Goal: Task Accomplishment & Management: Complete application form

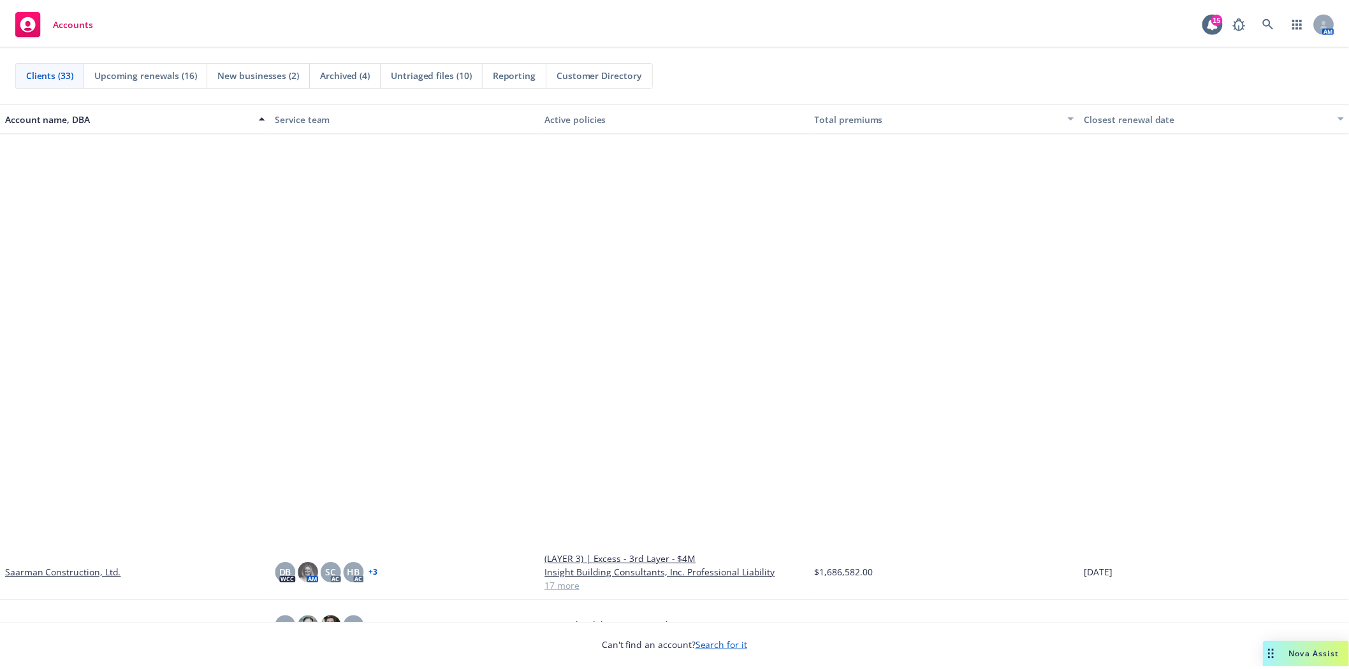
scroll to position [1190, 0]
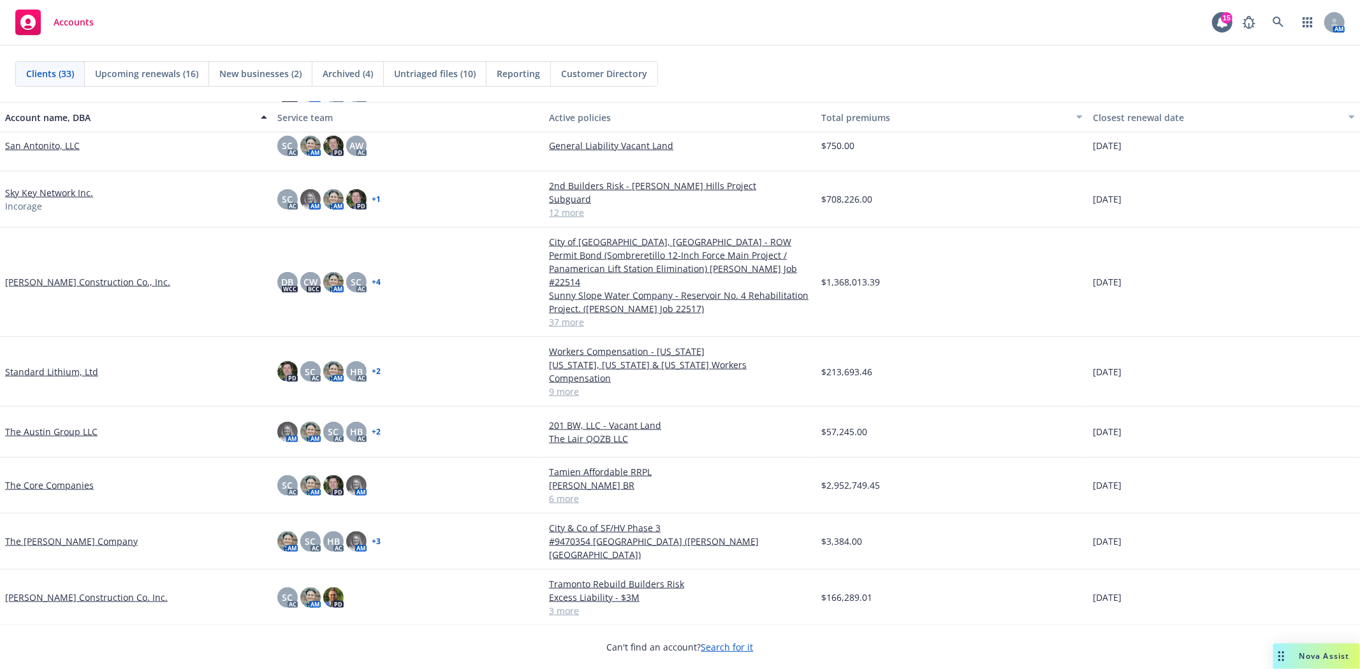
click at [79, 591] on link "[PERSON_NAME] Construction Co. Inc." at bounding box center [86, 597] width 163 height 13
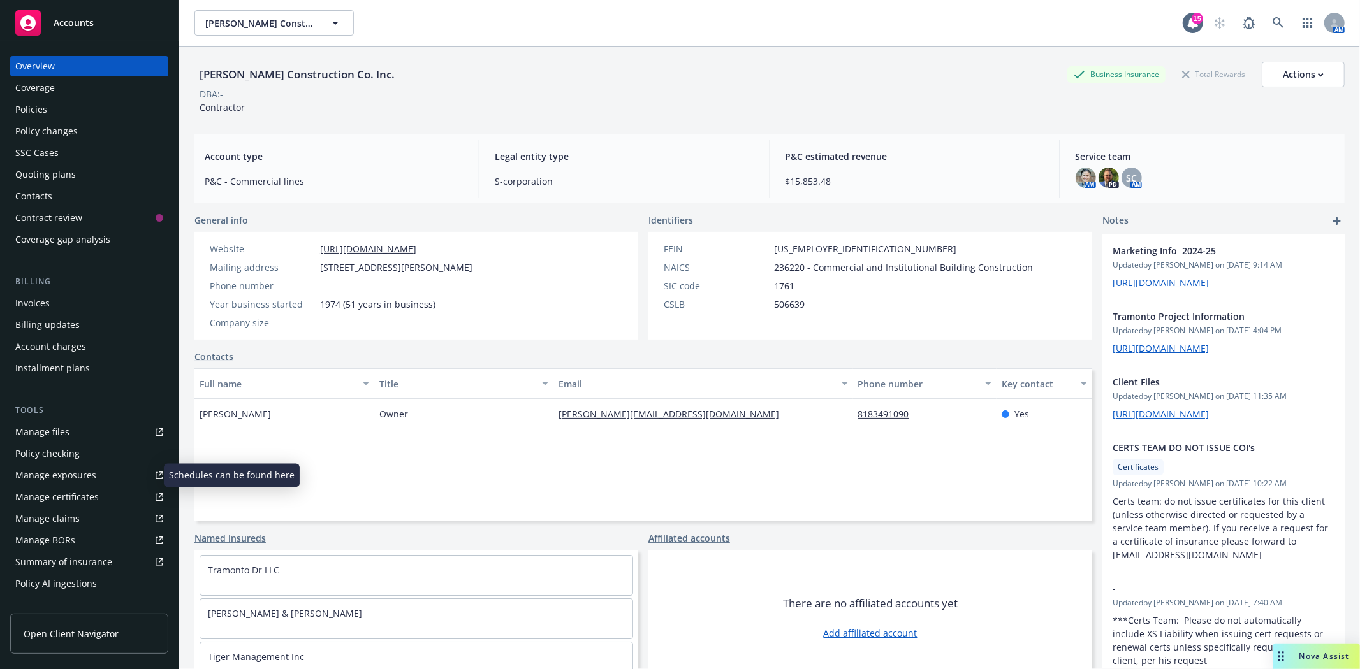
click at [81, 472] on div "Manage exposures" at bounding box center [55, 475] width 81 height 20
click at [49, 125] on div "Policy changes" at bounding box center [46, 131] width 62 height 20
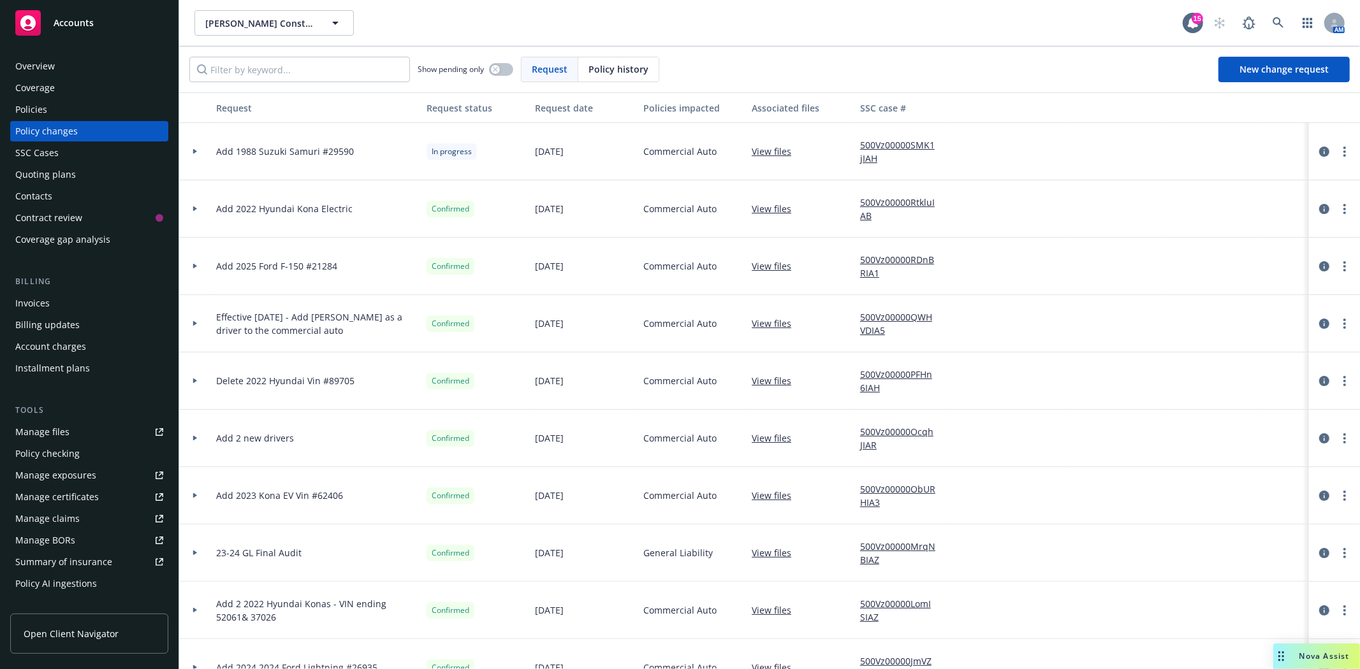
click at [88, 135] on div "Policy changes" at bounding box center [89, 131] width 148 height 20
click at [1260, 65] on span "New change request" at bounding box center [1283, 69] width 89 height 12
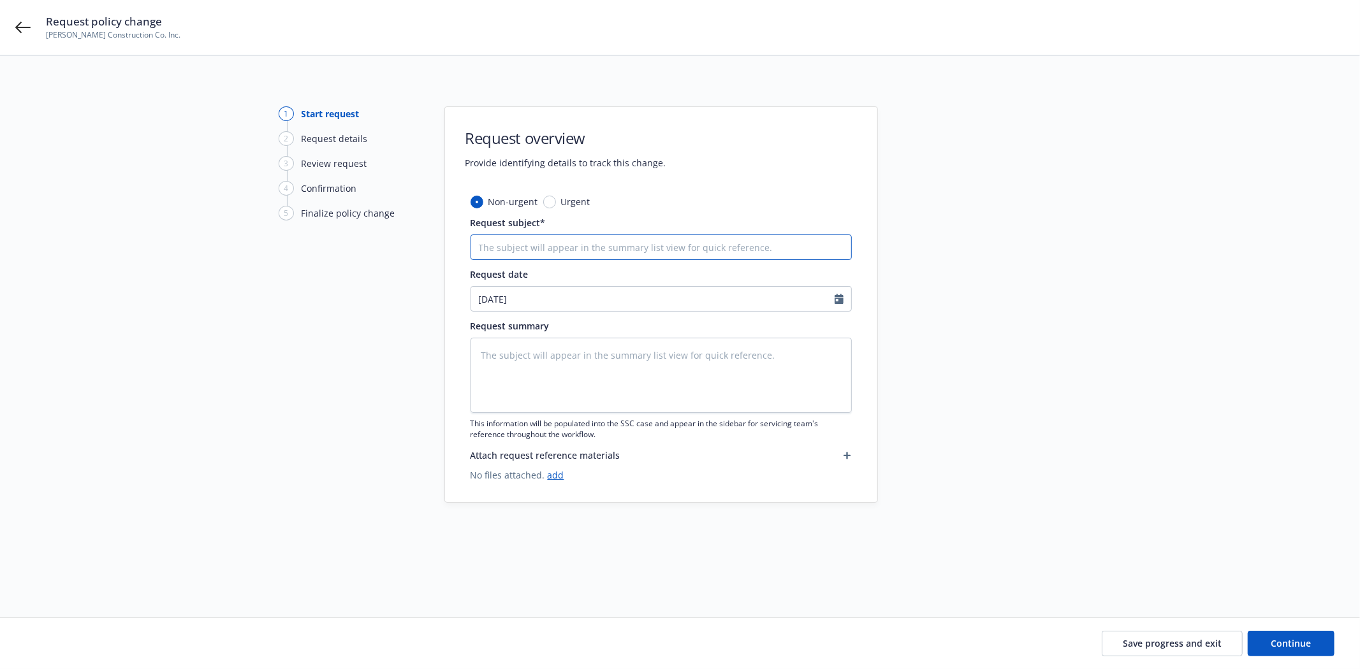
click at [506, 247] on input "Request subject*" at bounding box center [660, 247] width 381 height 25
type textarea "x"
type input "A"
type textarea "x"
type input "Ad"
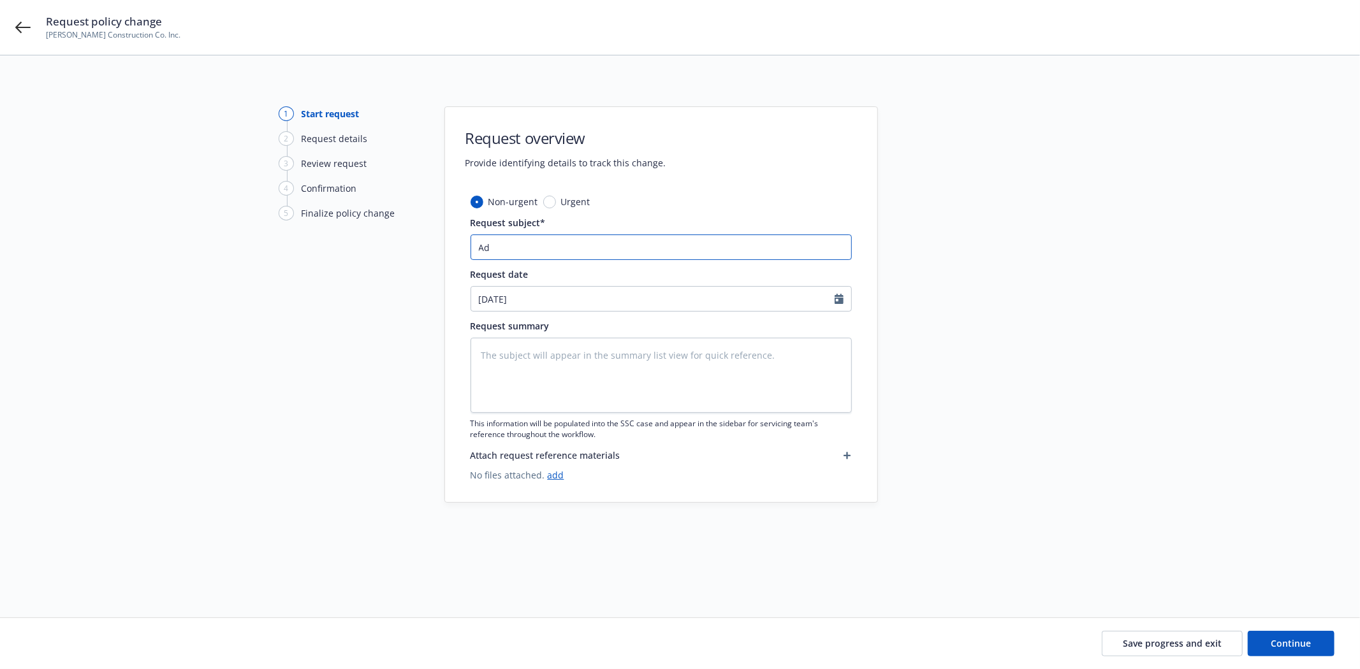
type textarea "x"
type input "Add"
type textarea "x"
type input "Add"
type textarea "x"
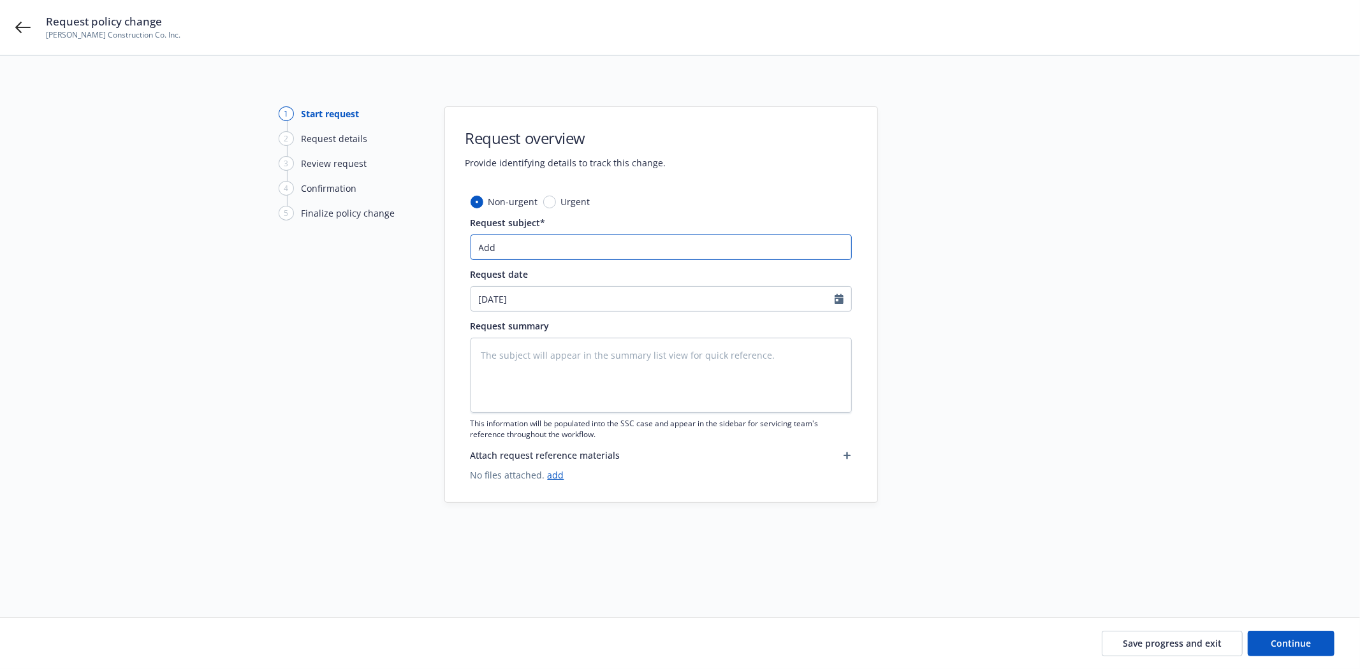
type input "Add l"
type textarea "x"
type input "Add lo"
type textarea "x"
type input "Add loc"
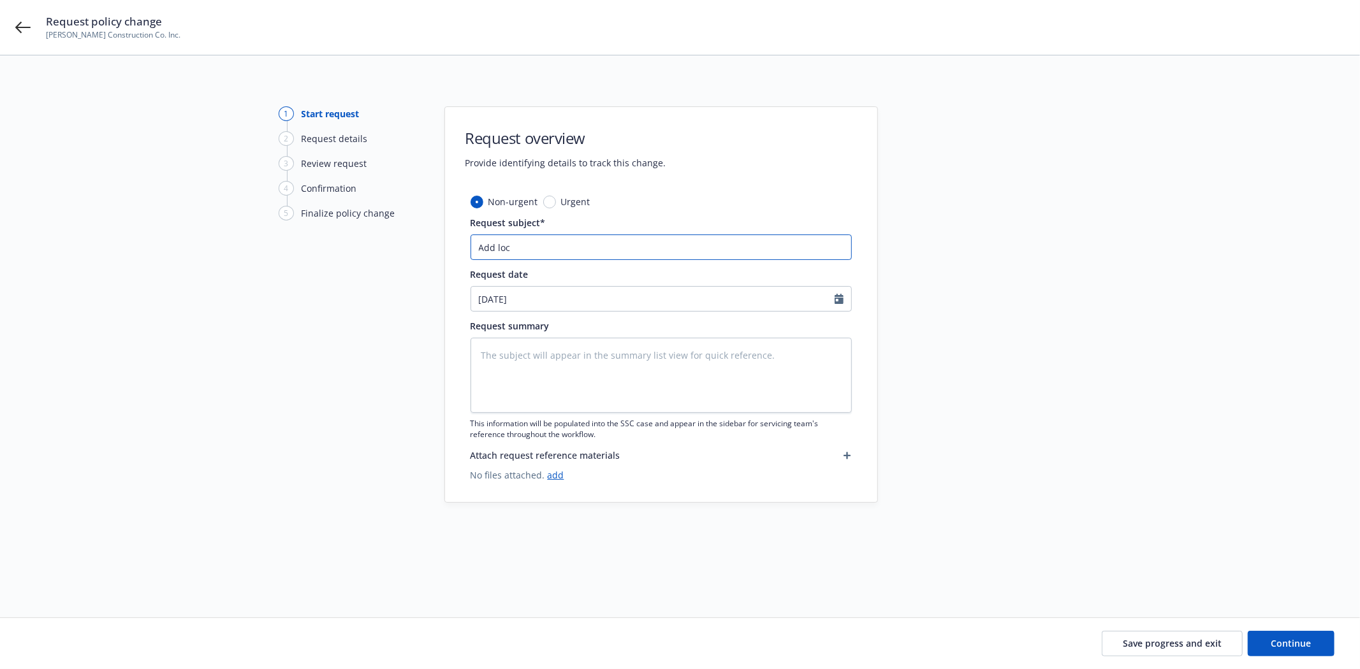
type textarea "x"
type input "Add loca"
type textarea "x"
type input "Add locat"
type textarea "x"
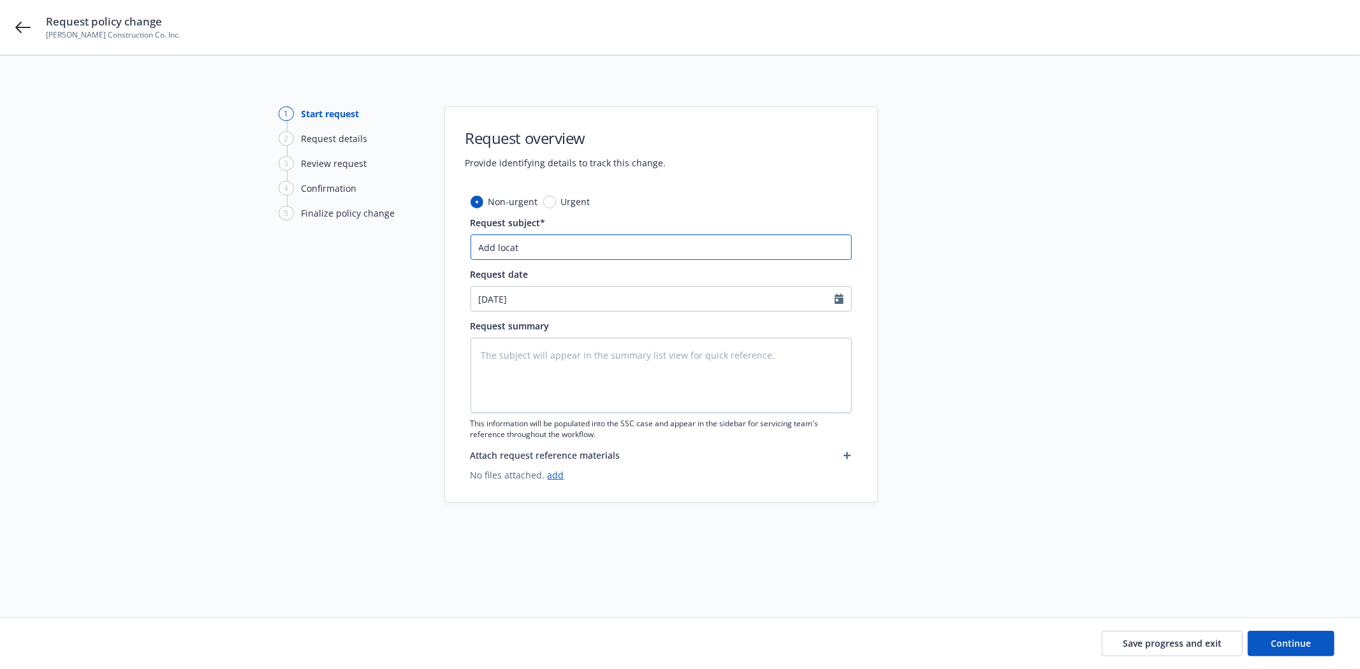
type input "Add locati"
type textarea "x"
type input "Add locatio"
type textarea "x"
type input "Add location"
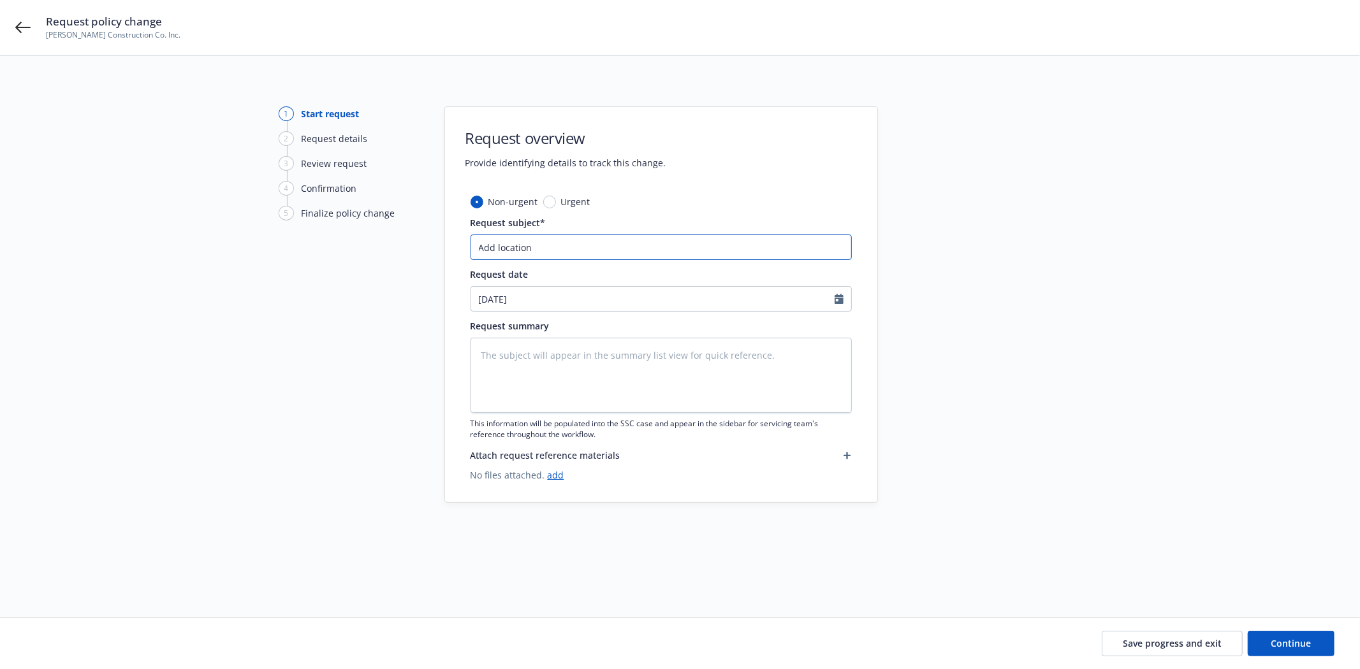
type textarea "x"
type input "Add location"
type textarea "x"
type input "Add location t"
type textarea "x"
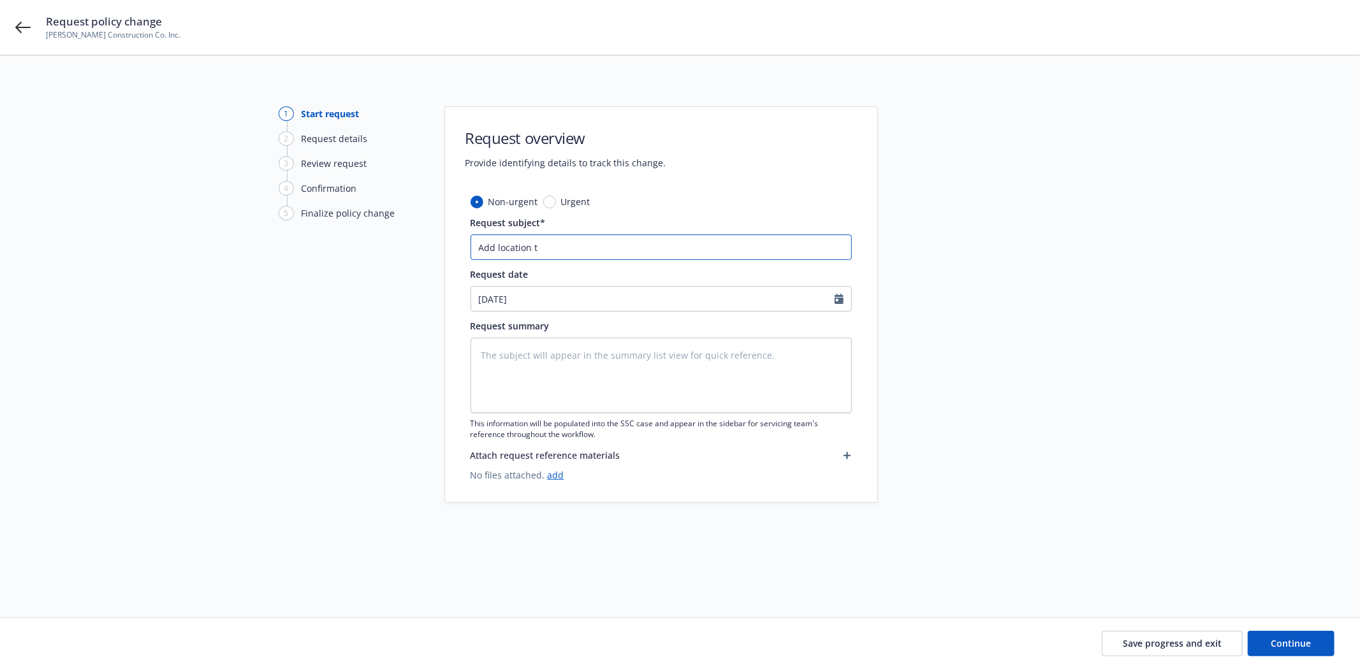
type input "Add location to"
type textarea "x"
type input "Add location to"
type textarea "x"
type input "Add location to G"
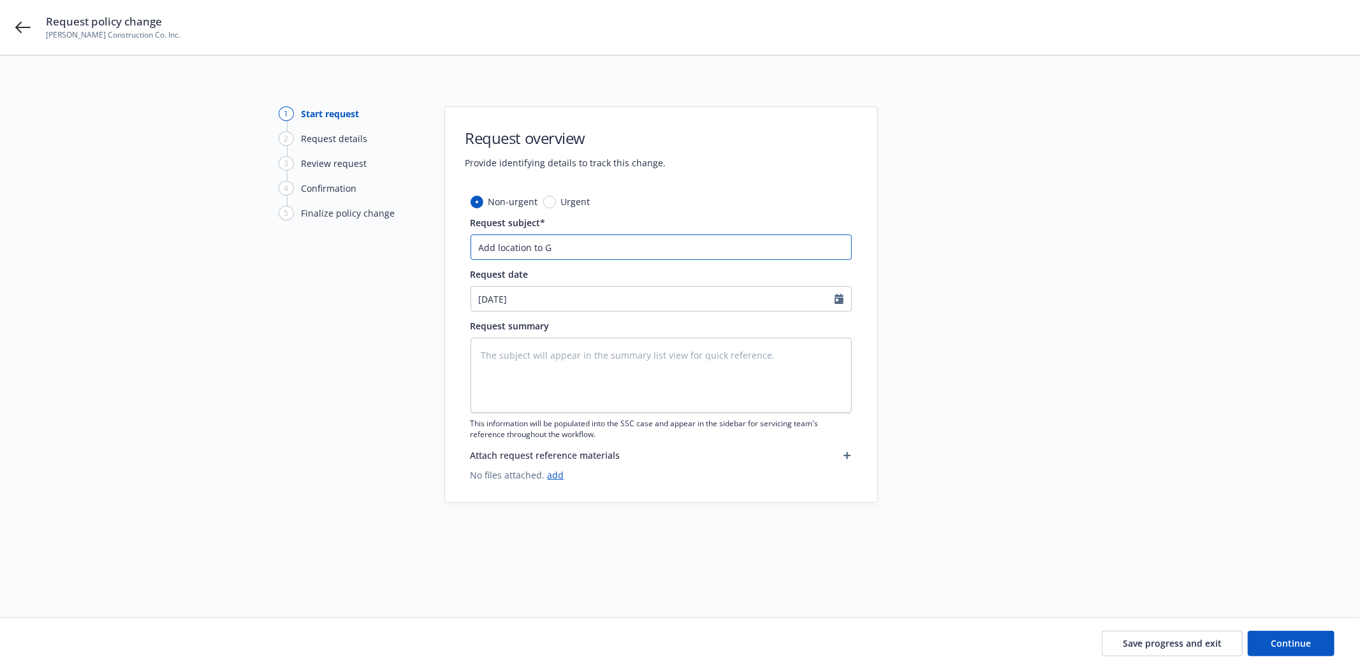
type textarea "x"
type input "Add location to GL"
type textarea "x"
type input "Add location to GL"
type textarea "x"
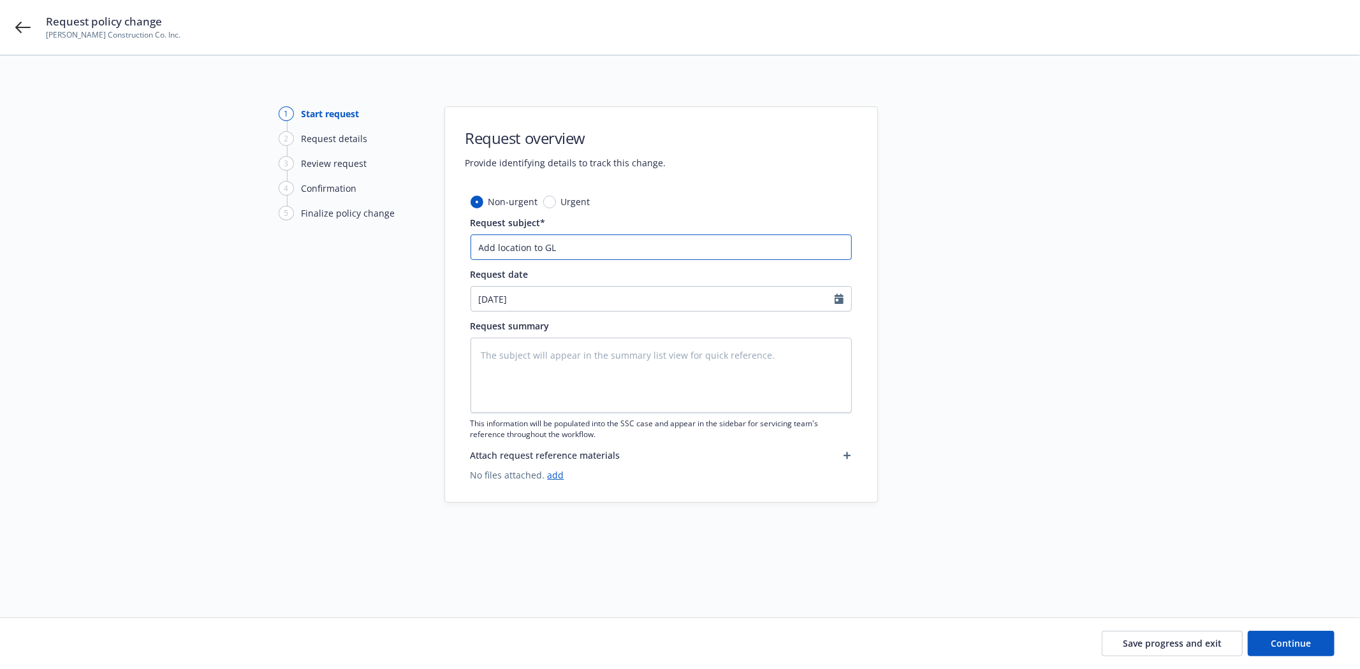
type input "Add location to GL &"
type textarea "x"
type input "Add location to GL &"
type textarea "x"
type input "Add location to GL & I"
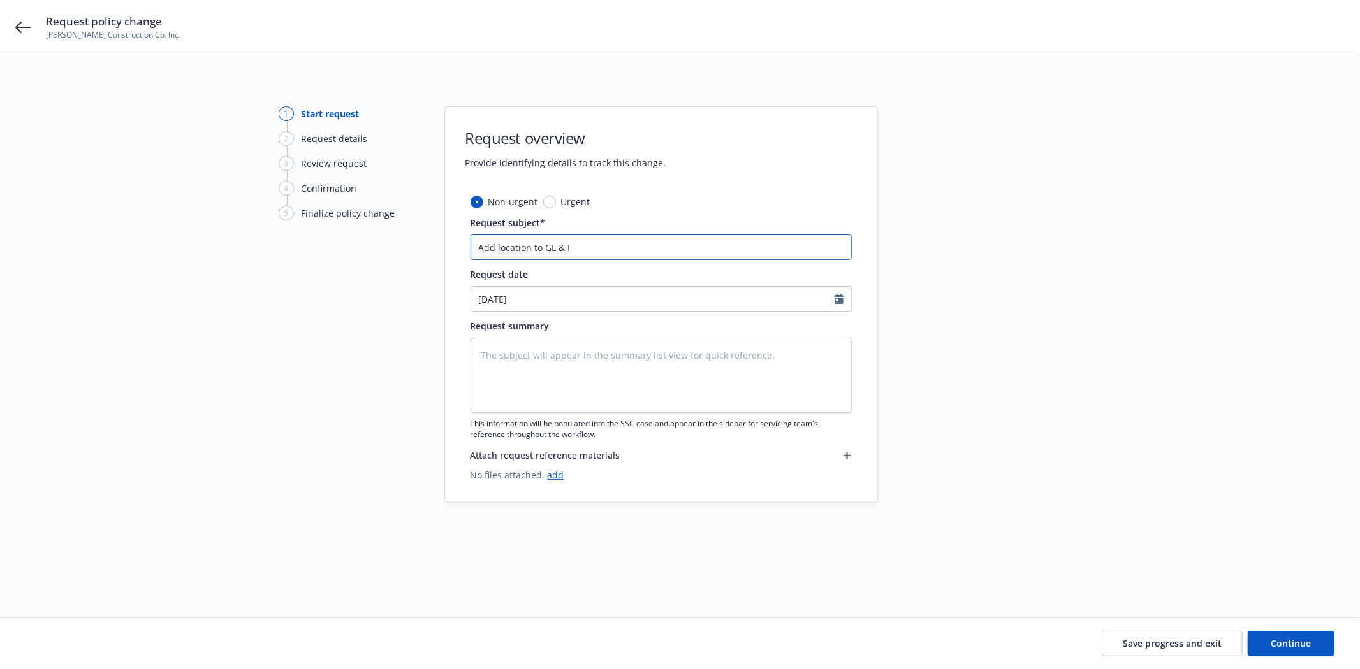
type textarea "x"
type input "Add location to GL & IM"
click at [523, 358] on textarea at bounding box center [660, 375] width 381 height 75
paste textarea "[STREET_ADDRESS]"
type textarea "x"
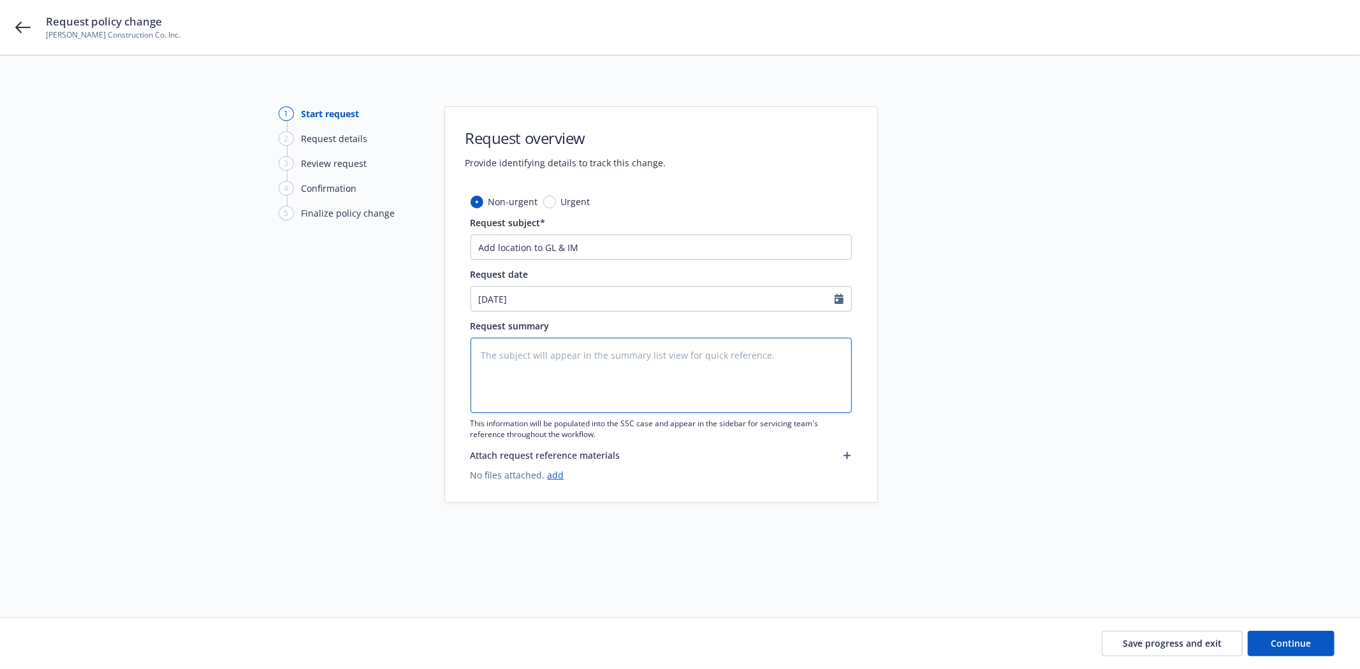
type textarea "[STREET_ADDRESS]"
type textarea "x"
type textarea "[STREET_ADDRESS]"
type textarea "x"
type textarea "[STREET_ADDRESS]"
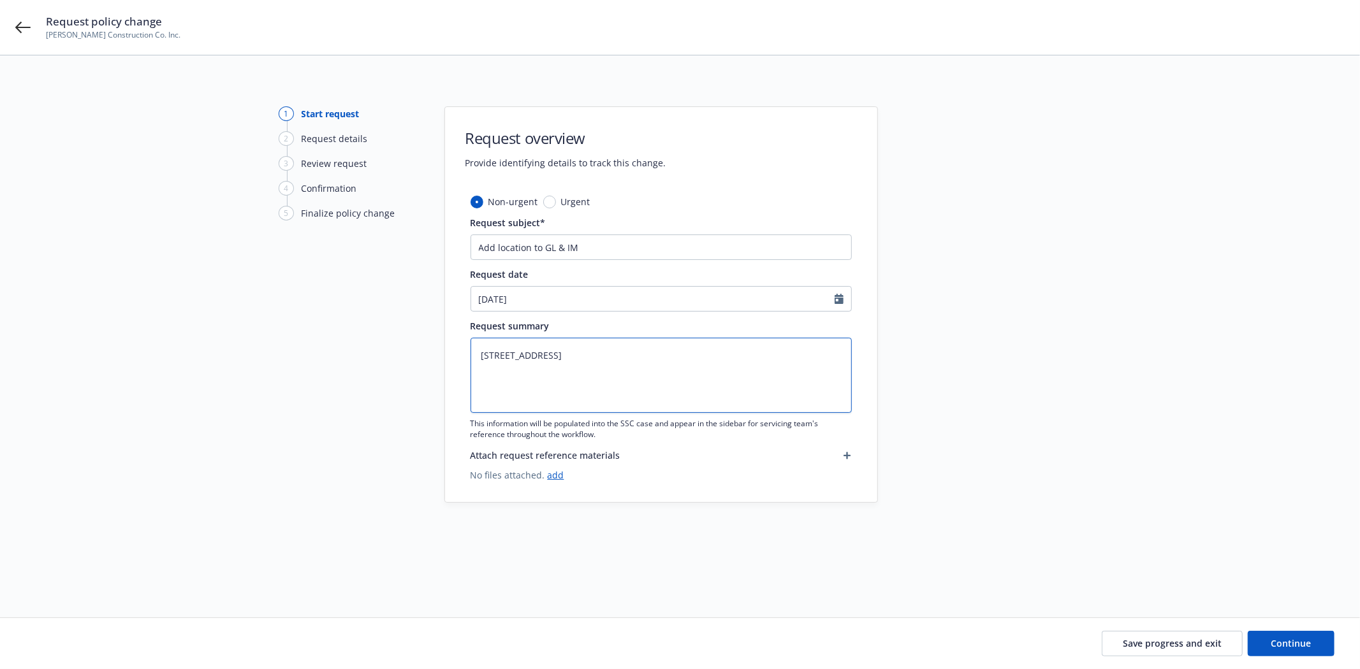
type textarea "x"
type textarea "[STREET_ADDRESS] Us"
type textarea "x"
type textarea "[STREET_ADDRESS] Use"
type textarea "x"
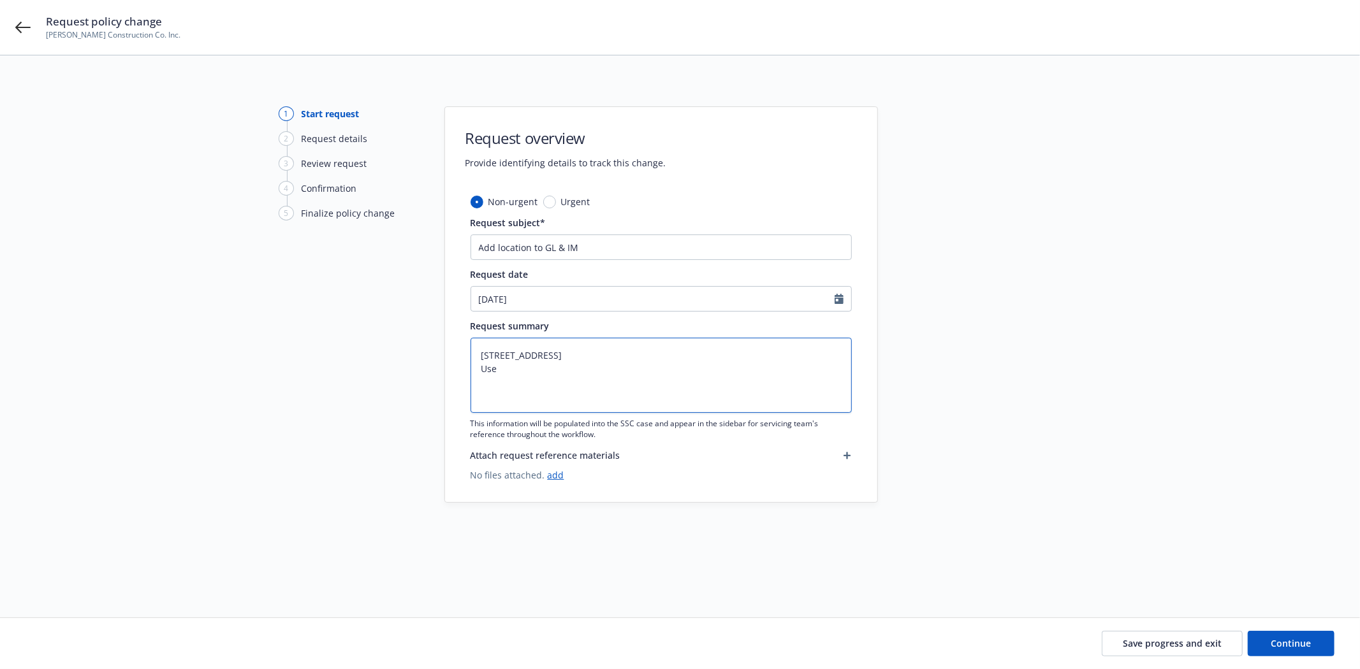
type textarea "[STREET_ADDRESS] Used"
type textarea "x"
type textarea "[STREET_ADDRESS] Used"
type textarea "x"
type textarea "[STREET_ADDRESS] Used p"
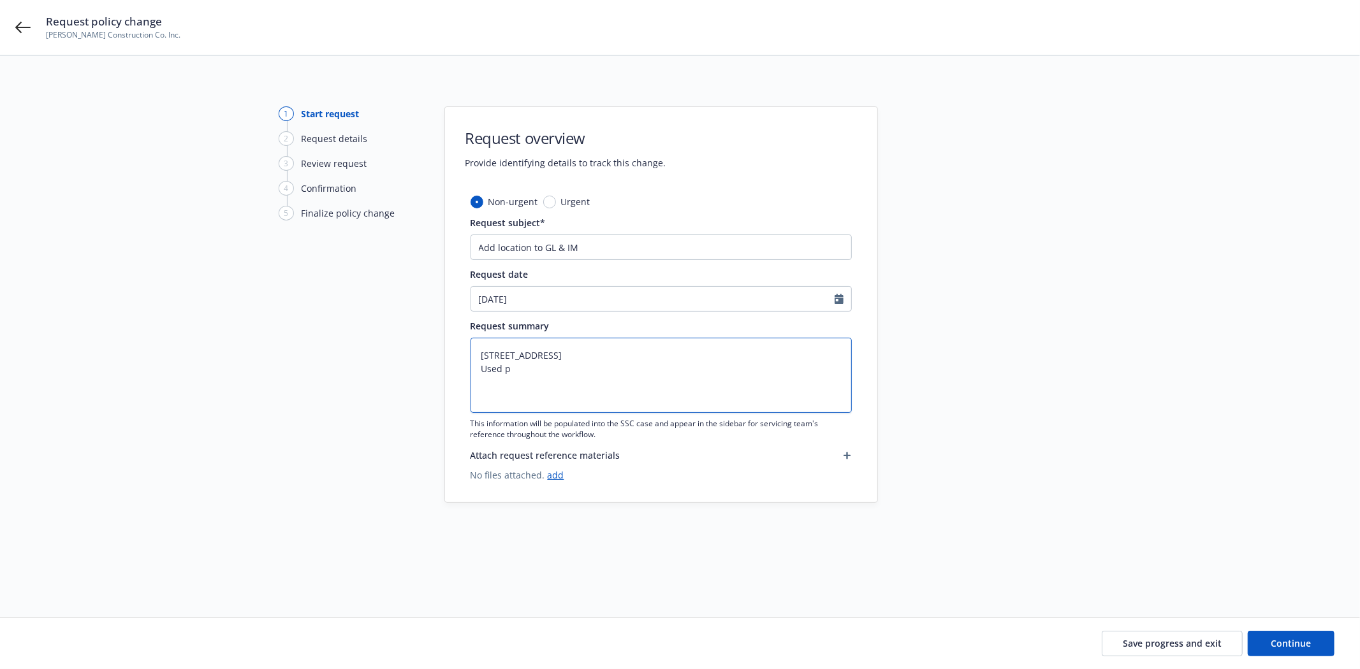
type textarea "x"
type textarea "[STREET_ADDRESS] Used pr"
type textarea "x"
type textarea "[STREET_ADDRESS] Used pri"
type textarea "x"
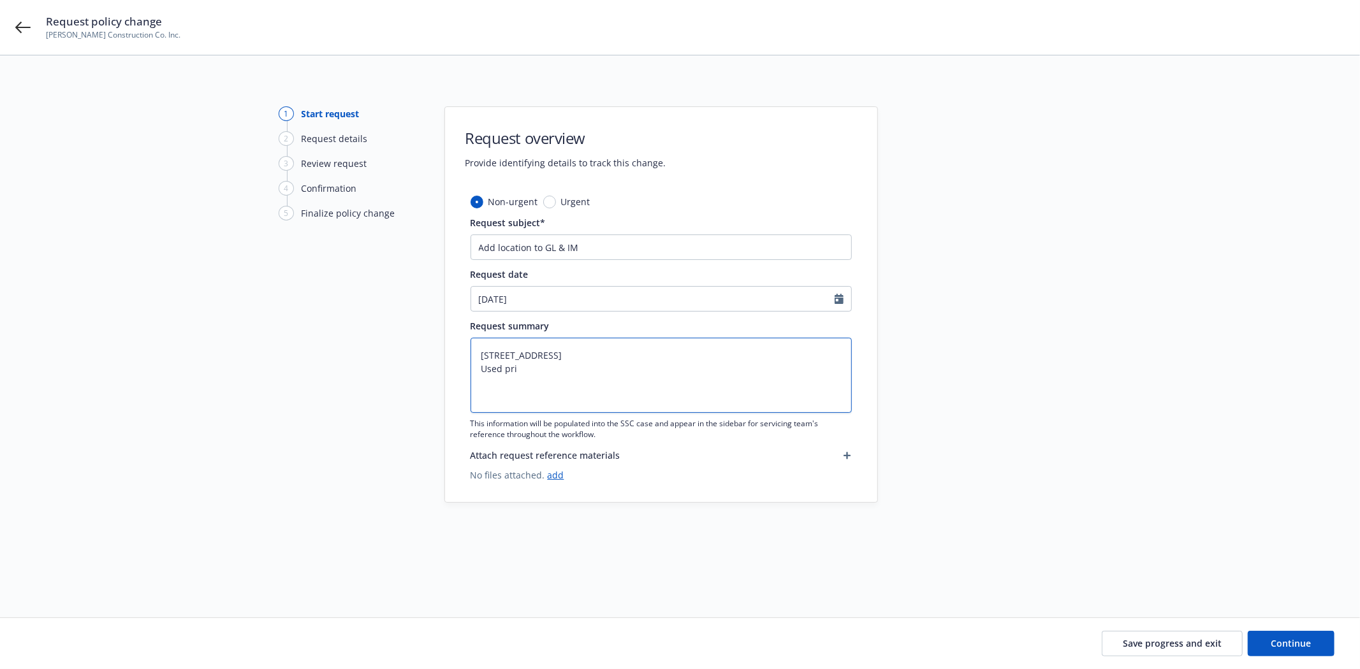
type textarea "[STREET_ADDRESS] Used prim"
type textarea "x"
type textarea "[STREET_ADDRESS] Used prima"
type textarea "x"
type textarea "[STREET_ADDRESS] Used primar"
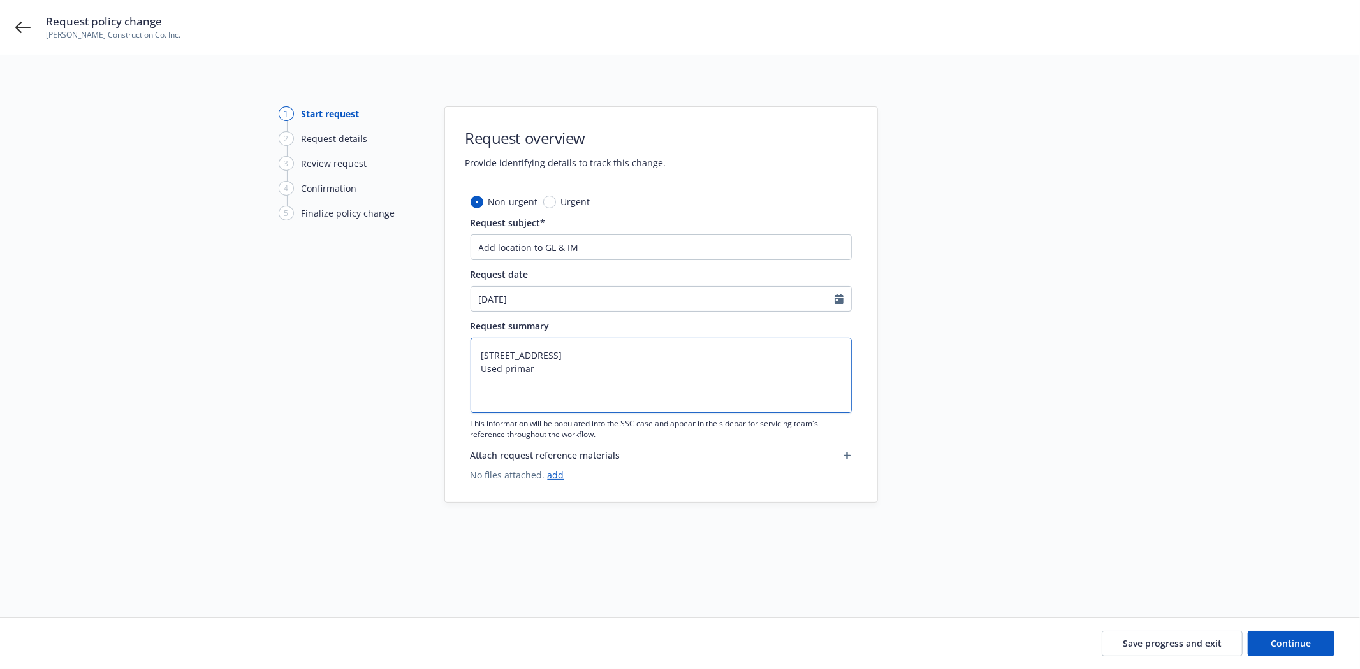
type textarea "x"
type textarea "[STREET_ADDRESS] Used primari"
type textarea "x"
type textarea "[STREET_ADDRESS] Used primaril"
type textarea "x"
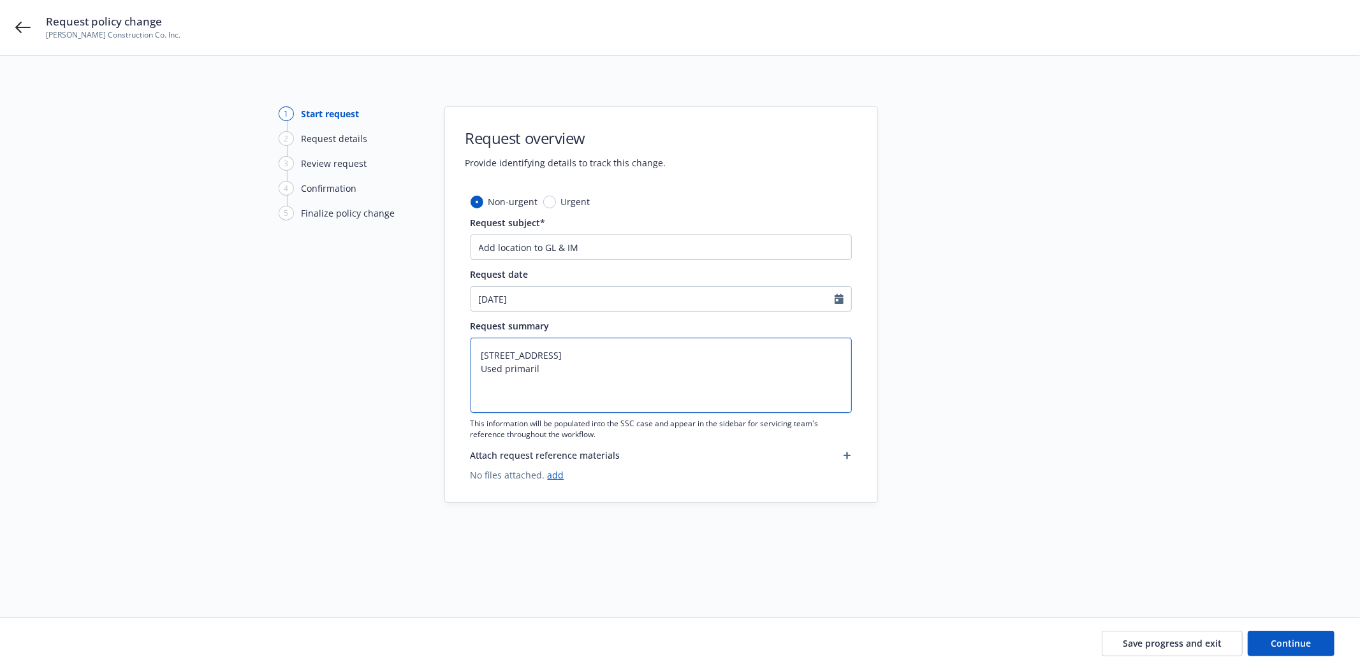
type textarea "[STREET_ADDRESS] Used primarily"
type textarea "x"
type textarea "[STREET_ADDRESS] Used primarily"
type textarea "x"
type textarea "[STREET_ADDRESS] Used primarily f"
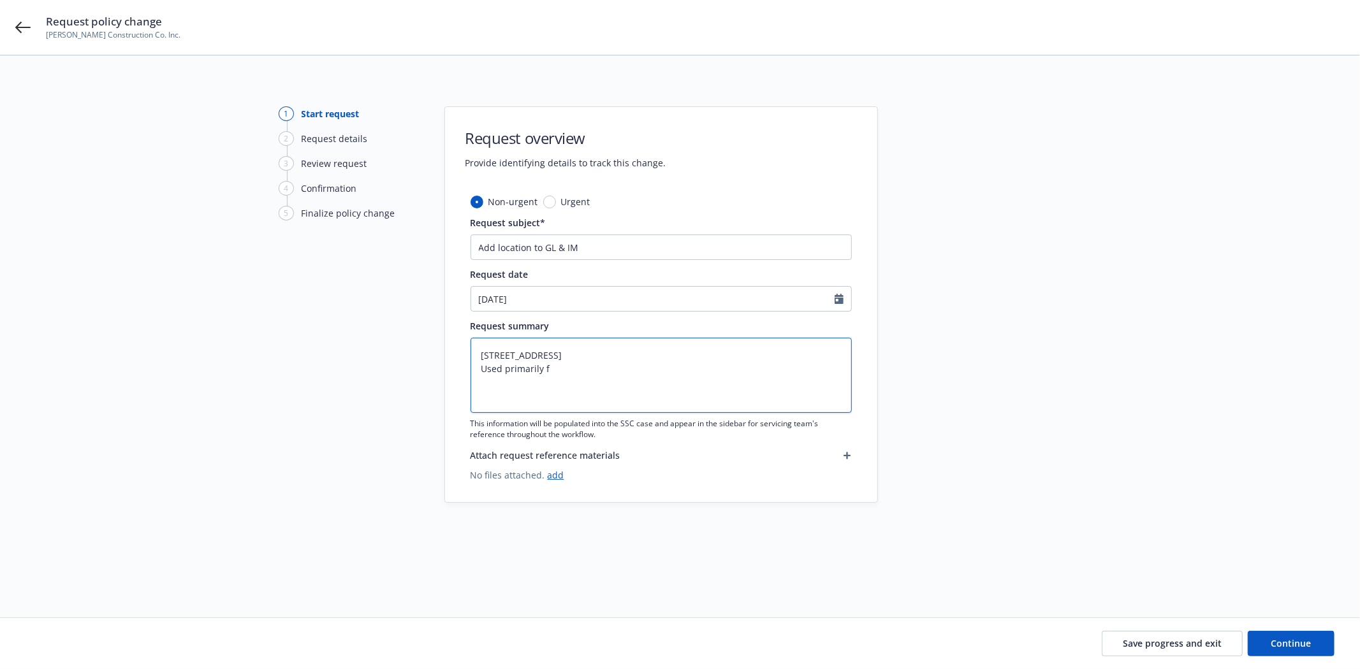
type textarea "x"
type textarea "[STREET_ADDRESS] Used primarily fo"
type textarea "x"
type textarea "[STREET_ADDRESS] Used primarily for"
type textarea "x"
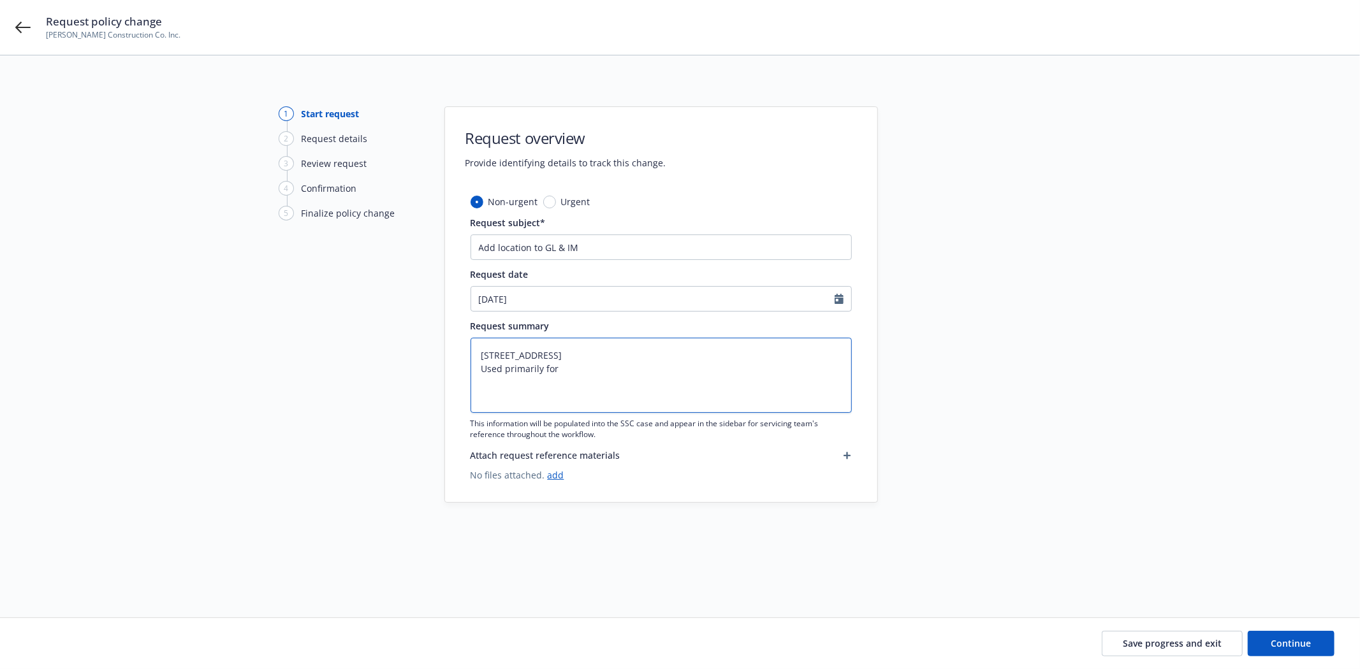
type textarea "[STREET_ADDRESS] Used primarily for"
type textarea "x"
type textarea "[STREET_ADDRESS] Used primarily for s"
type textarea "x"
type textarea "[STREET_ADDRESS] Used primarily for st"
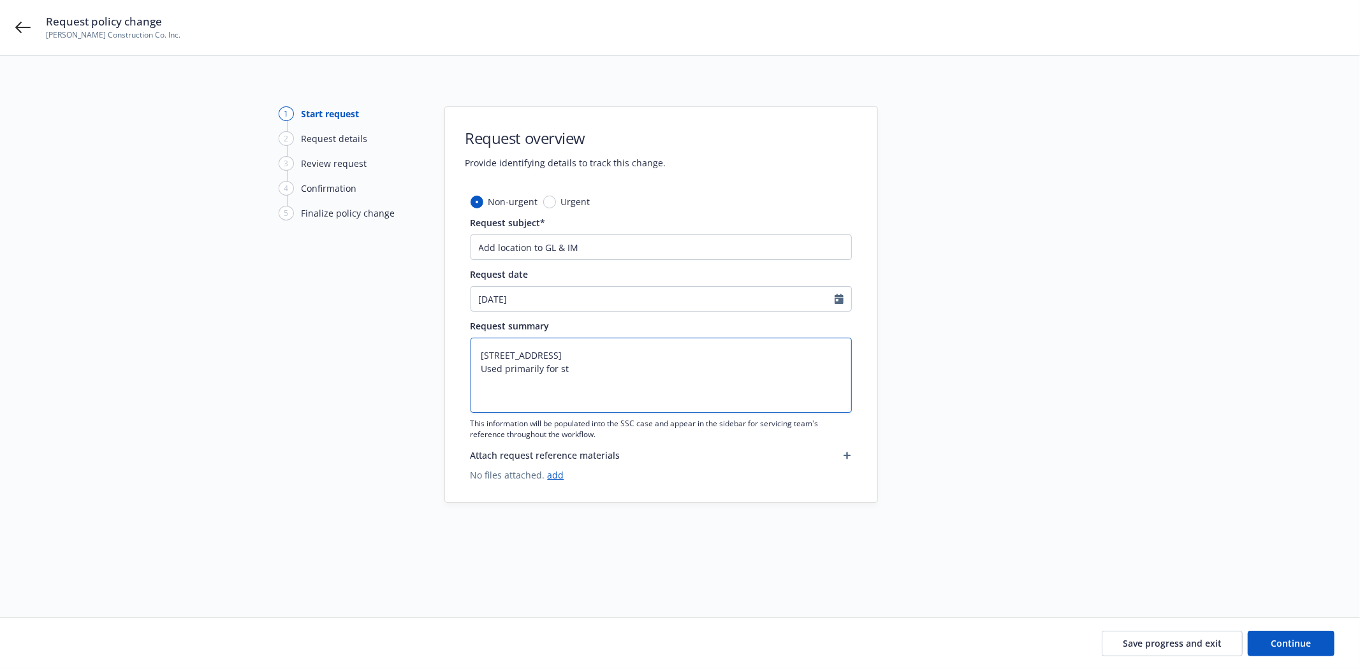
type textarea "x"
type textarea "[STREET_ADDRESS] Used primarily for sto"
type textarea "x"
type textarea "[STREET_ADDRESS] Used primarily for stor"
type textarea "x"
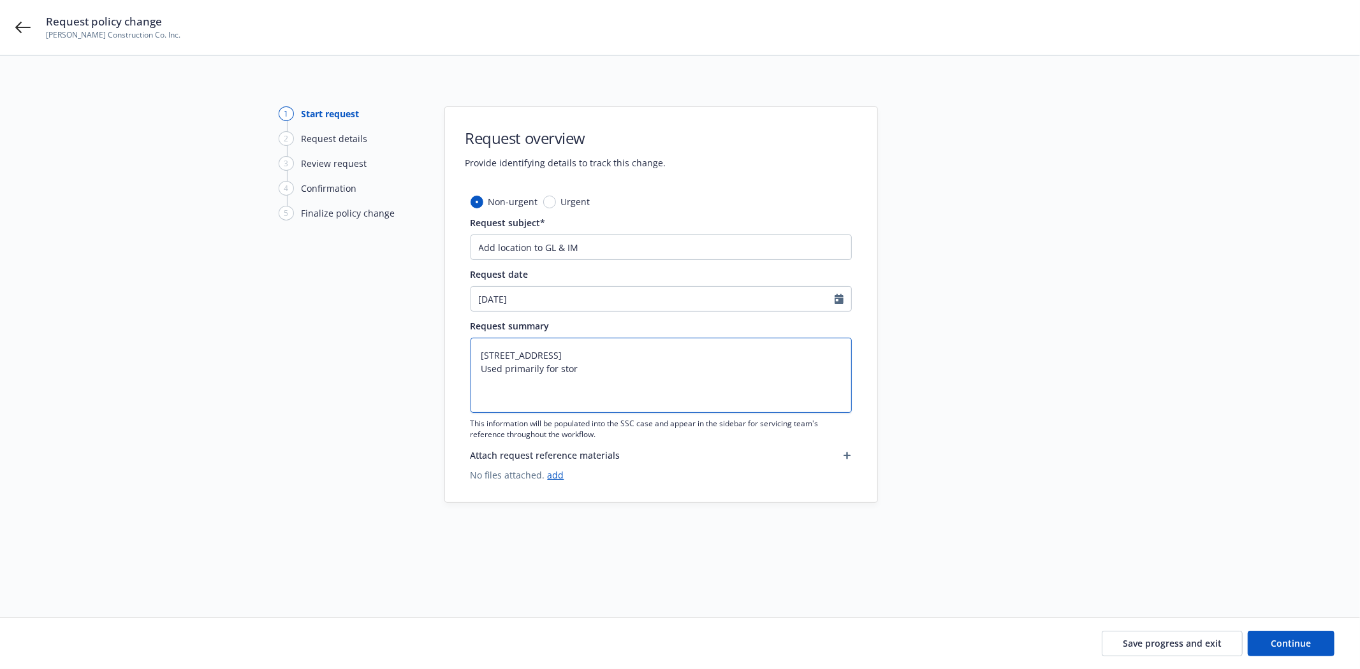
type textarea "[STREET_ADDRESS] Used primarily for storg"
type textarea "x"
type textarea "[STREET_ADDRESS] Used primarily for storge"
type textarea "x"
type textarea "[STREET_ADDRESS] Used primarily for storsge"
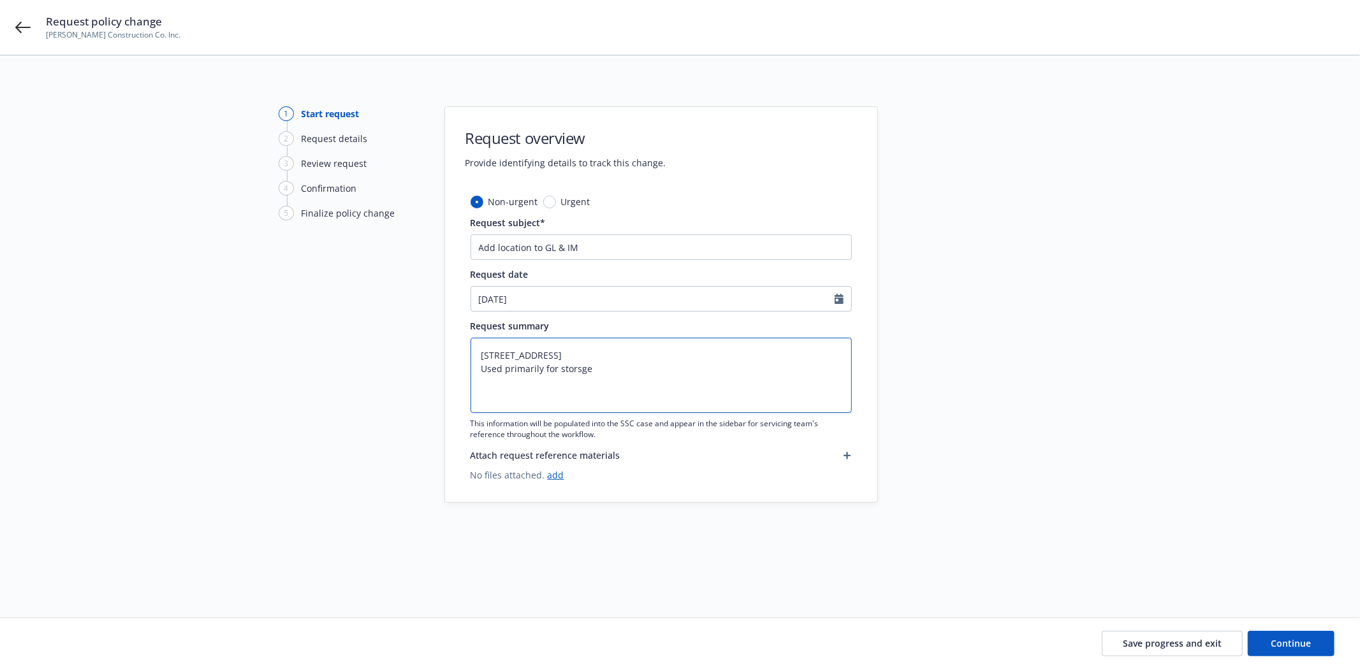
type textarea "x"
type textarea "[STREET_ADDRESS] Used primarily for storge"
type textarea "x"
type textarea "[STREET_ADDRESS] Used primarily for storage"
click at [1283, 640] on span "Continue" at bounding box center [1291, 643] width 40 height 12
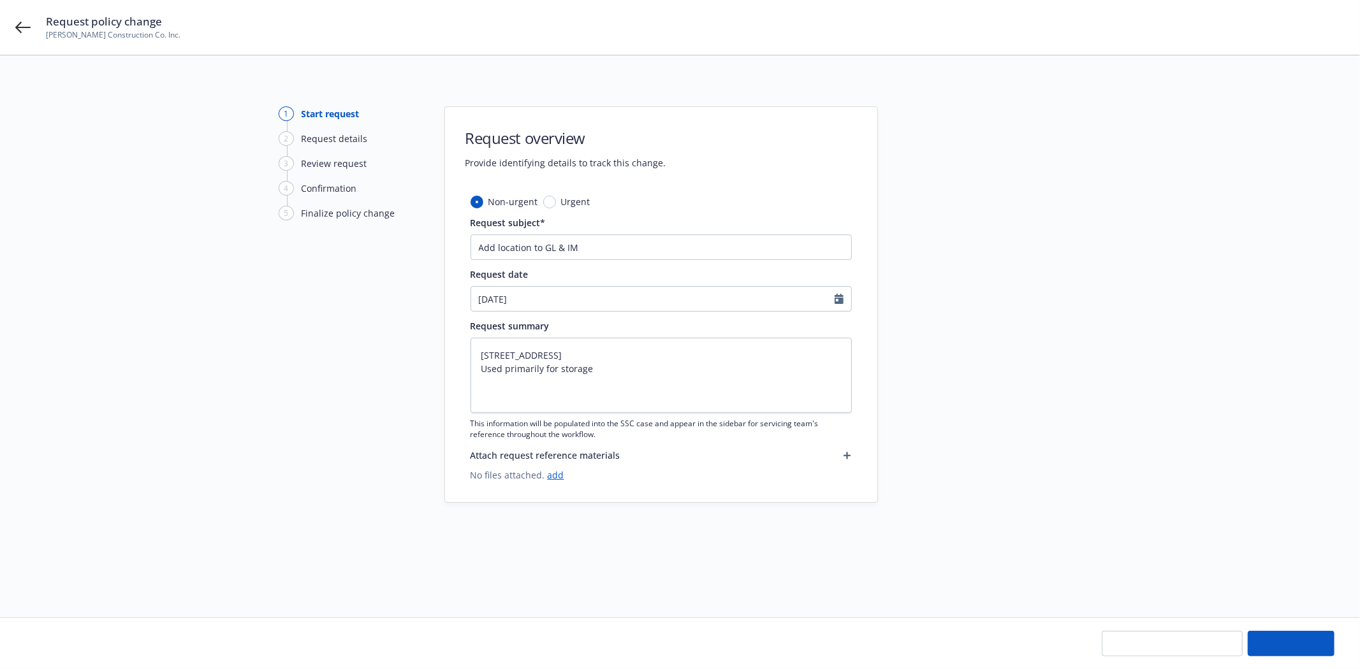
type textarea "x"
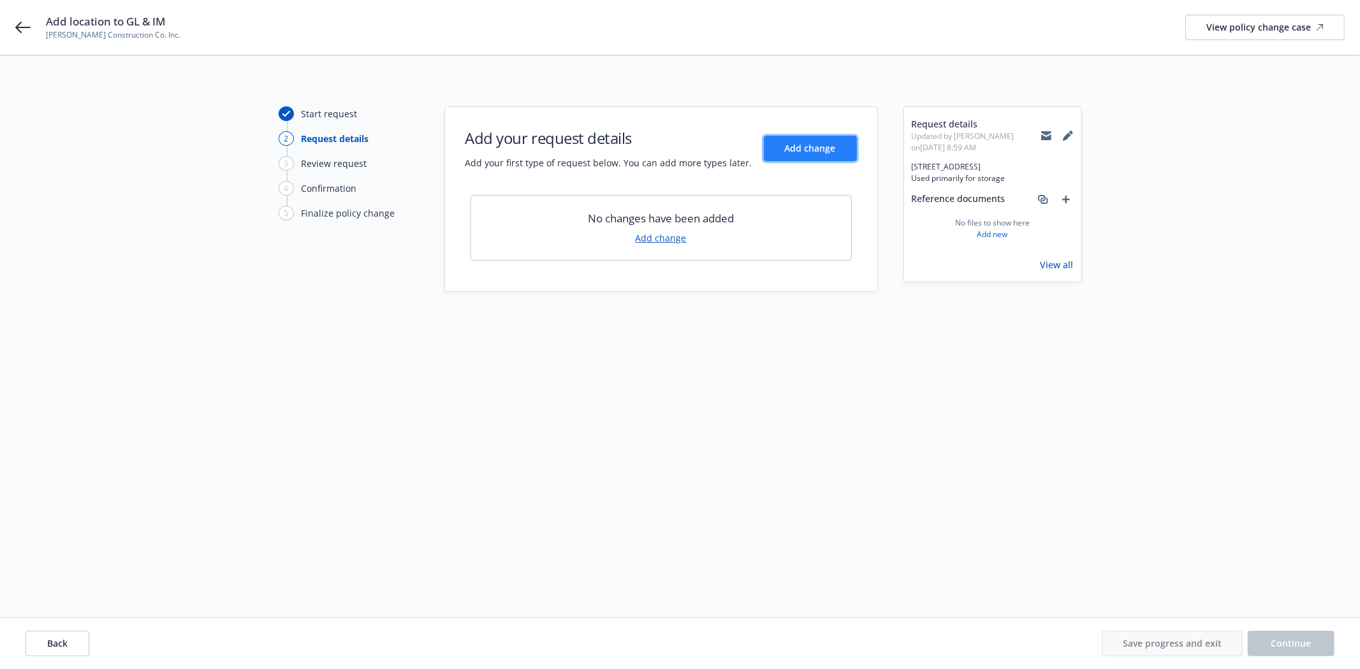
click at [812, 149] on span "Add change" at bounding box center [810, 148] width 51 height 12
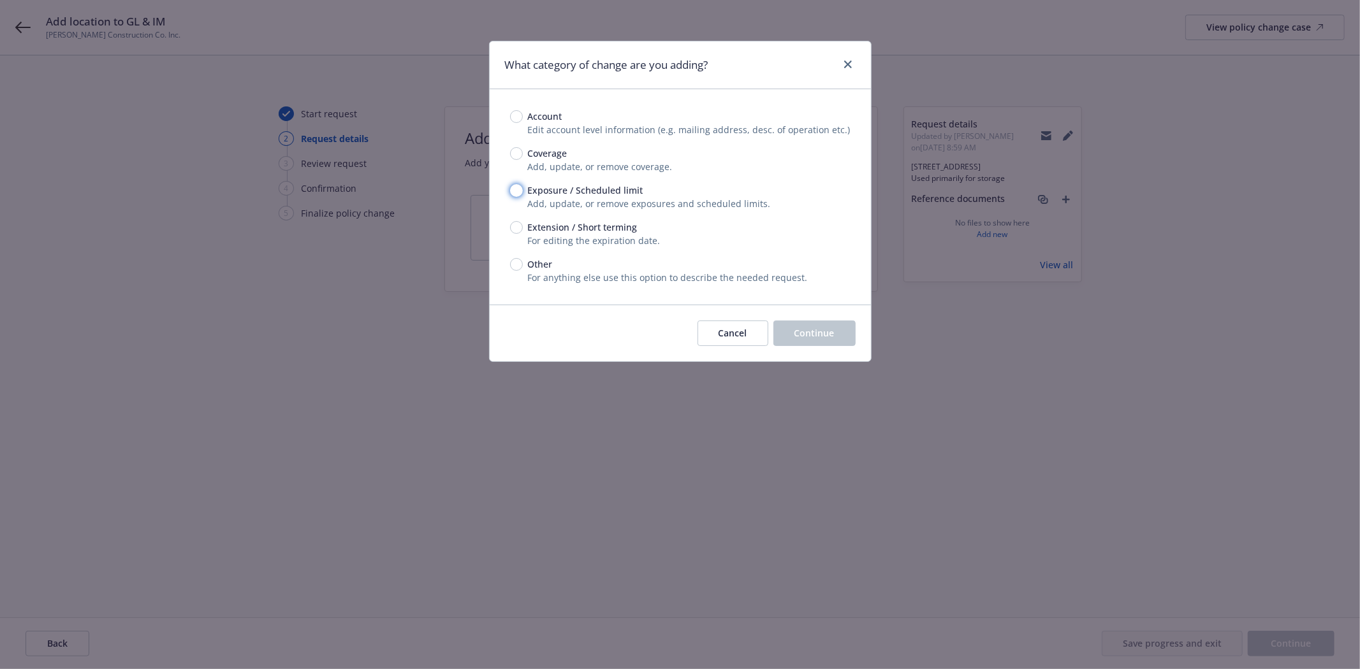
click at [518, 188] on input "Exposure / Scheduled limit" at bounding box center [516, 190] width 13 height 13
radio input "true"
click at [810, 336] on span "Continue" at bounding box center [814, 333] width 40 height 12
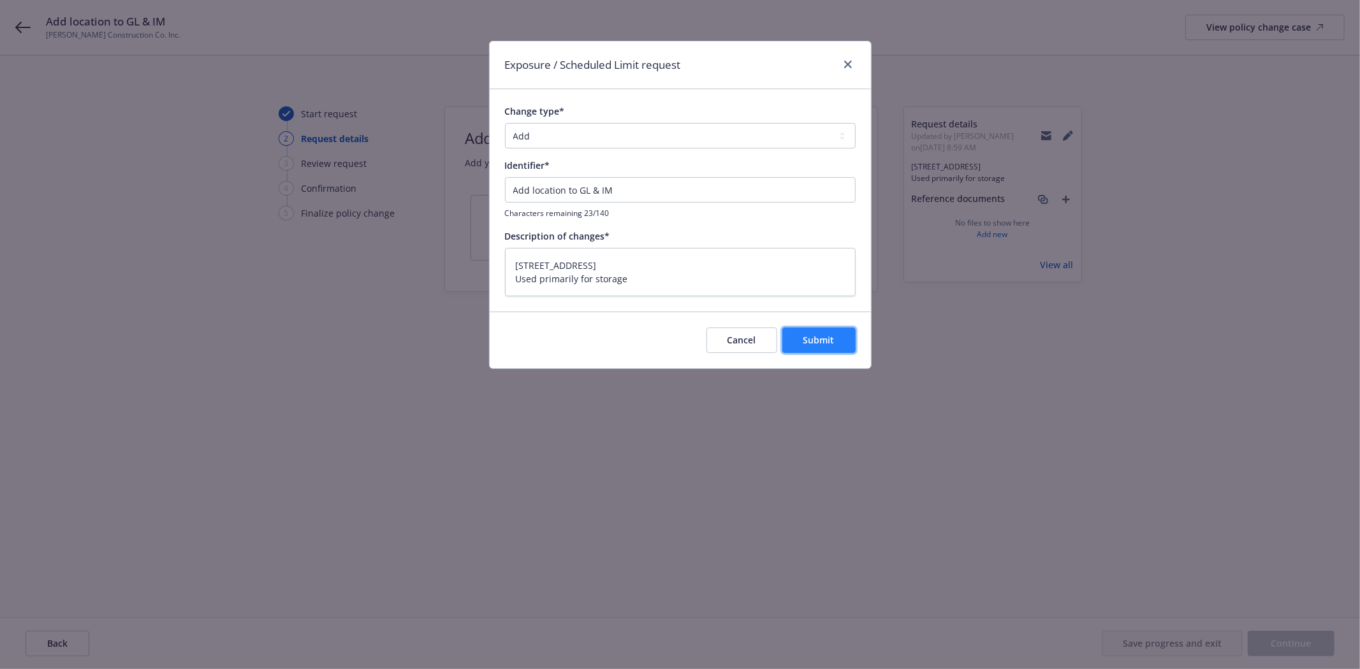
click at [820, 342] on span "Submit" at bounding box center [818, 340] width 31 height 12
type textarea "x"
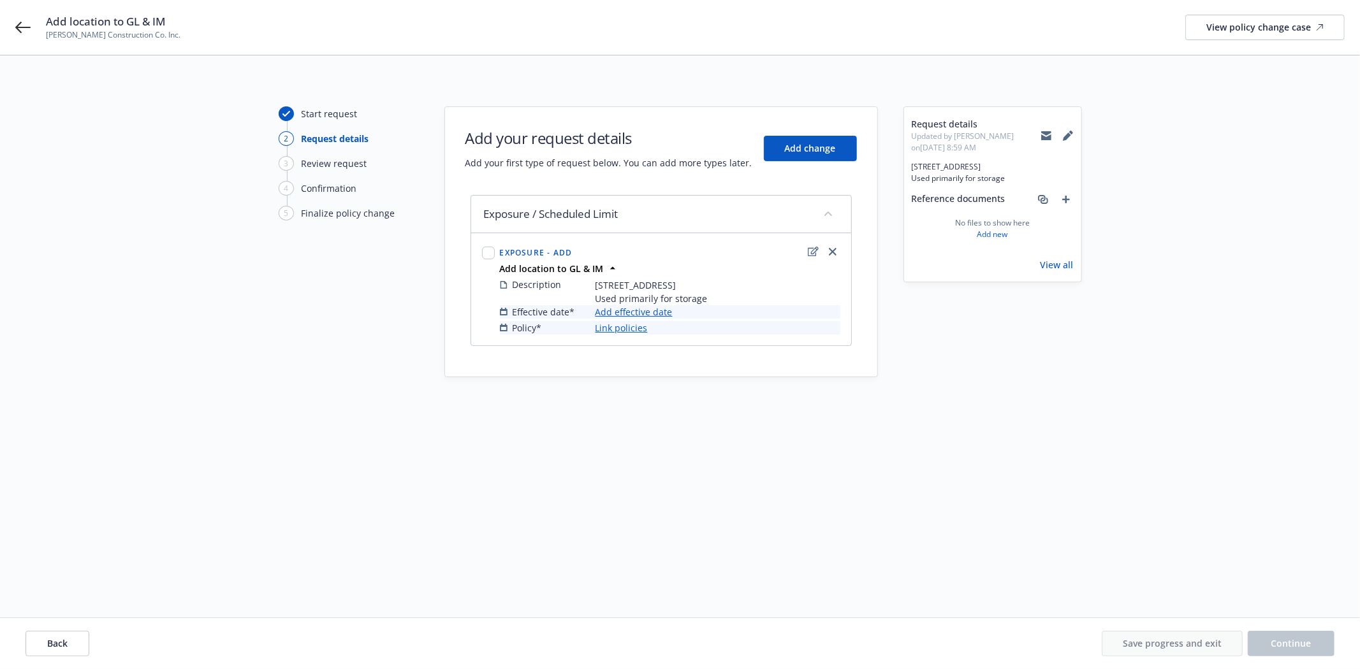
click at [615, 314] on link "Add effective date" at bounding box center [633, 311] width 77 height 13
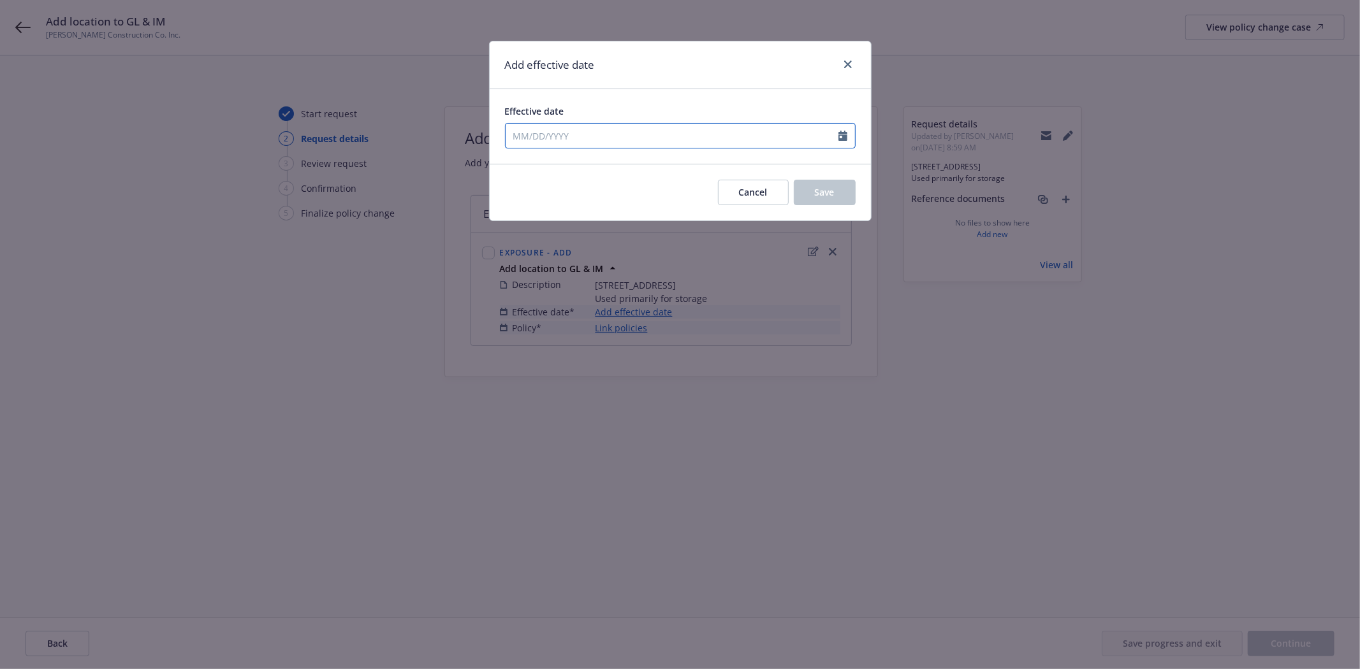
click at [844, 138] on icon "Calendar" at bounding box center [842, 136] width 9 height 10
select select "9"
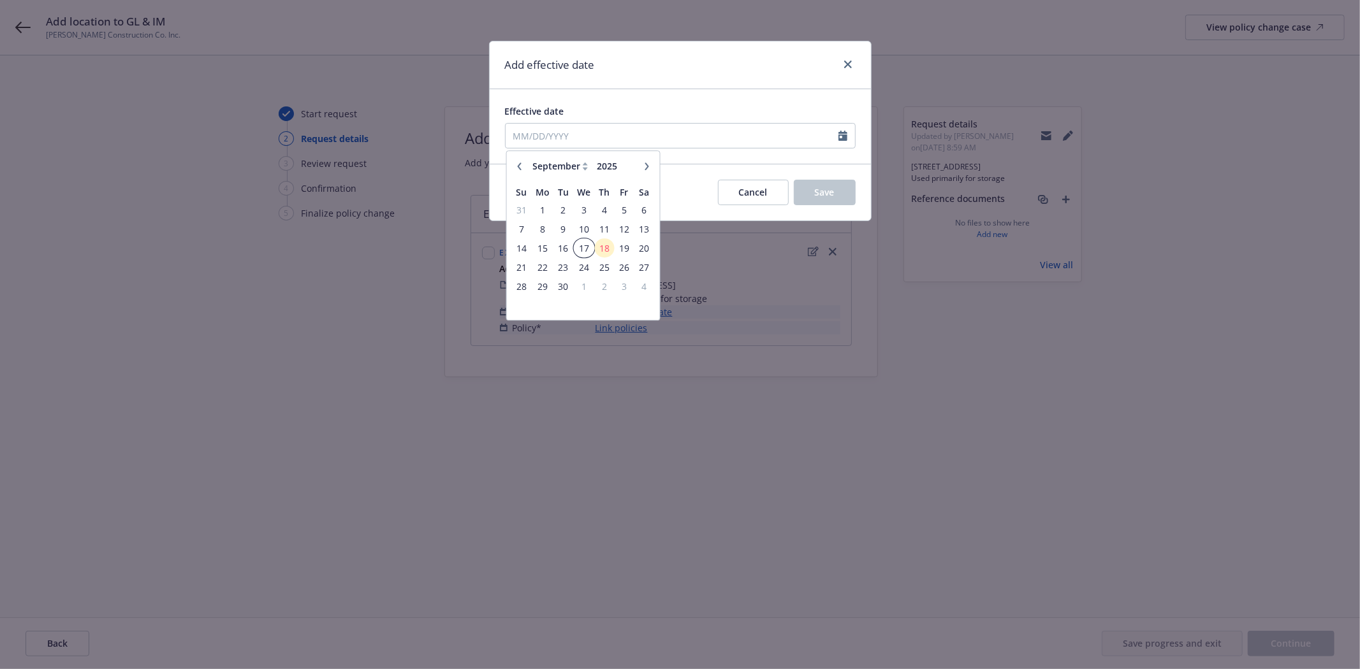
click at [583, 246] on span "17" at bounding box center [583, 248] width 18 height 16
type input "[DATE]"
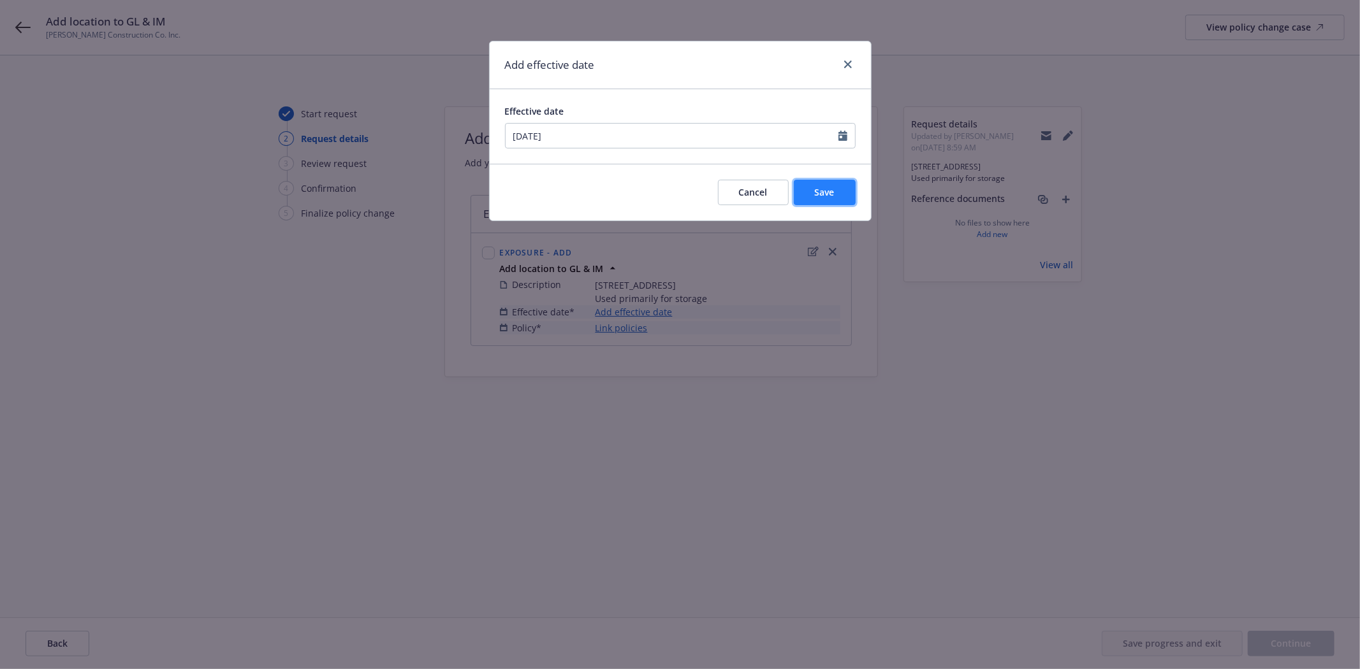
click at [817, 200] on button "Save" at bounding box center [825, 192] width 62 height 25
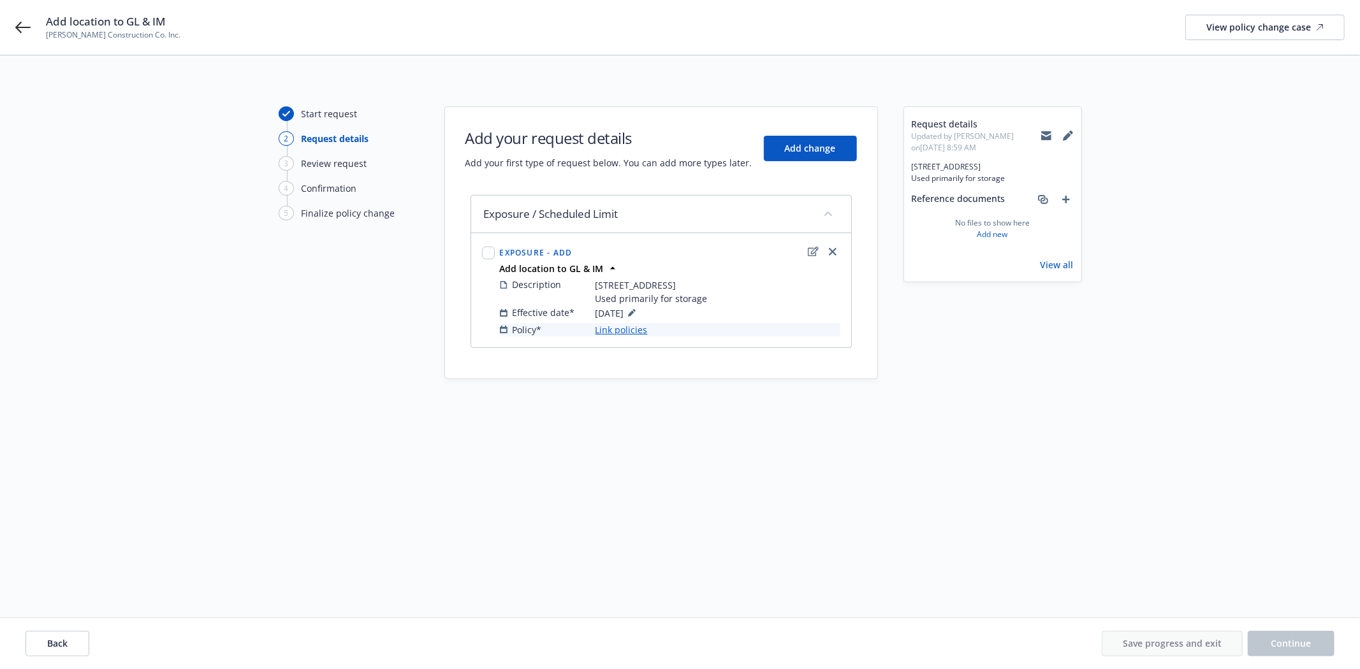
click at [627, 329] on link "Link policies" at bounding box center [621, 329] width 52 height 13
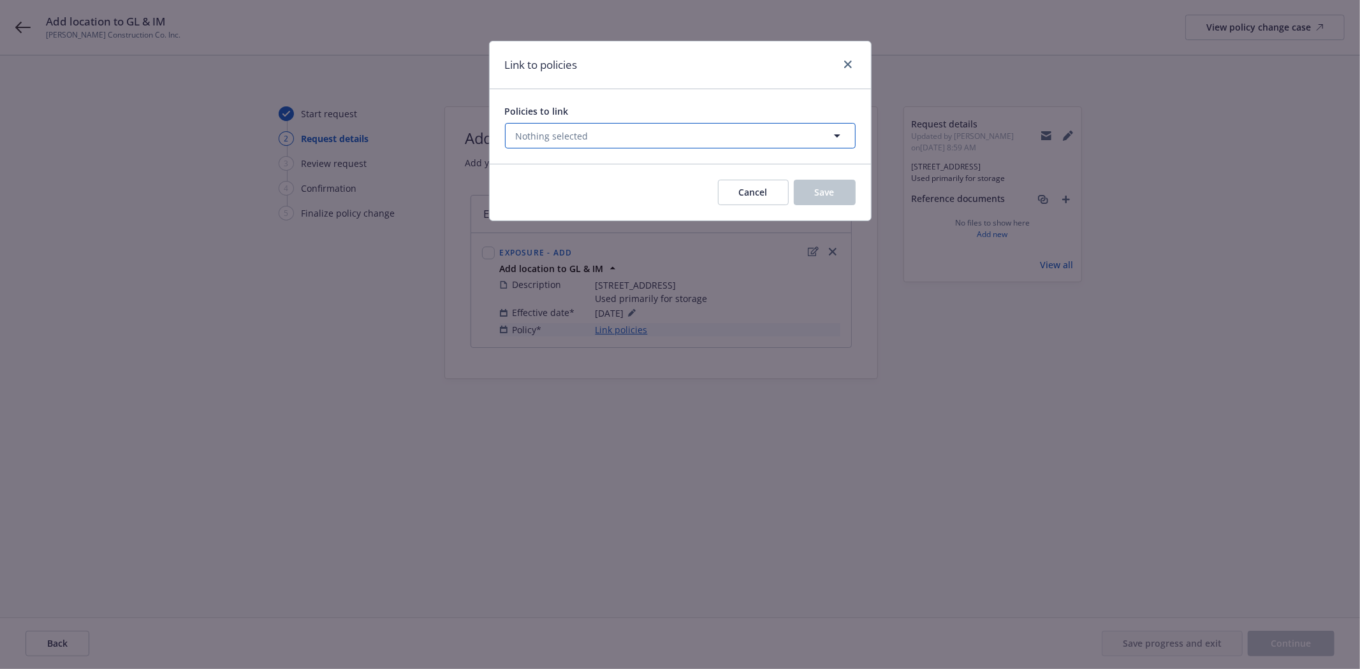
click at [604, 134] on button "Nothing selected" at bounding box center [680, 135] width 351 height 25
select select "ACTIVE"
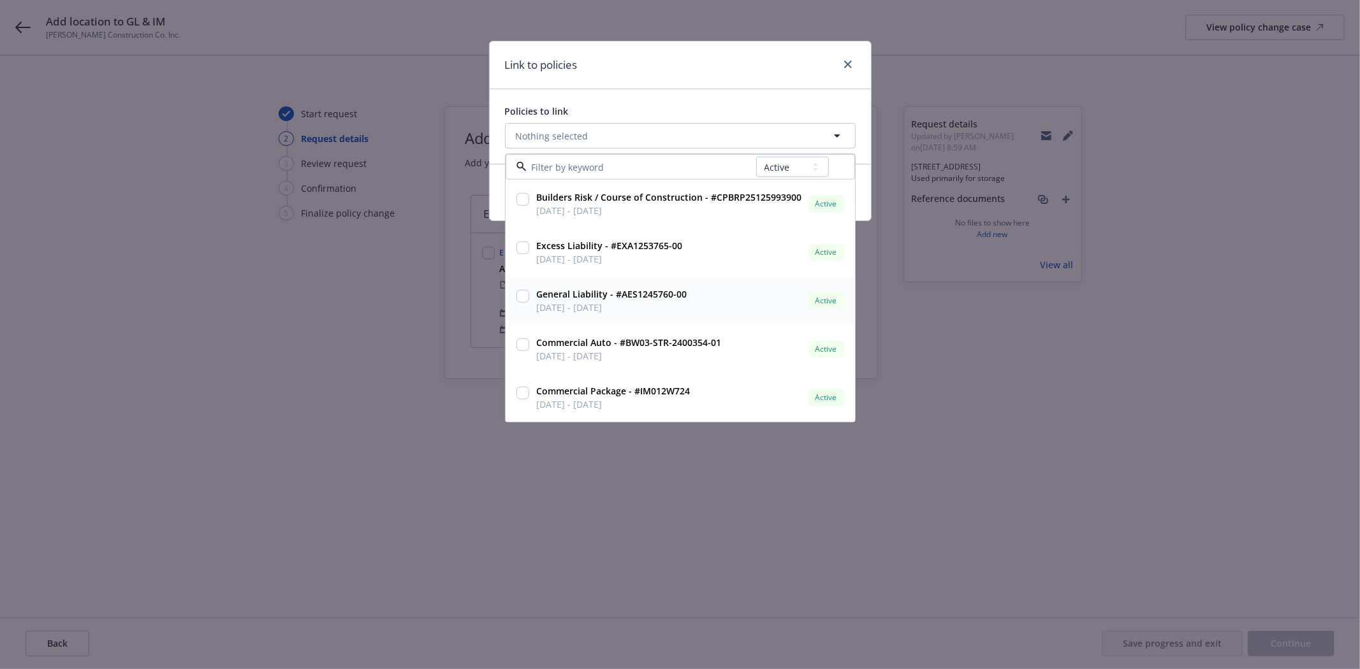
click at [523, 301] on input "checkbox" at bounding box center [522, 296] width 13 height 13
checkbox input "true"
click at [519, 393] on input "checkbox" at bounding box center [522, 393] width 13 height 13
checkbox input "true"
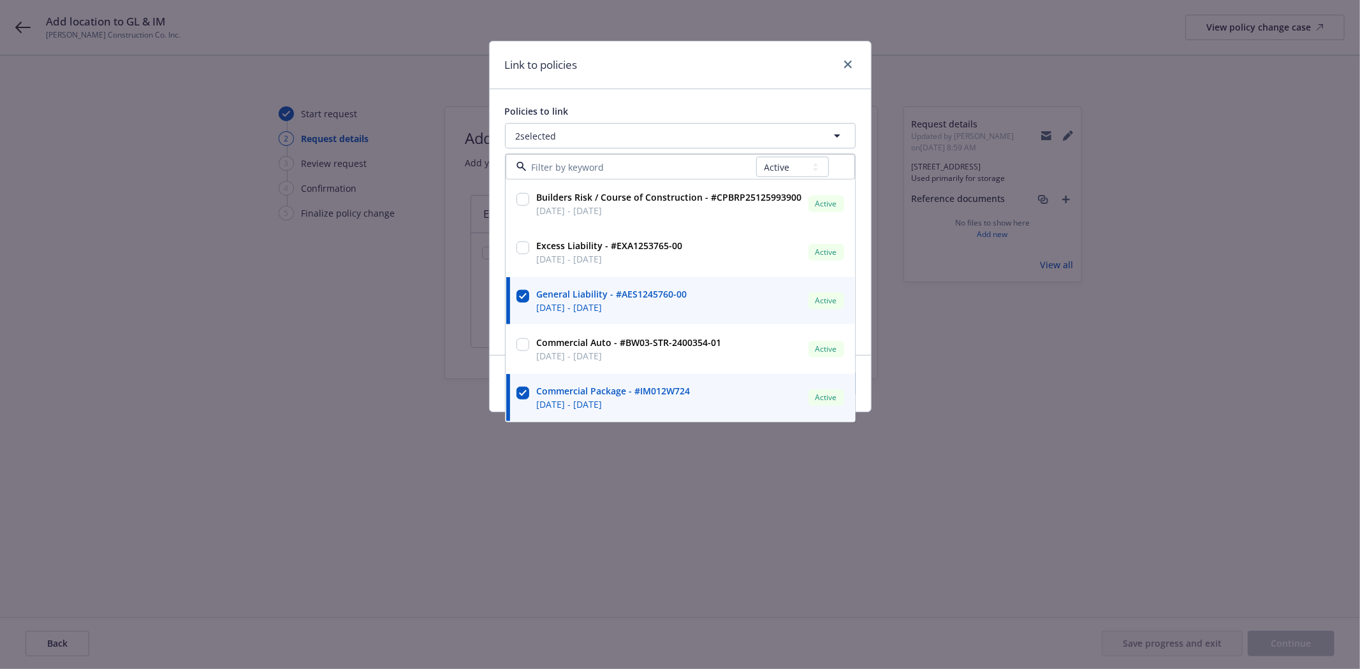
click at [755, 79] on div "Link to policies" at bounding box center [680, 65] width 381 height 48
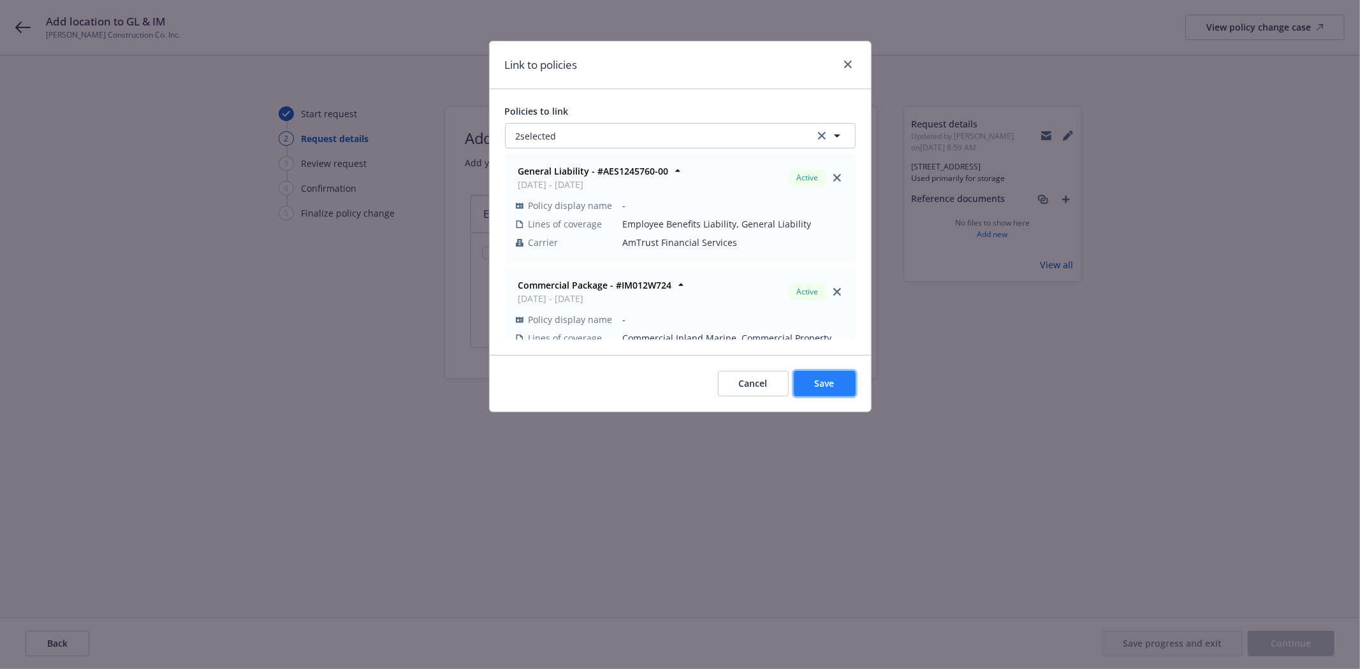
click at [826, 391] on button "Save" at bounding box center [825, 383] width 62 height 25
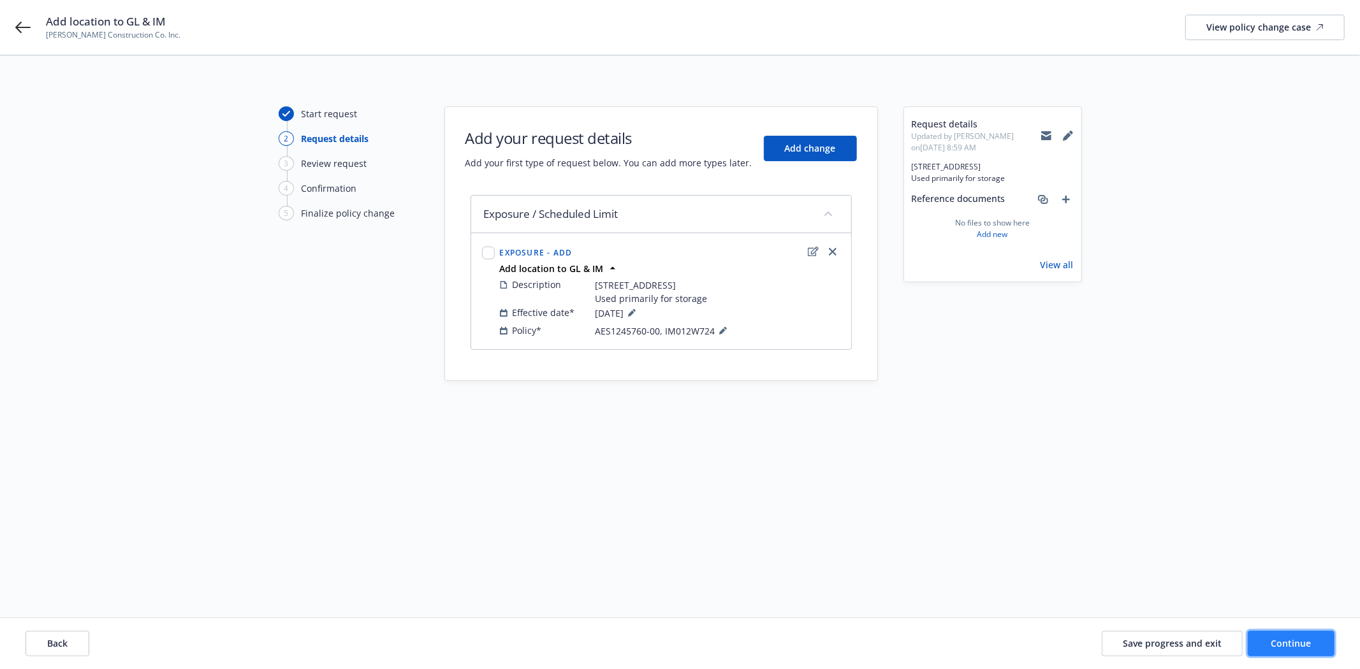
click at [1285, 648] on span "Continue" at bounding box center [1291, 643] width 40 height 12
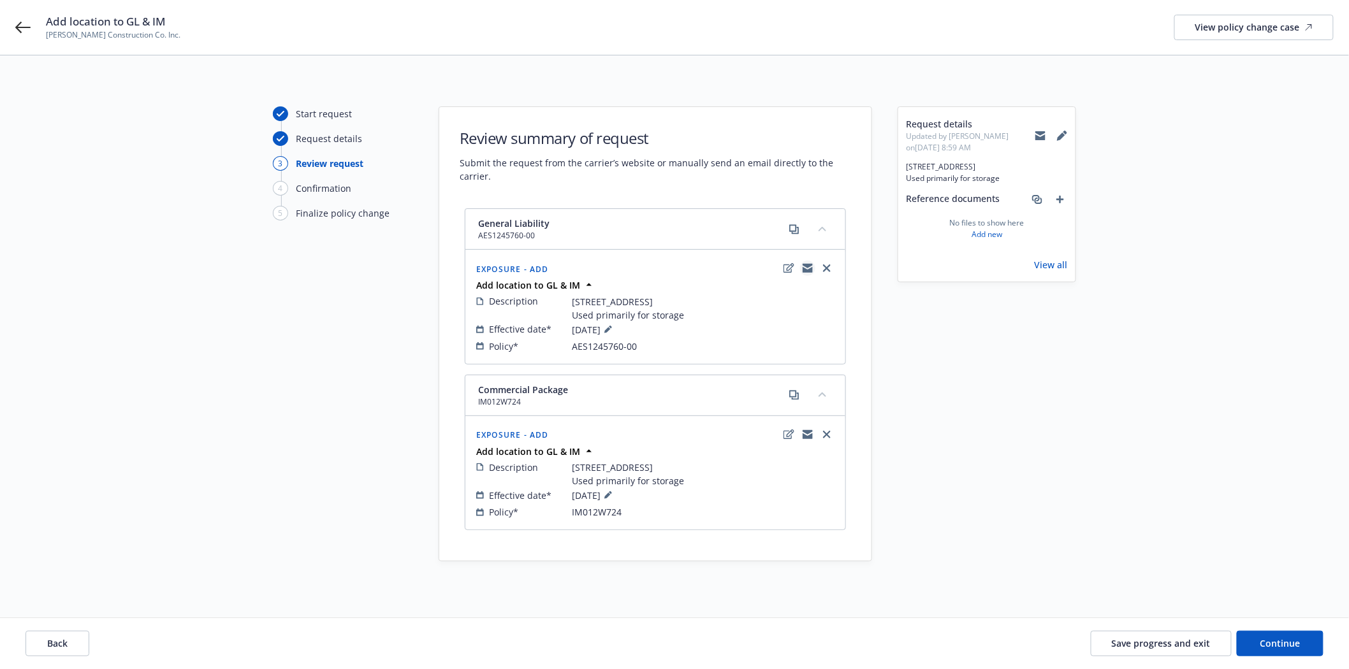
click at [807, 263] on icon "copyLogging" at bounding box center [808, 268] width 10 height 10
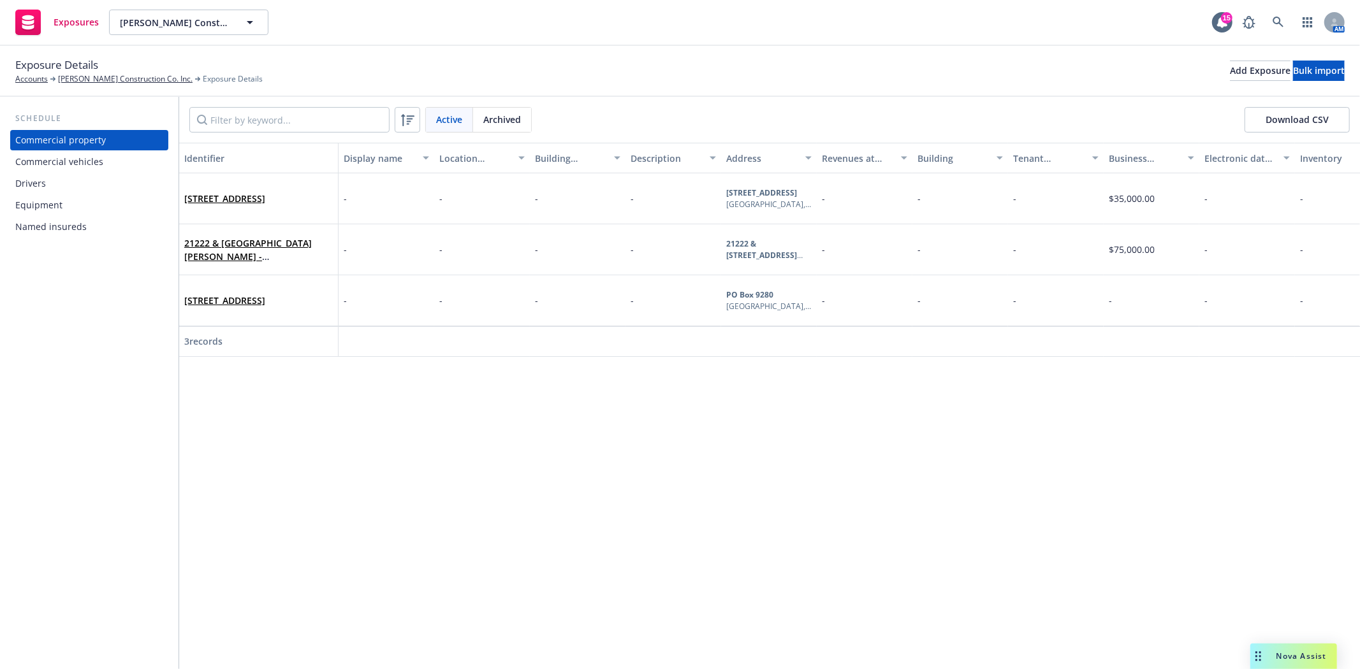
click at [40, 184] on div "Drivers" at bounding box center [30, 183] width 31 height 20
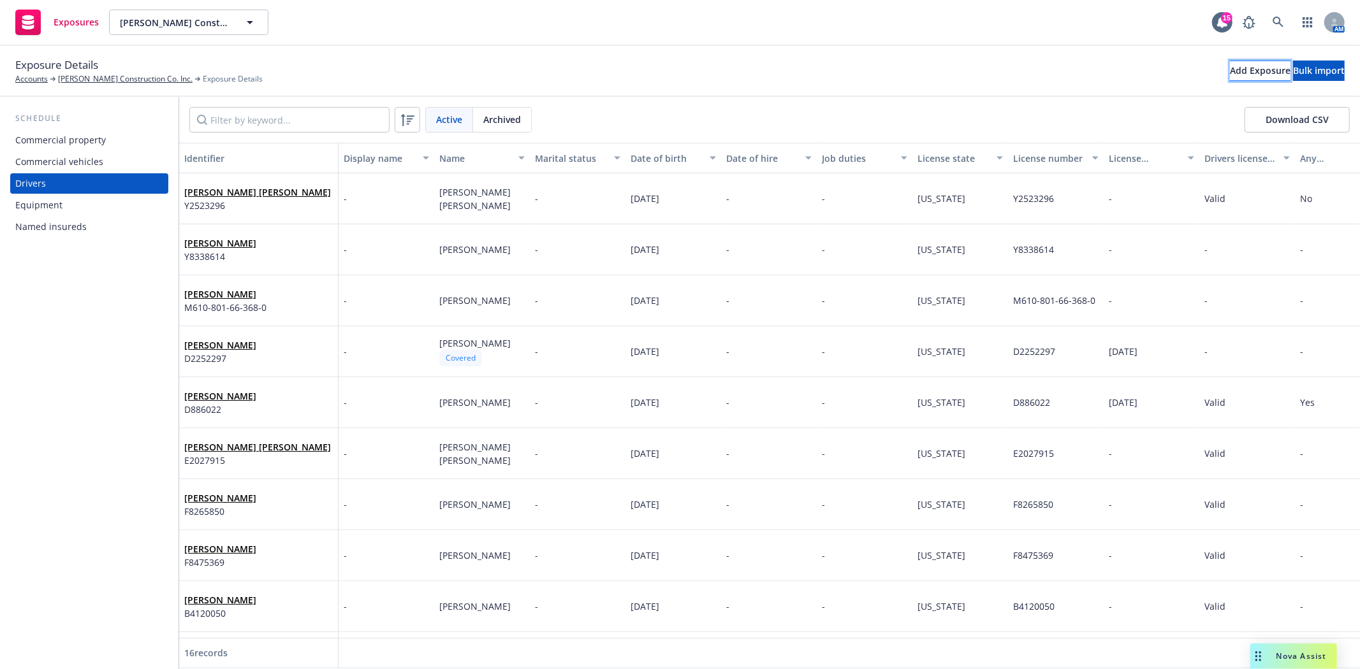
click at [1230, 68] on div "Add Exposure" at bounding box center [1260, 70] width 61 height 19
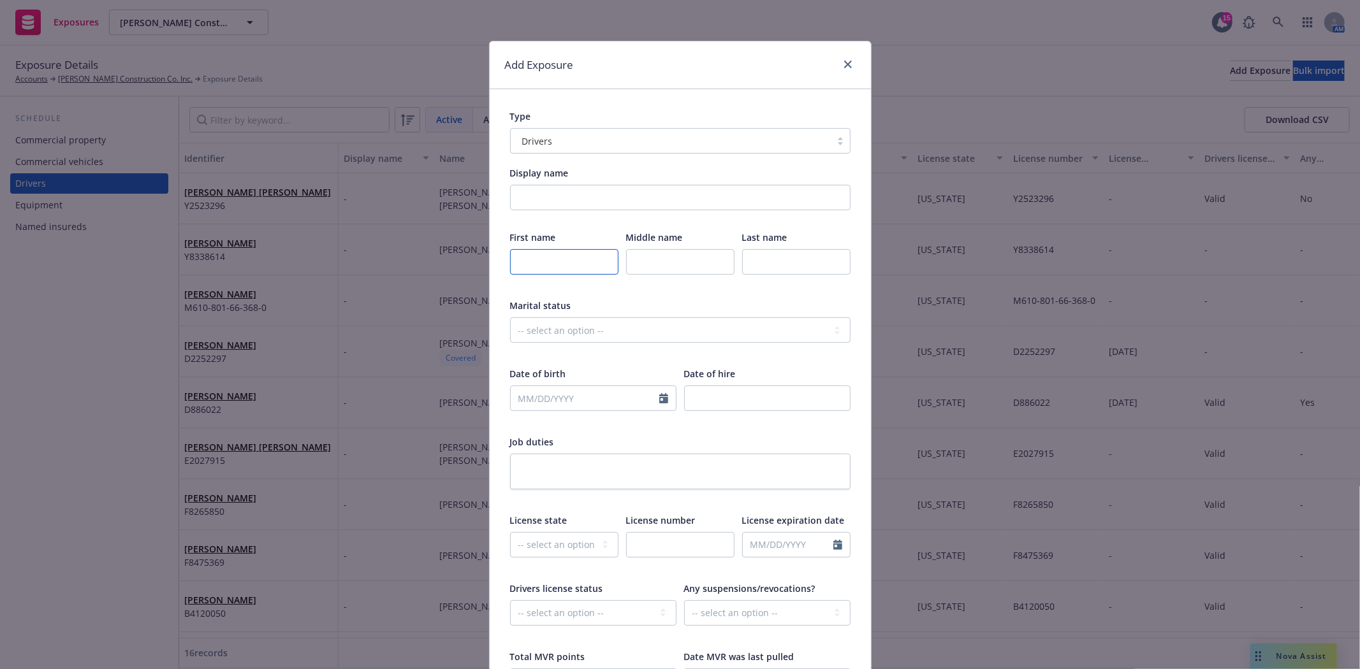
click at [513, 268] on input "text" at bounding box center [564, 261] width 108 height 25
type input "Edgar"
type input "I"
click at [773, 249] on input "text" at bounding box center [796, 261] width 108 height 25
type input "Cisneros Barbosa"
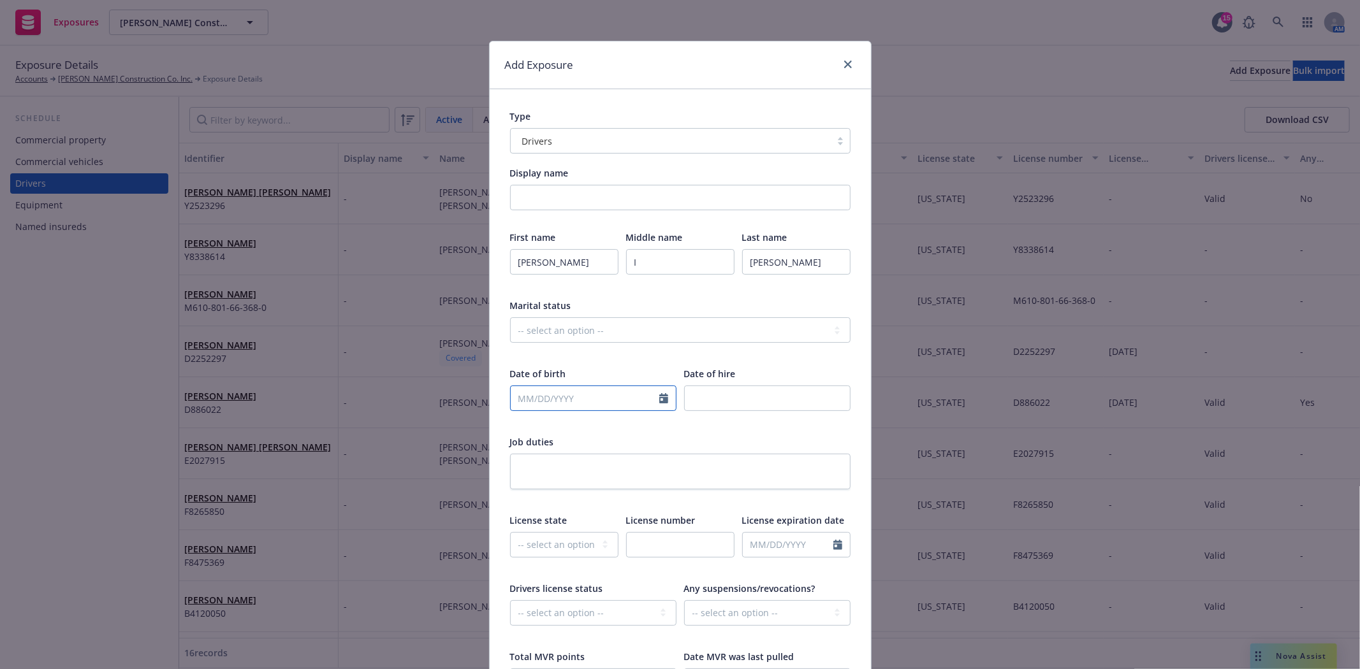
select select "9"
type input "04/01/1982"
click at [696, 389] on input "number" at bounding box center [767, 398] width 166 height 25
type input "1"
click at [829, 397] on input "1" at bounding box center [767, 398] width 166 height 25
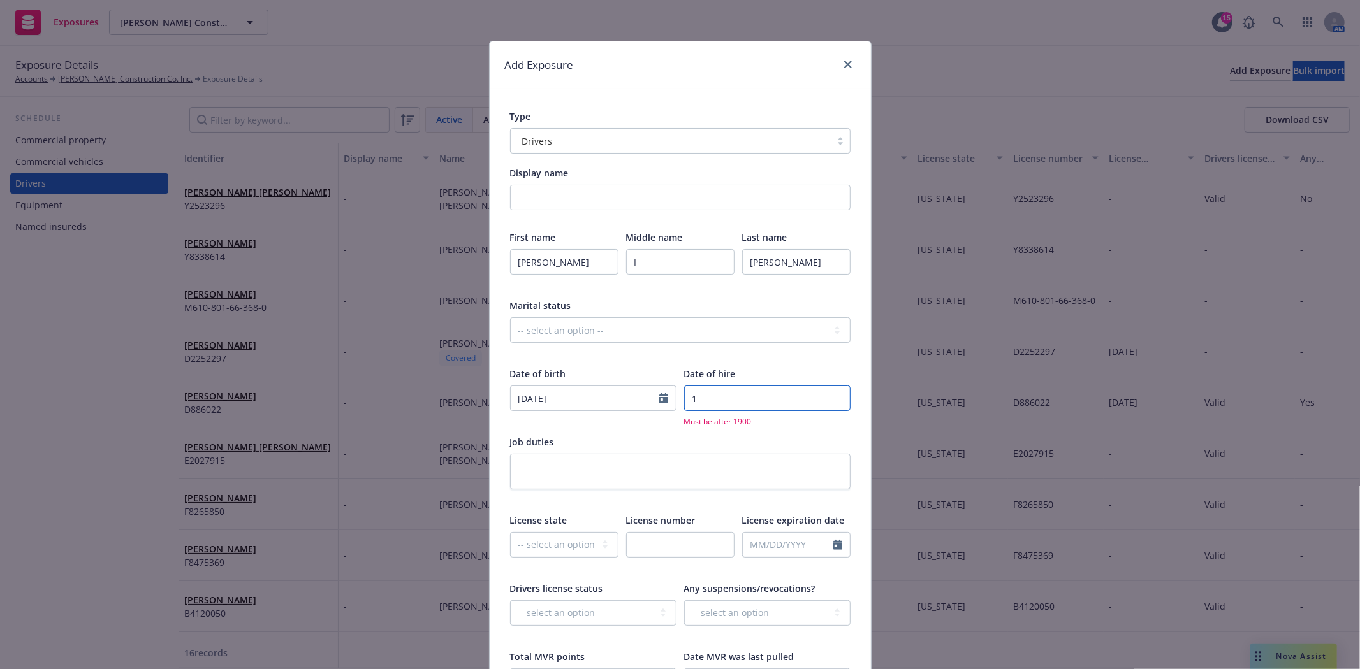
click at [774, 402] on input "1" at bounding box center [767, 398] width 166 height 25
click at [685, 402] on input "1" at bounding box center [767, 398] width 166 height 25
click at [718, 399] on input "1" at bounding box center [767, 398] width 166 height 25
click at [695, 398] on input "09172025" at bounding box center [767, 398] width 166 height 25
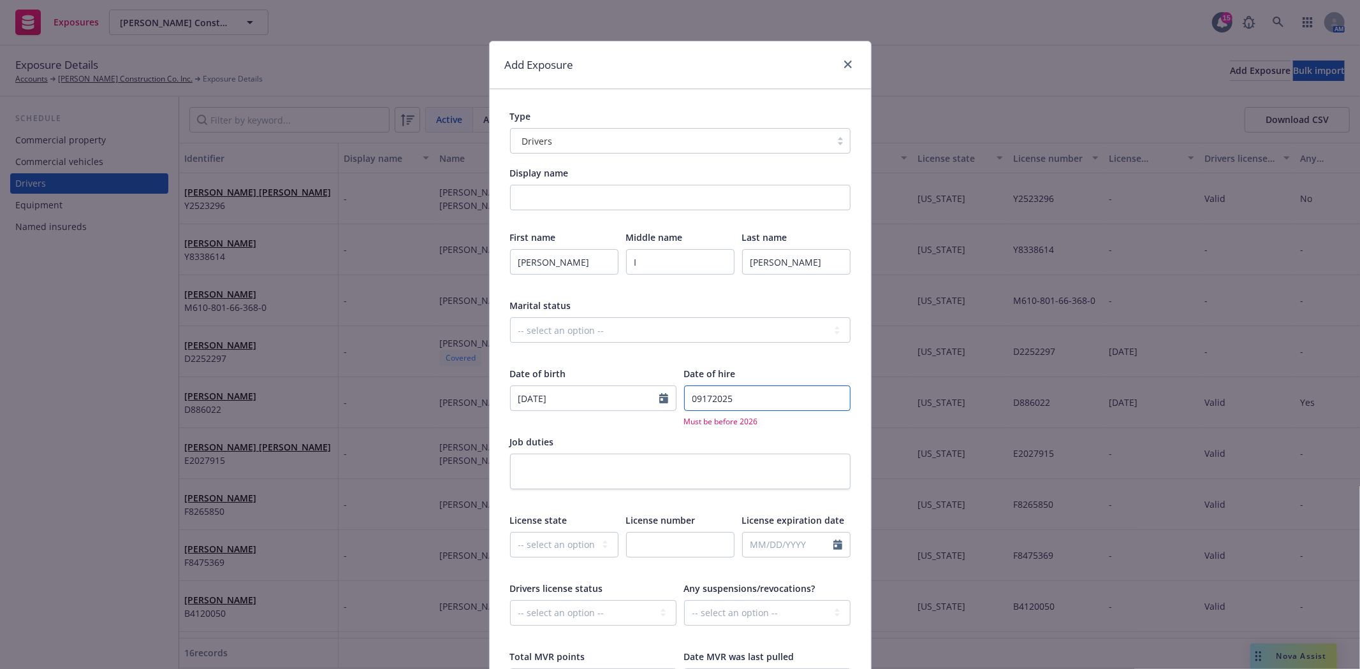
drag, startPoint x: 747, startPoint y: 403, endPoint x: 538, endPoint y: 392, distance: 208.7
click at [538, 392] on div "Date of birth 04/01/1982 Date of hire 09172025 Must be before 2026" at bounding box center [680, 397] width 340 height 61
type input "2025"
select select "CA"
type input "F8528391"
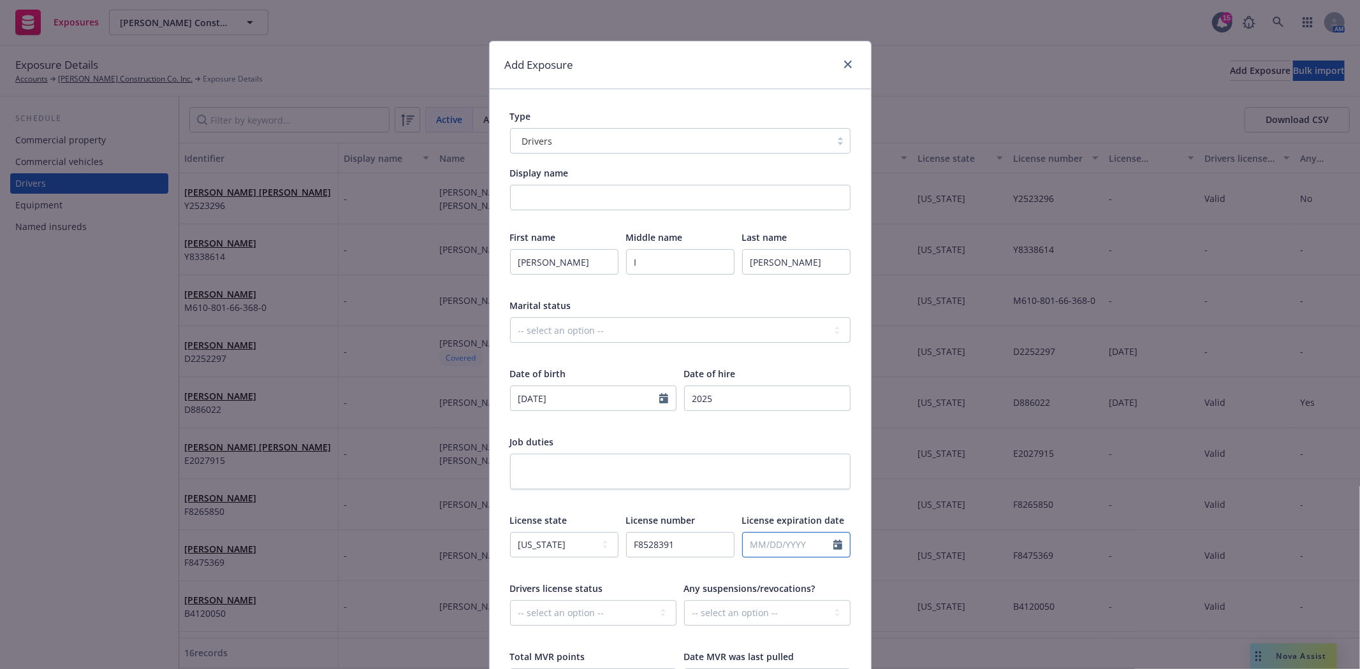
select select "9"
click at [564, 614] on select "-- select an option -- Cancelled Denied Disqualified Expired Invalid Limited No…" at bounding box center [593, 613] width 166 height 25
select select "VALID"
click at [510, 601] on select "-- select an option -- Cancelled Denied Disqualified Expired Invalid Limited No…" at bounding box center [593, 613] width 166 height 25
click at [747, 611] on select "-- select an option -- Unknown Yes No" at bounding box center [767, 613] width 166 height 25
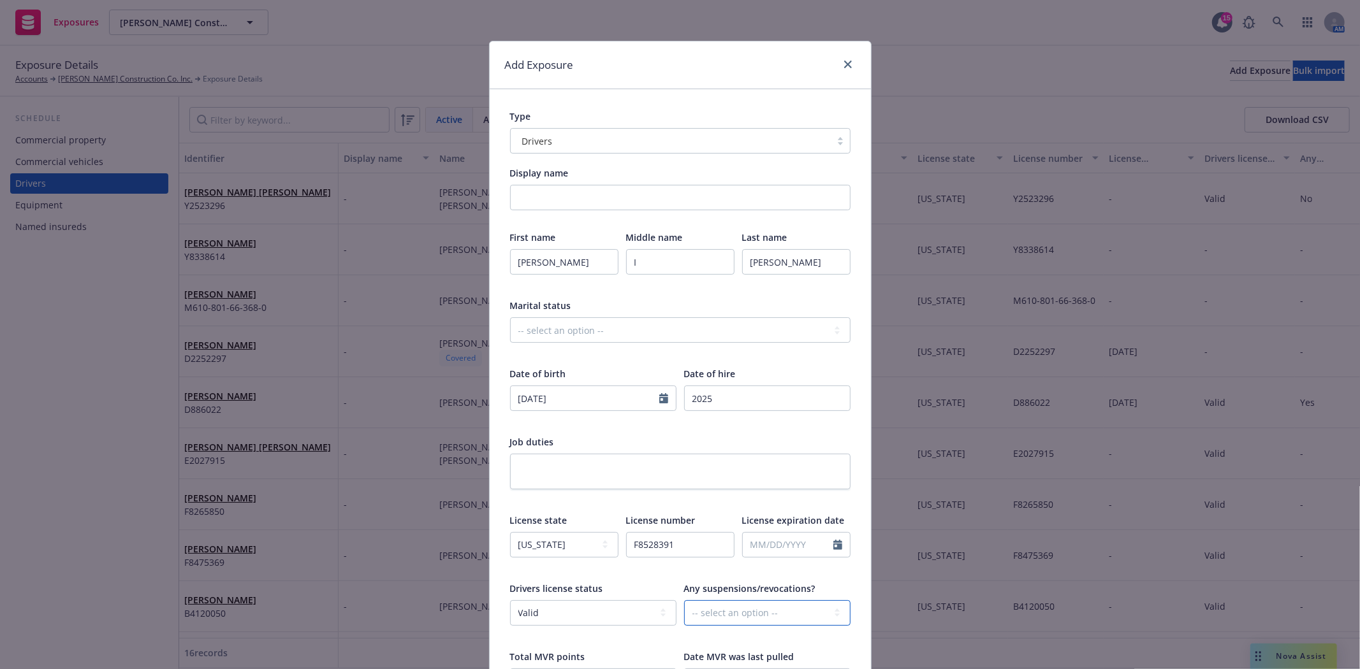
select select "NO"
click at [684, 601] on select "-- select an option -- Unknown Yes No" at bounding box center [767, 613] width 166 height 25
click at [863, 615] on div "Type Drivers Display name First name Edgar Middle name I Last name Cisneros Bar…" at bounding box center [680, 469] width 381 height 761
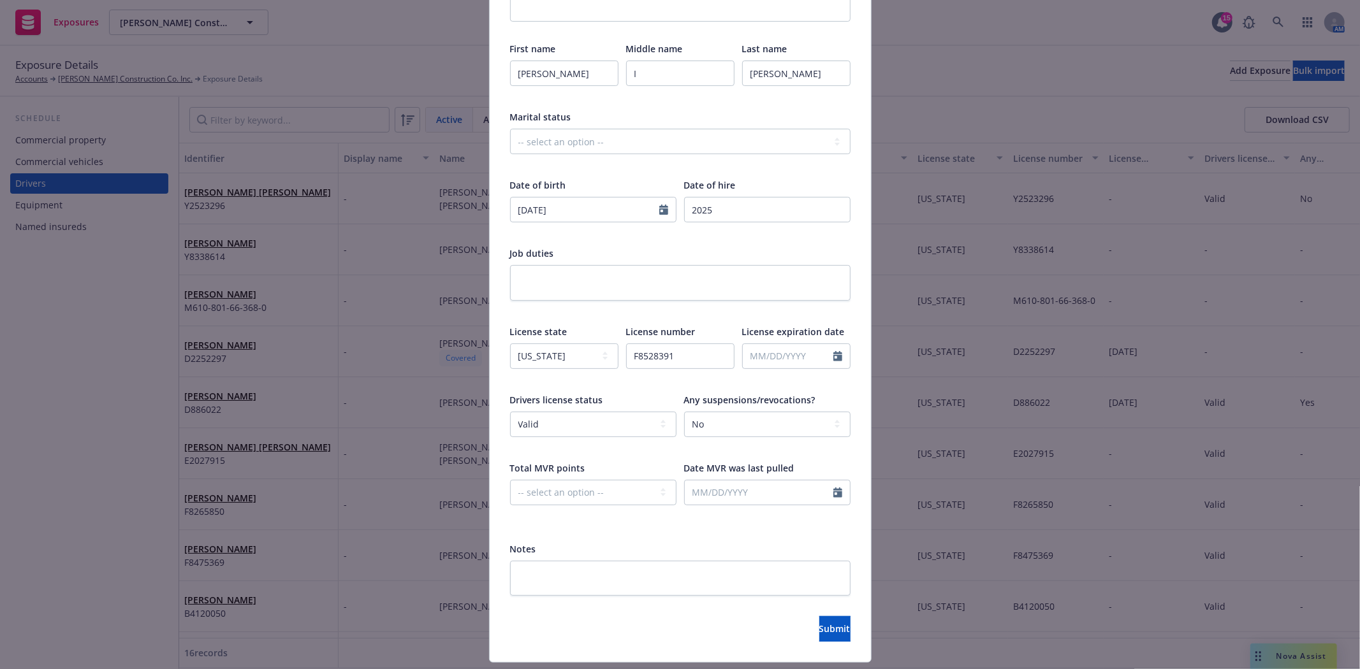
scroll to position [212, 0]
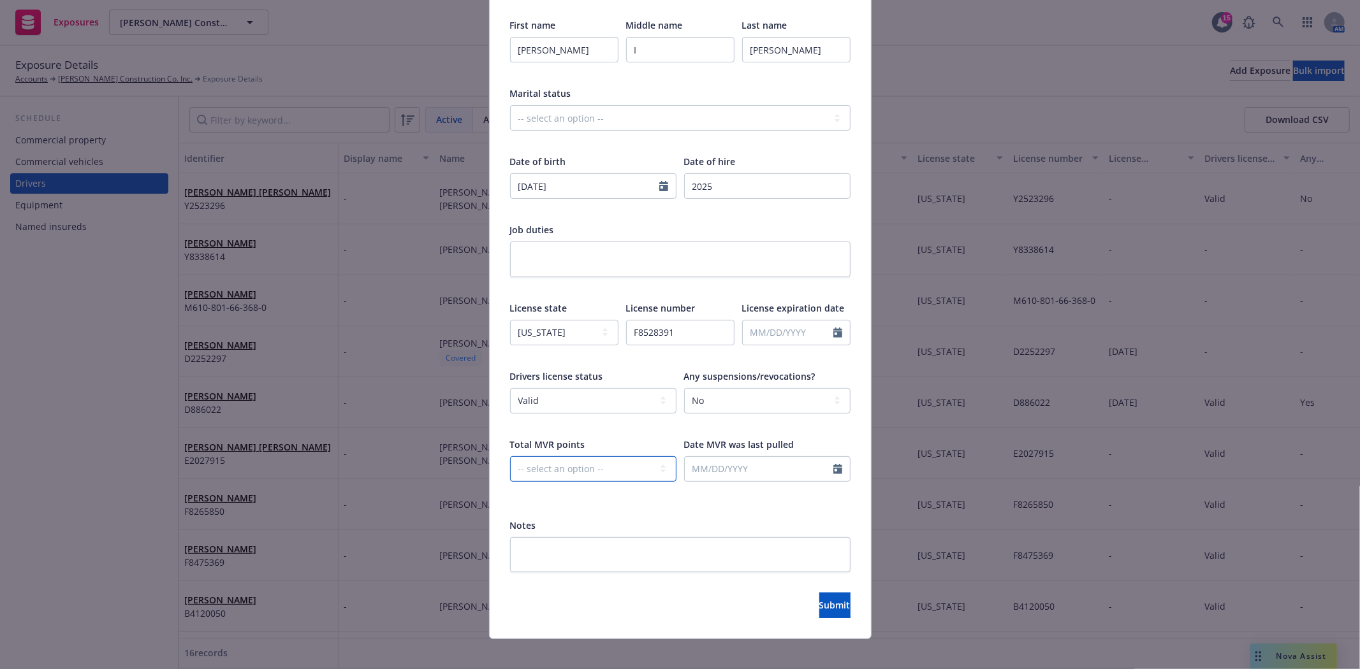
click at [578, 463] on select "-- select an option -- 0 1 2 3 4 5+ N/A" at bounding box center [593, 468] width 166 height 25
select select "ZERO"
click at [510, 456] on select "-- select an option -- 0 1 2 3 4 5+ N/A" at bounding box center [593, 468] width 166 height 25
select select "9"
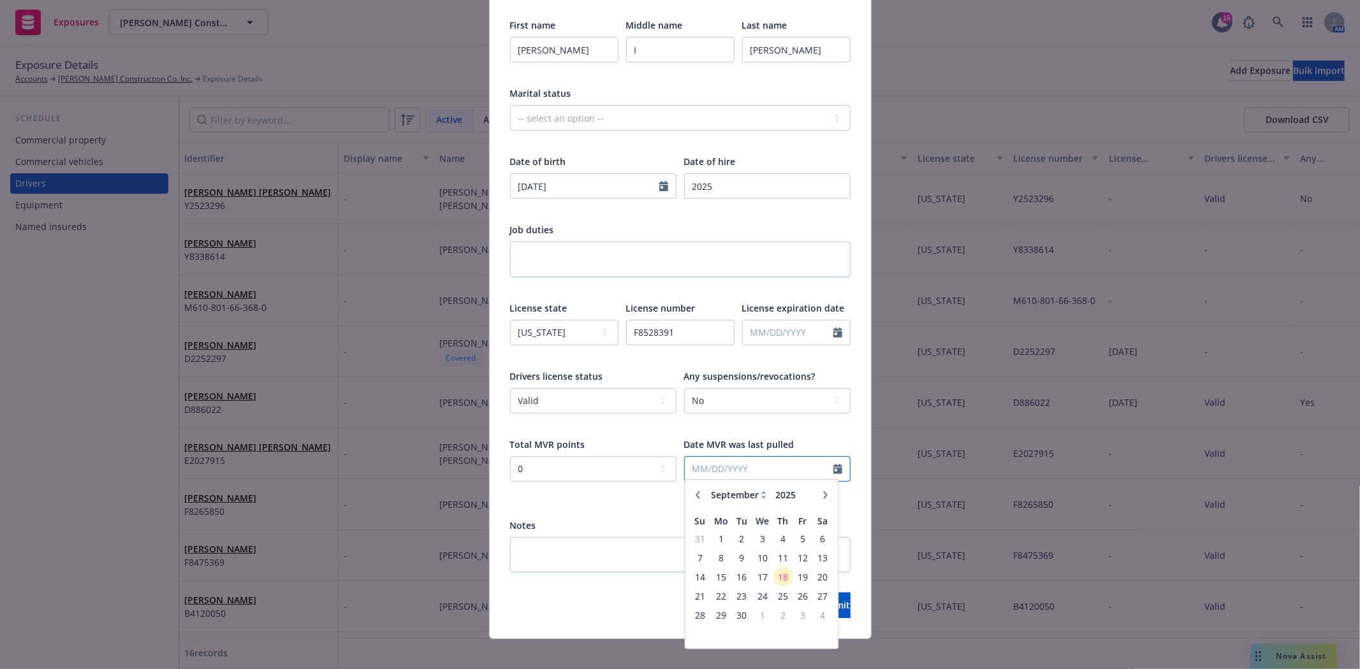
click at [696, 472] on input "text" at bounding box center [759, 469] width 149 height 24
click at [778, 578] on span "18" at bounding box center [782, 581] width 17 height 16
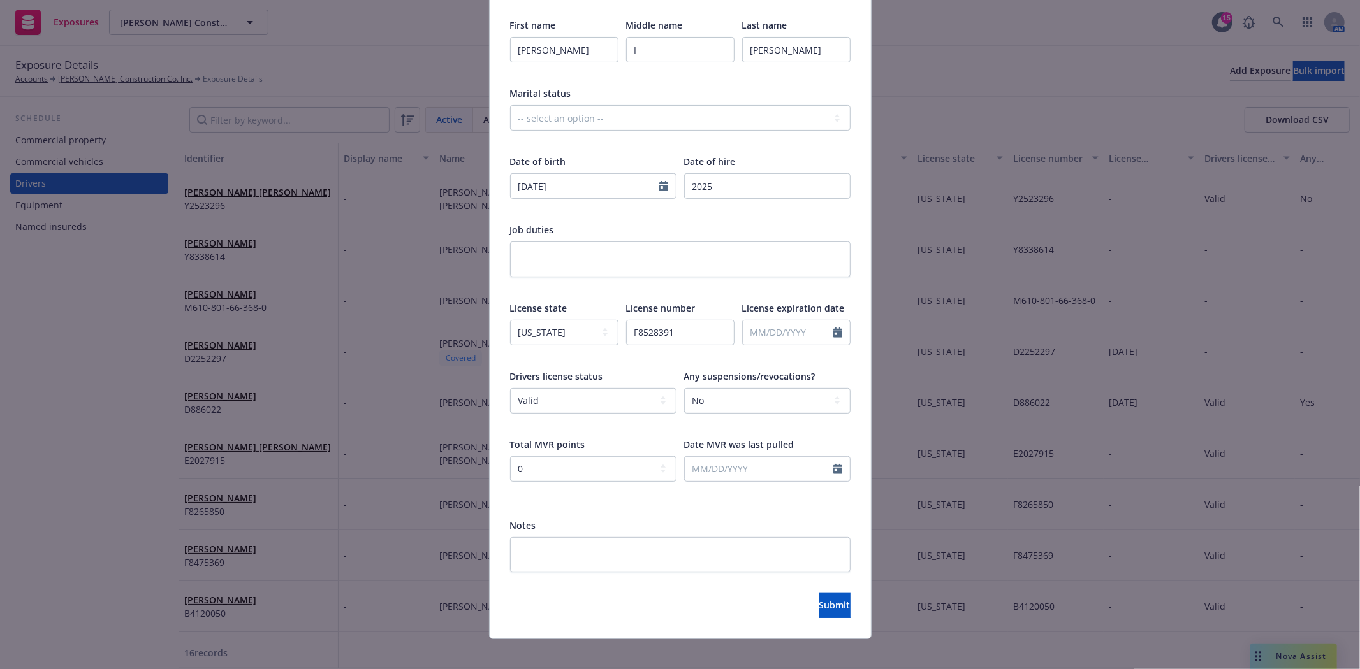
type input "[DATE]"
click at [819, 610] on span "Submit" at bounding box center [834, 605] width 31 height 12
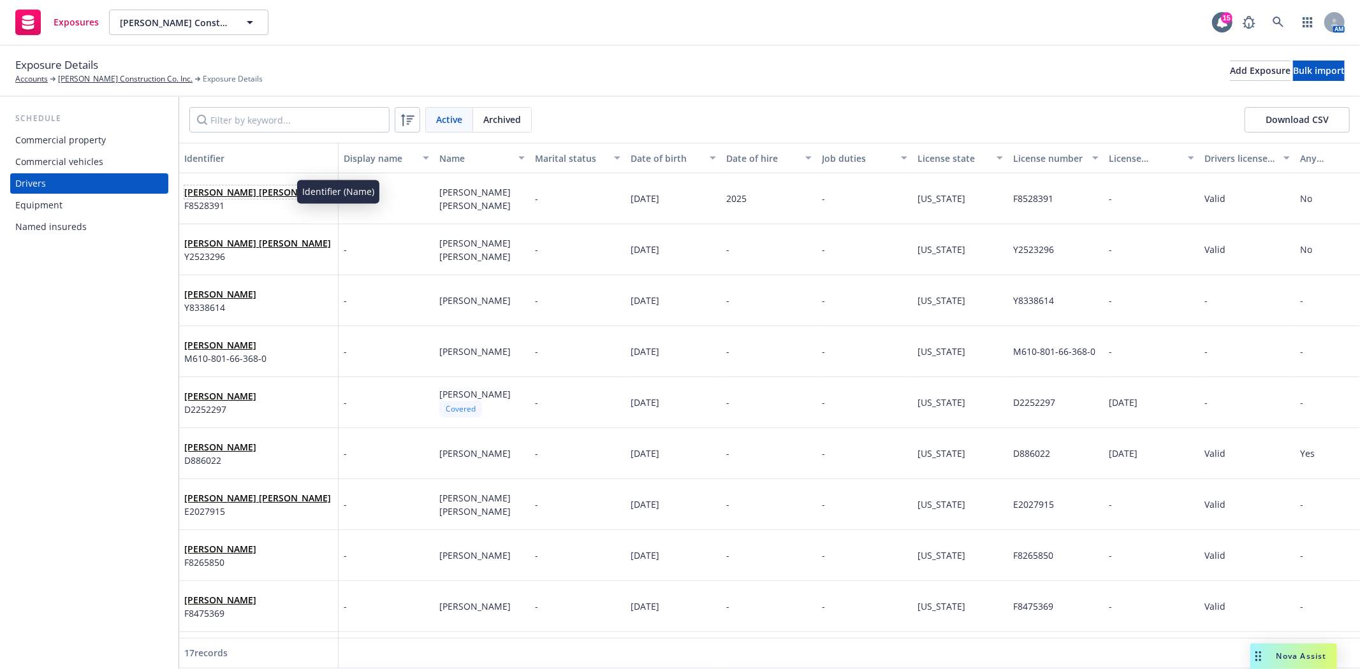
click at [251, 196] on link "Edgar I Cisneros Barbosa" at bounding box center [257, 192] width 147 height 12
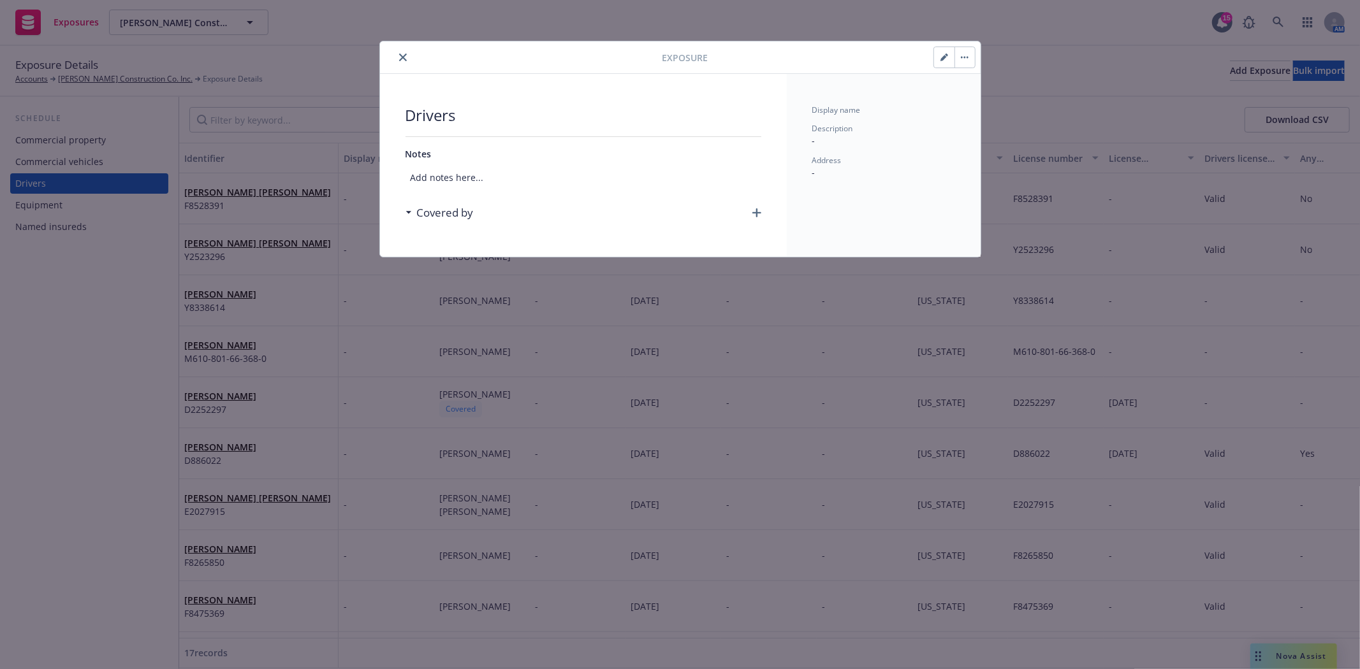
click at [938, 60] on button "button" at bounding box center [944, 57] width 20 height 20
select select "CA"
select select "VALID"
select select "NO"
select select "ZERO"
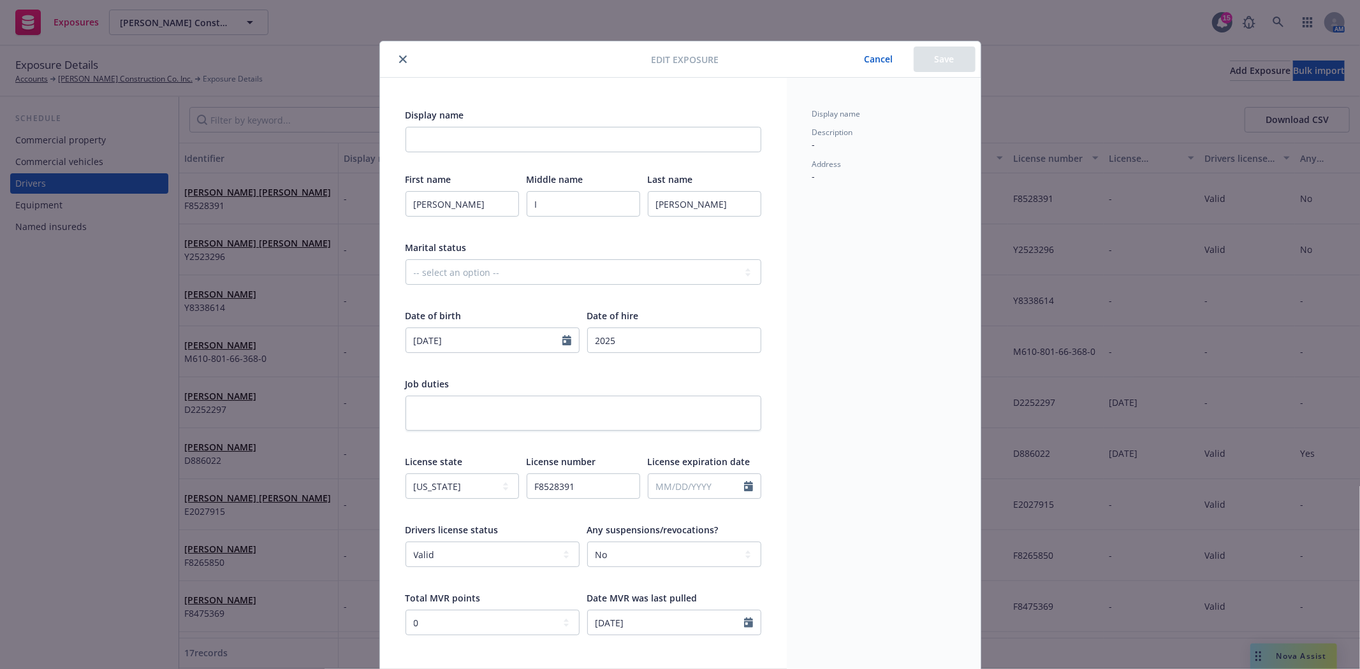
click at [865, 58] on button "Cancel" at bounding box center [878, 59] width 69 height 25
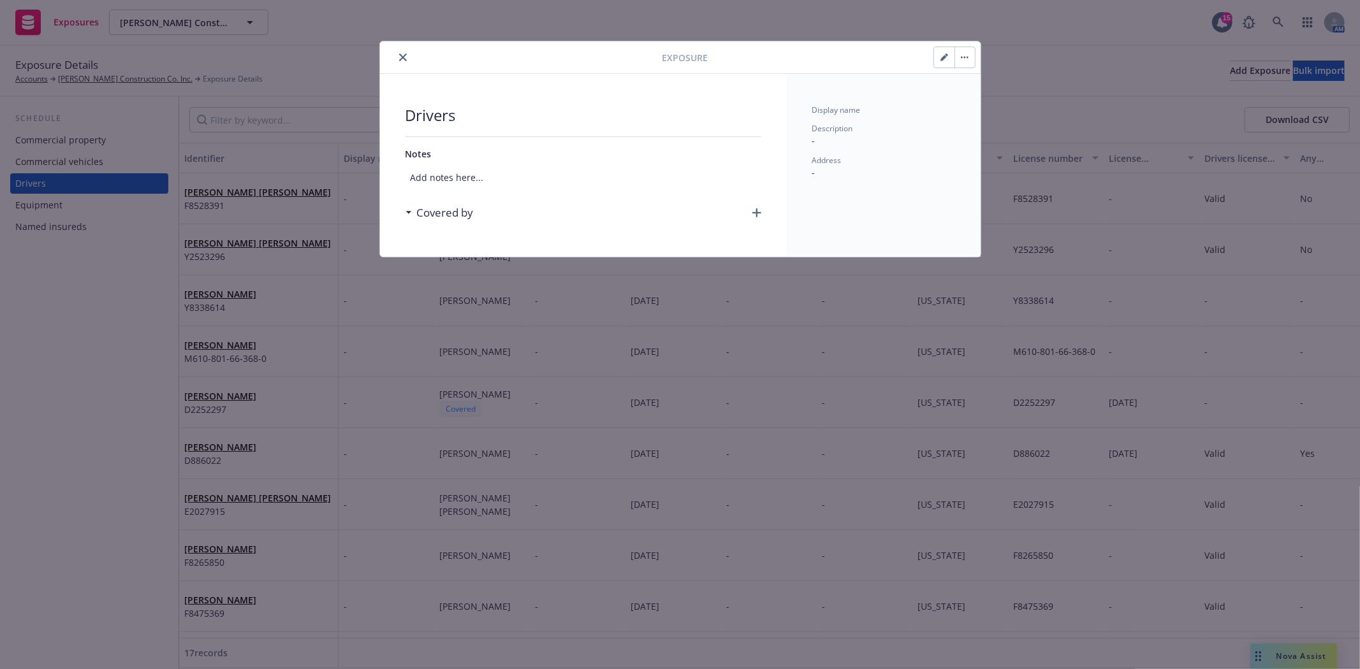
click at [400, 55] on icon "close" at bounding box center [403, 58] width 8 height 8
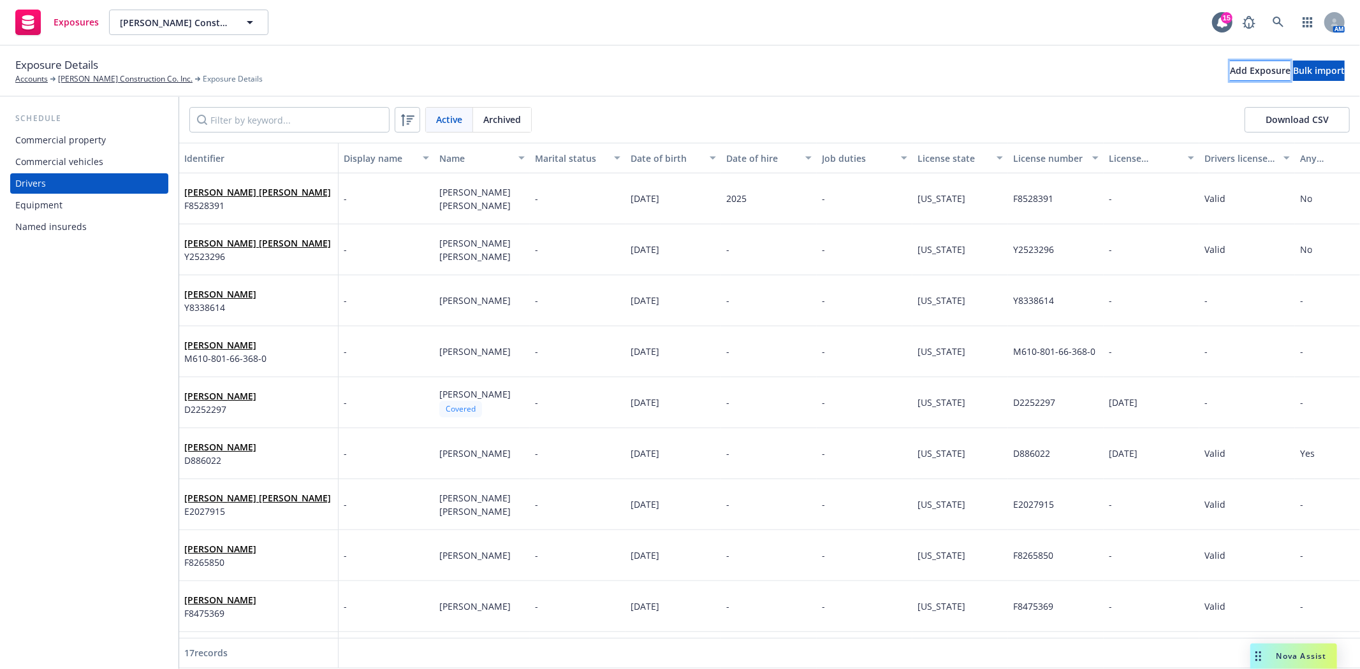
click at [1230, 73] on div "Add Exposure" at bounding box center [1260, 70] width 61 height 19
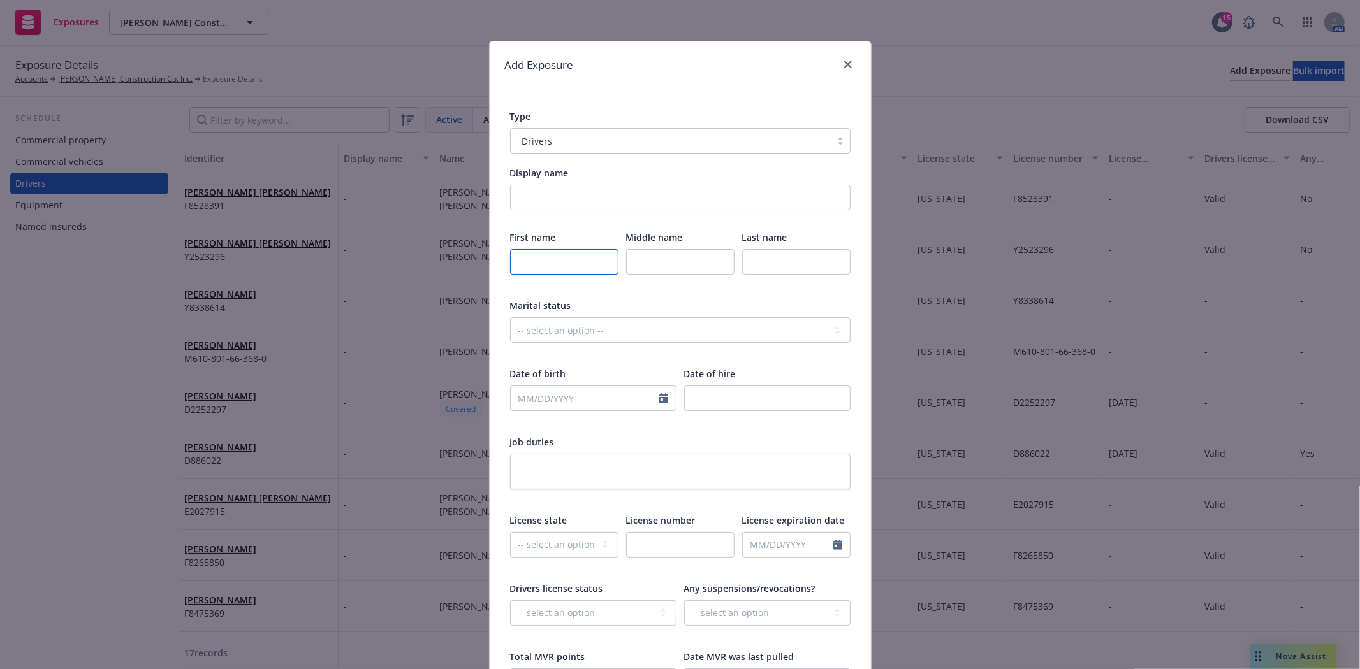
click at [545, 264] on input "text" at bounding box center [564, 261] width 108 height 25
type input "Fidel"
type input "A"
type input "Duran"
select select "9"
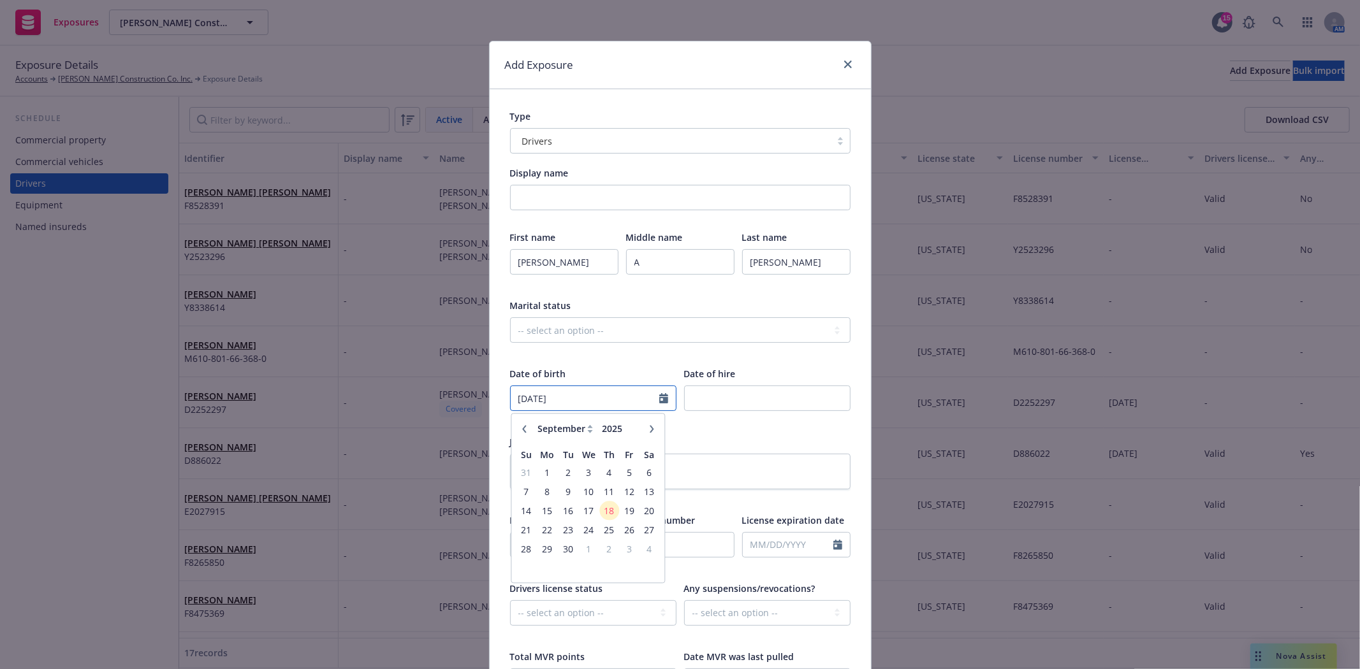
type input "06/24/1974"
click at [751, 404] on input "number" at bounding box center [767, 398] width 166 height 25
type input "2025"
click at [561, 543] on select "-- select an option -- Alaska Alabama Arkansas American Samoa Arizona Californi…" at bounding box center [564, 544] width 108 height 25
select select "CA"
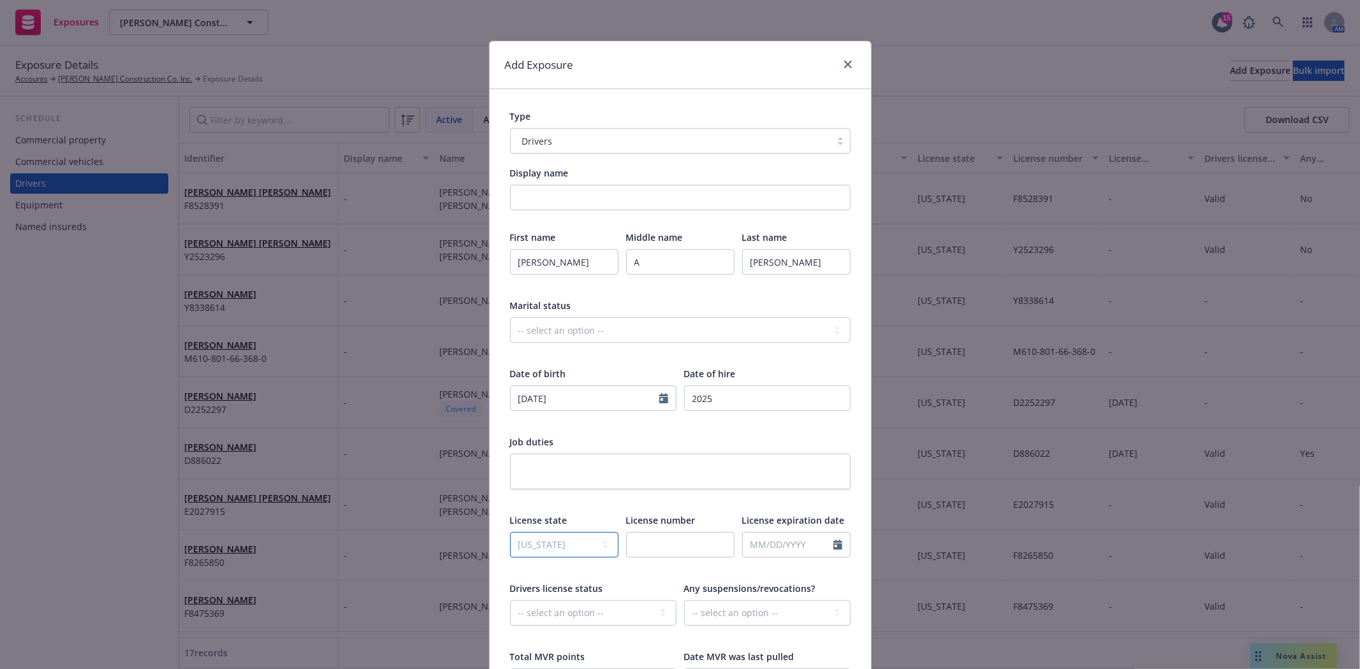
click at [510, 532] on select "-- select an option -- Alaska Alabama Arkansas American Samoa Arizona Californi…" at bounding box center [564, 544] width 108 height 25
click at [631, 538] on input "text" at bounding box center [680, 544] width 108 height 25
type input "W9644433"
select select "9"
click at [626, 574] on div at bounding box center [680, 568] width 108 height 11
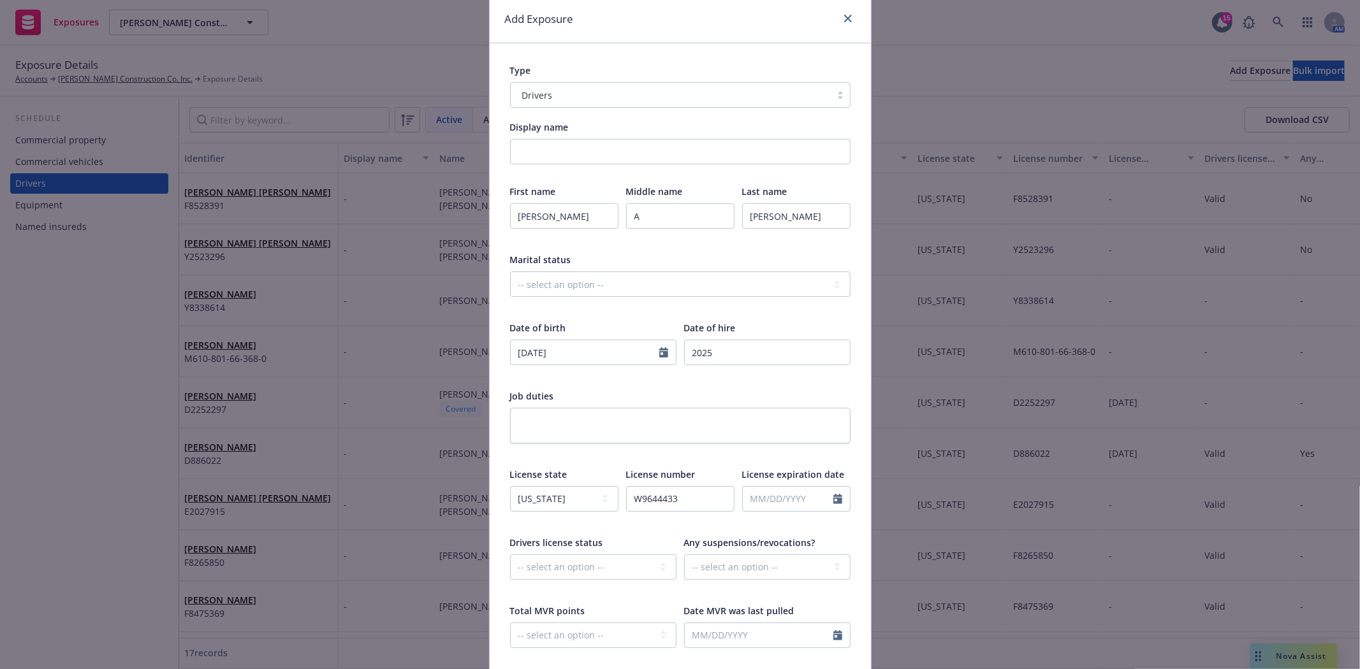
scroll to position [71, 0]
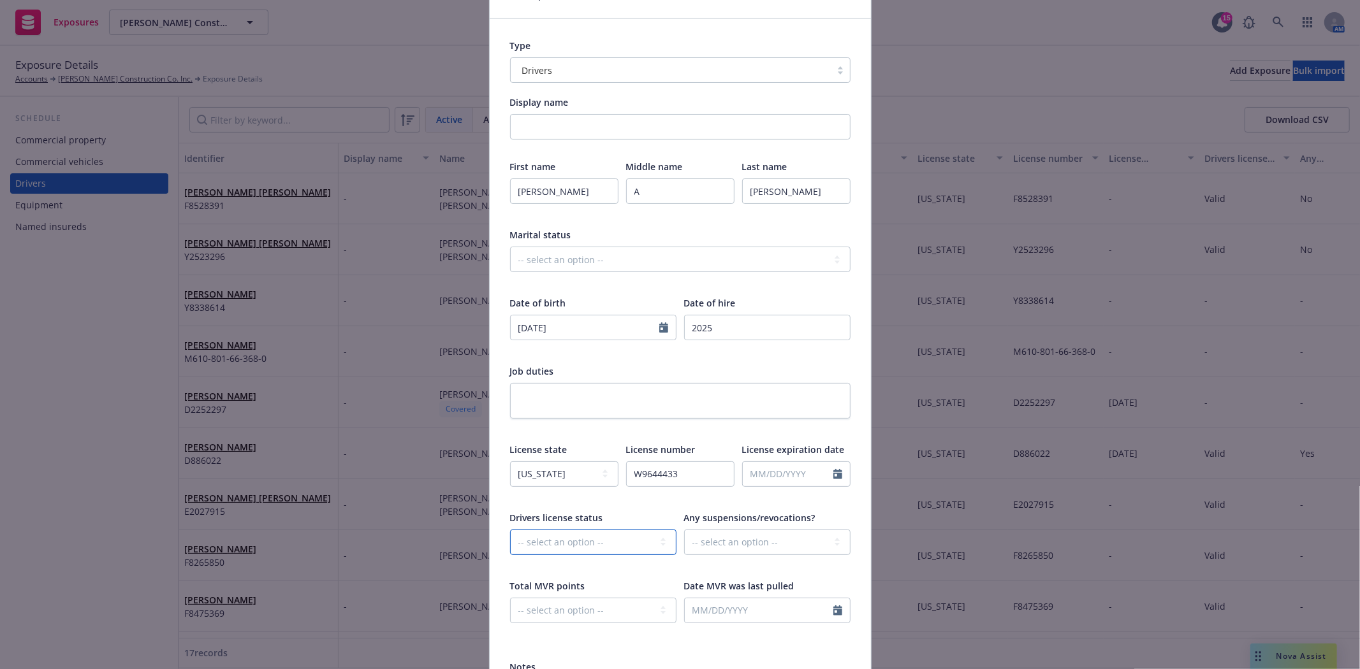
click at [615, 543] on select "-- select an option -- Cancelled Denied Disqualified Expired Invalid Limited No…" at bounding box center [593, 542] width 166 height 25
select select "VALID"
click at [510, 530] on select "-- select an option -- Cancelled Denied Disqualified Expired Invalid Limited No…" at bounding box center [593, 542] width 166 height 25
click at [717, 543] on select "-- select an option -- Unknown Yes No" at bounding box center [767, 542] width 166 height 25
select select "NO"
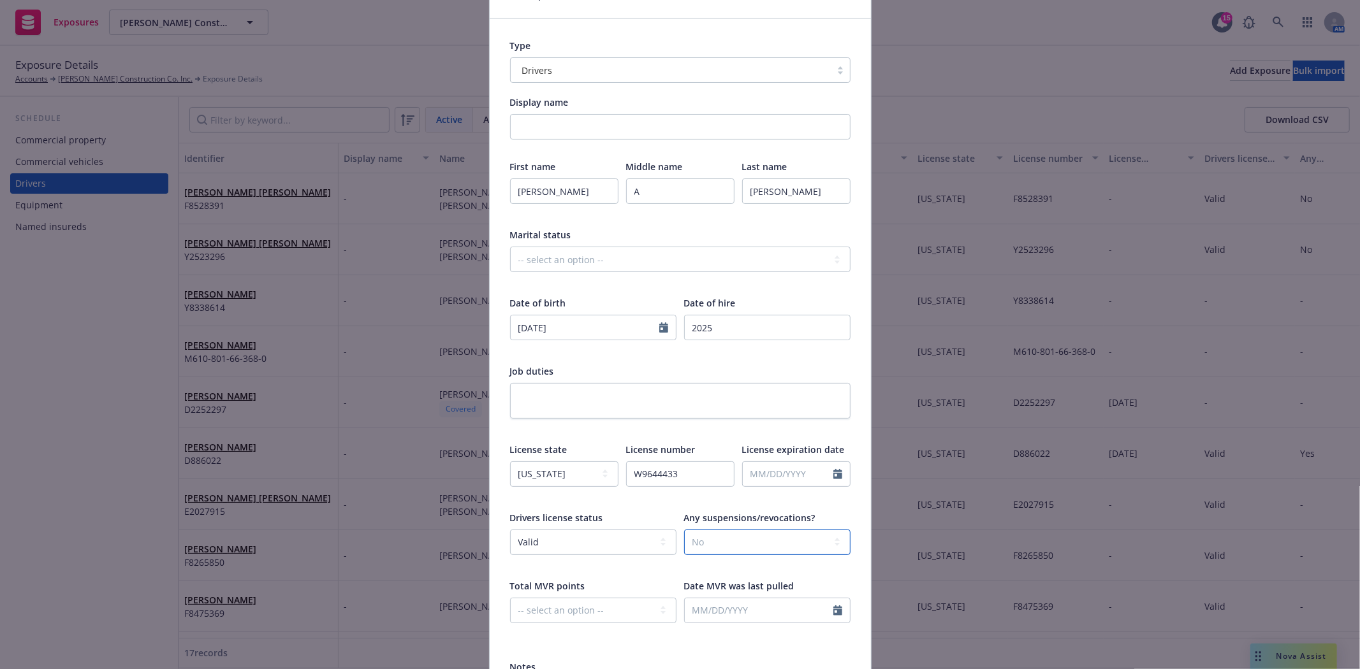
click at [684, 530] on select "-- select an option -- Unknown Yes No" at bounding box center [767, 542] width 166 height 25
click at [640, 610] on select "-- select an option -- 0 1 2 3 4 5+ N/A" at bounding box center [593, 610] width 166 height 25
select select "ZERO"
click at [510, 598] on select "-- select an option -- 0 1 2 3 4 5+ N/A" at bounding box center [593, 610] width 166 height 25
select select "9"
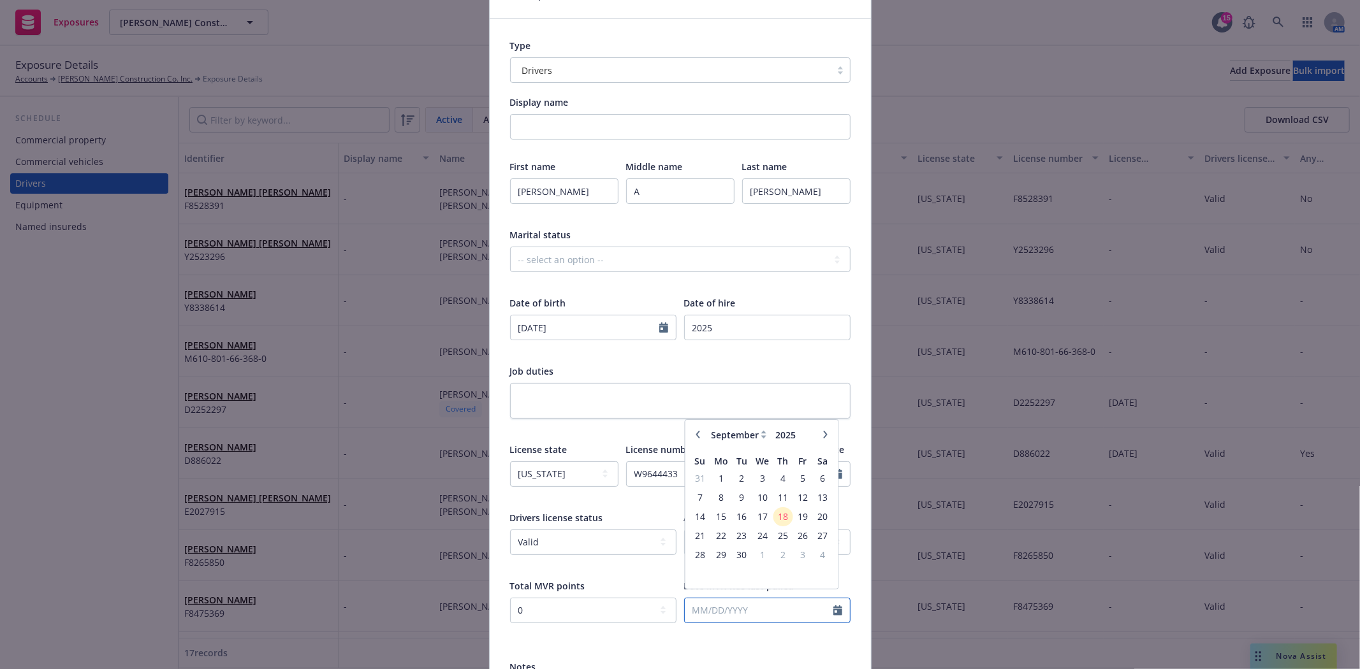
click at [731, 615] on input "text" at bounding box center [759, 611] width 149 height 24
click at [755, 527] on span "17" at bounding box center [762, 523] width 18 height 16
type input "[DATE]"
click at [753, 640] on div "Display name First name Fidel Middle name A Last name Duran Marital status -- s…" at bounding box center [680, 405] width 340 height 618
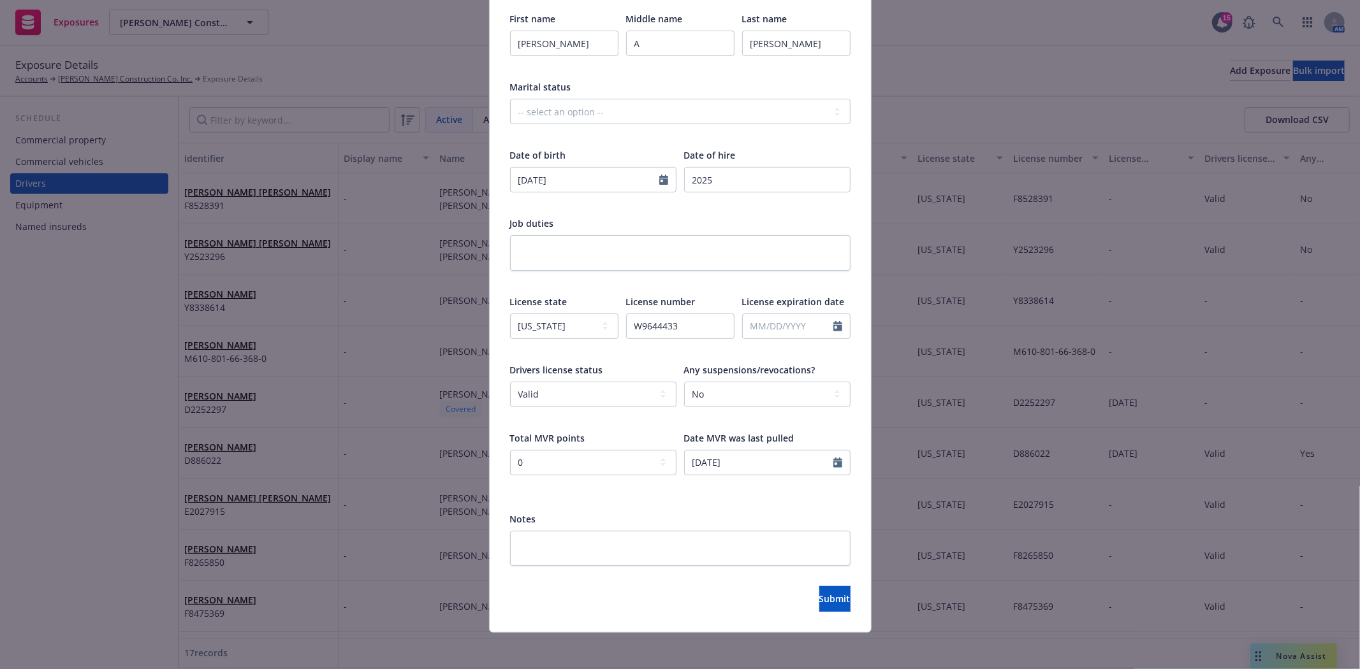
scroll to position [223, 0]
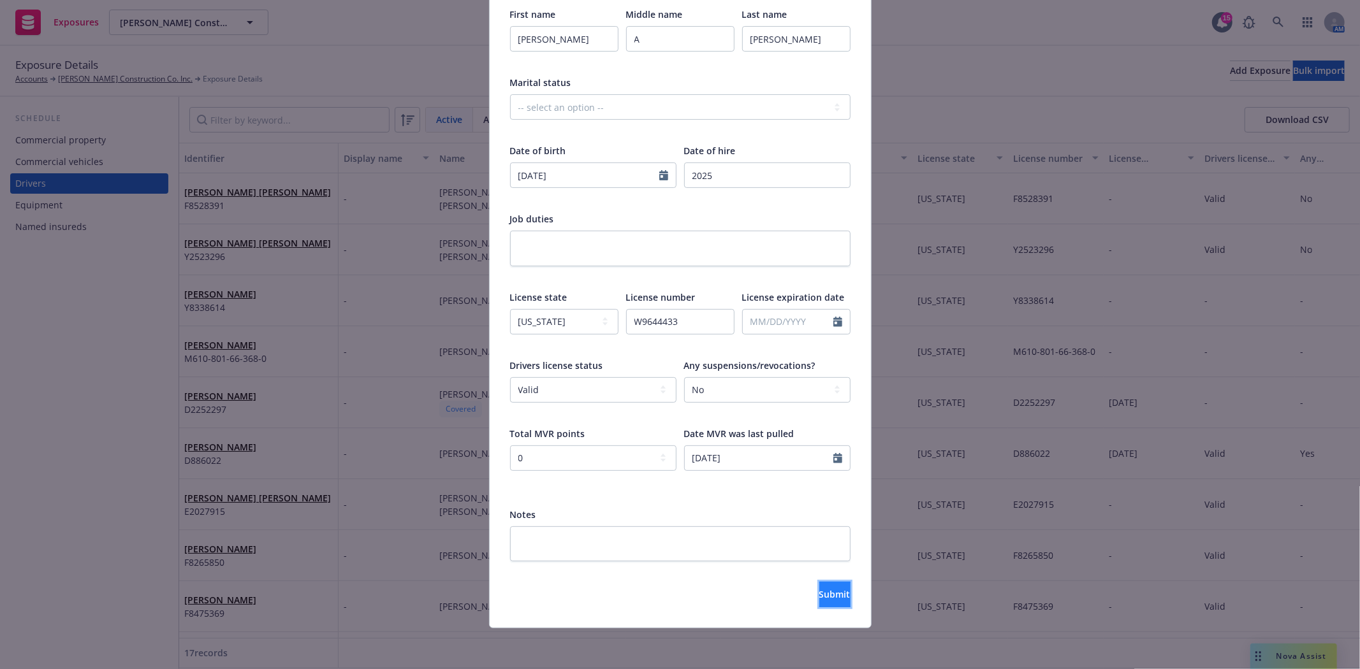
click at [819, 595] on span "Submit" at bounding box center [834, 594] width 31 height 12
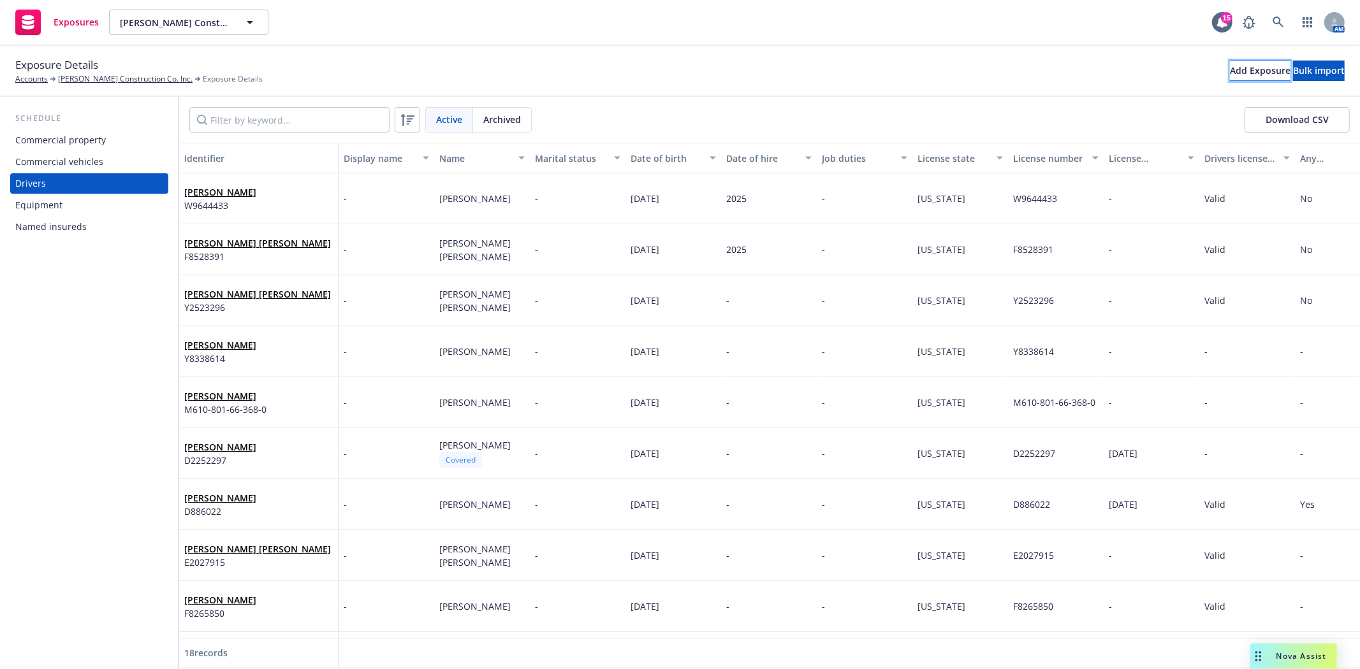
click at [1230, 71] on div "Add Exposure" at bounding box center [1260, 70] width 61 height 19
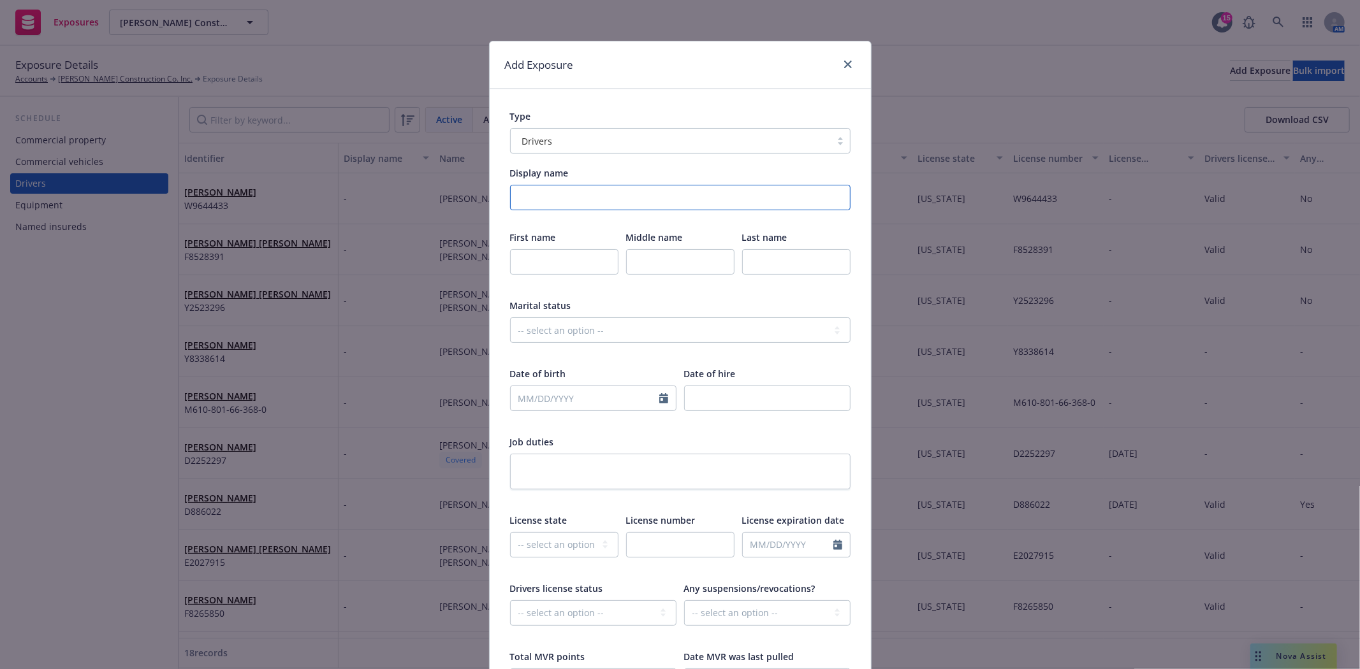
click at [566, 195] on input "Display name" at bounding box center [680, 197] width 340 height 25
click at [552, 268] on input "text" at bounding box center [564, 261] width 108 height 25
type input "Daniel"
type input "J"
type input "Velasquez Clara"
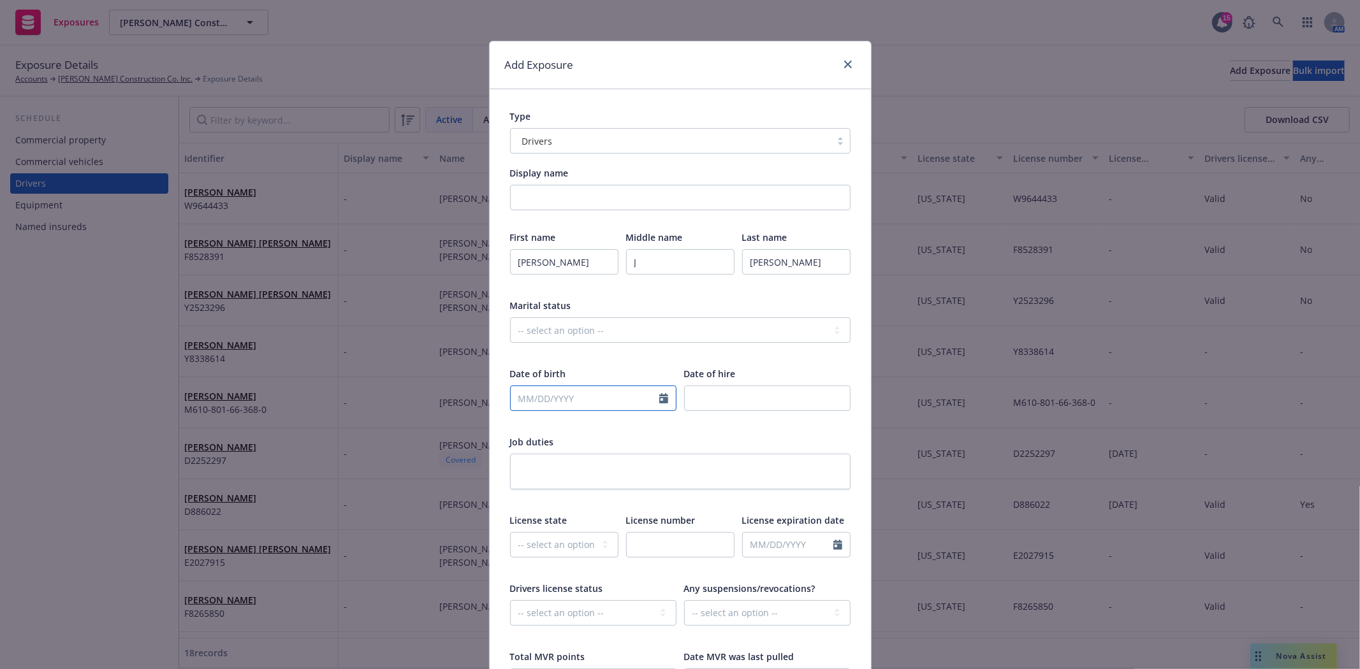
select select "9"
type input "03201975"
type input "03/20/1975"
click at [760, 399] on input "number" at bounding box center [767, 398] width 166 height 25
type input "2025"
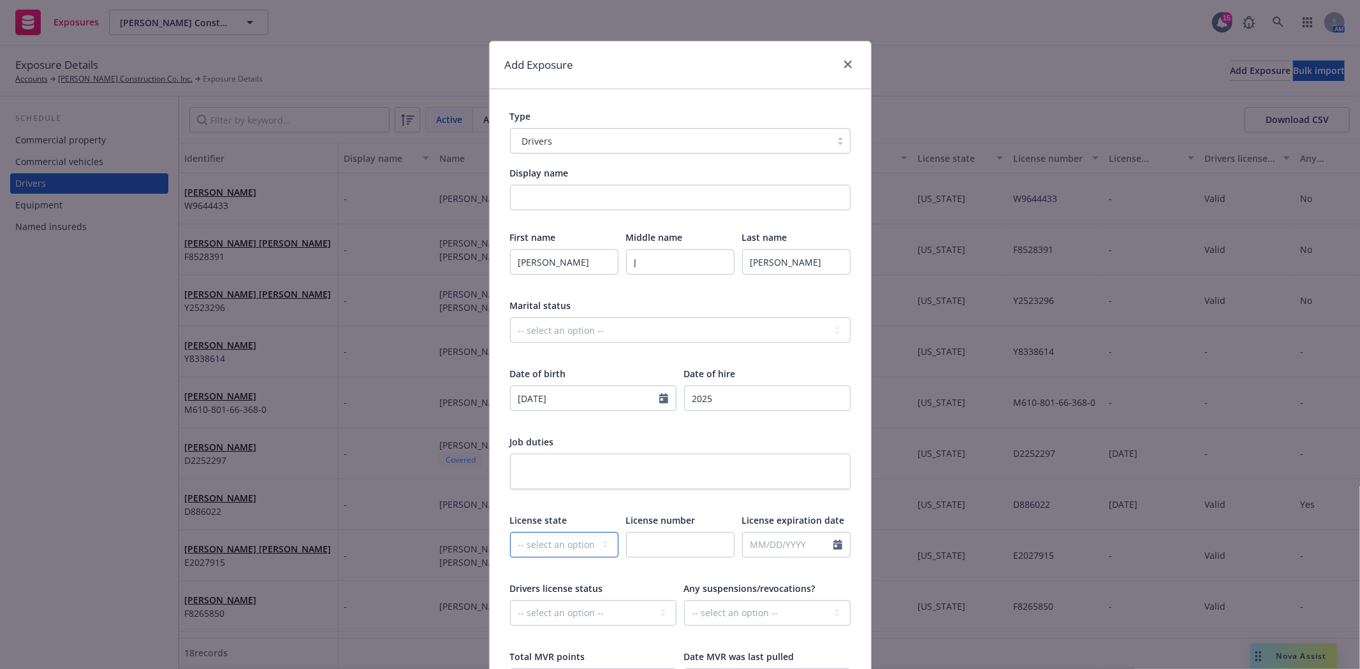
click at [551, 546] on select "-- select an option -- Alaska Alabama Arkansas American Samoa Arizona Californi…" at bounding box center [564, 544] width 108 height 25
select select "CA"
click at [510, 532] on select "-- select an option -- Alaska Alabama Arkansas American Samoa Arizona Californi…" at bounding box center [564, 544] width 108 height 25
click at [658, 543] on input "text" at bounding box center [680, 544] width 108 height 25
type input "U"
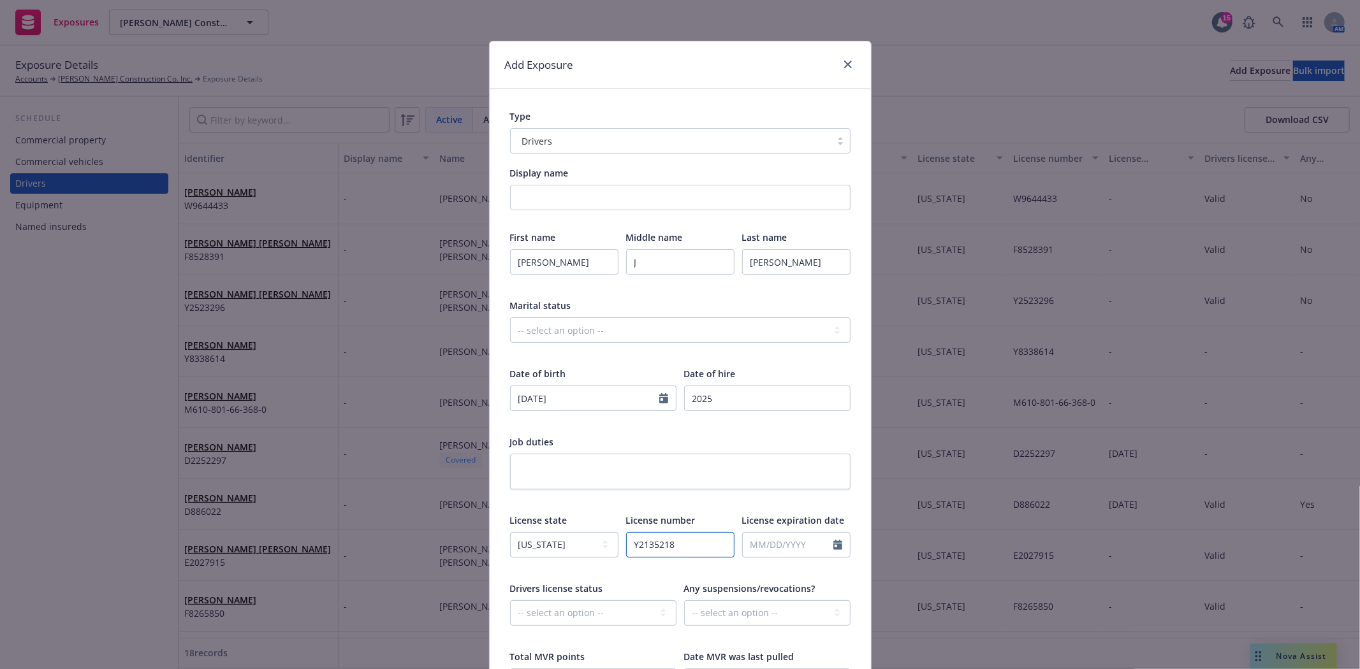
type input "Y2135218"
select select "9"
click at [574, 618] on select "-- select an option -- Cancelled Denied Disqualified Expired Invalid Limited No…" at bounding box center [593, 613] width 166 height 25
select select "VALID"
click at [510, 601] on select "-- select an option -- Cancelled Denied Disqualified Expired Invalid Limited No…" at bounding box center [593, 613] width 166 height 25
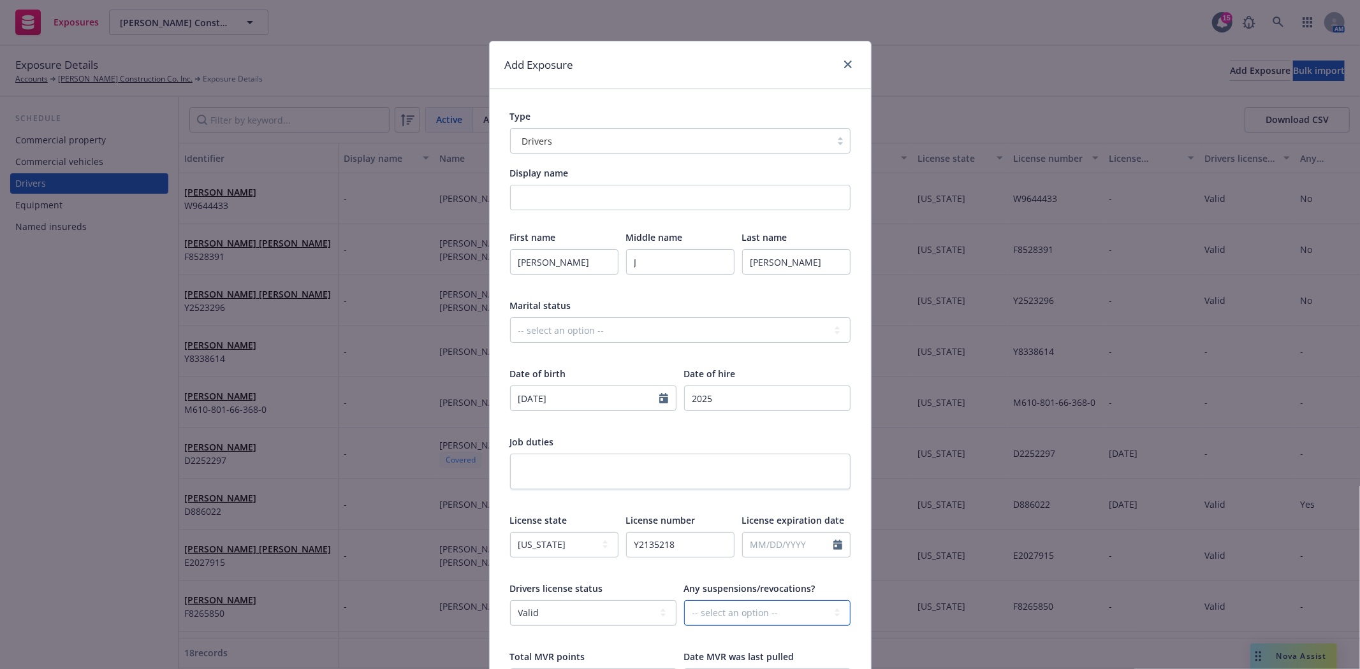
click at [705, 617] on select "-- select an option -- Unknown Yes No" at bounding box center [767, 613] width 166 height 25
select select "NO"
click at [684, 601] on select "-- select an option -- Unknown Yes No" at bounding box center [767, 613] width 166 height 25
click at [831, 641] on div at bounding box center [767, 636] width 166 height 11
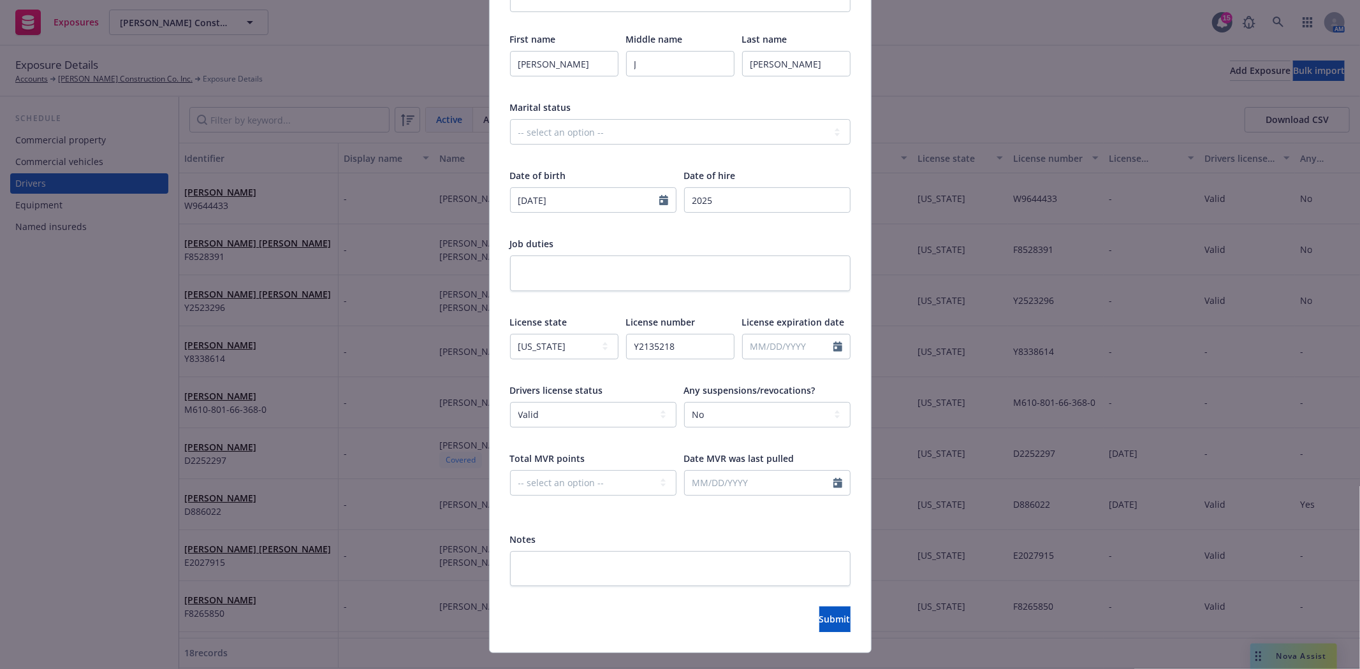
scroll to position [212, 0]
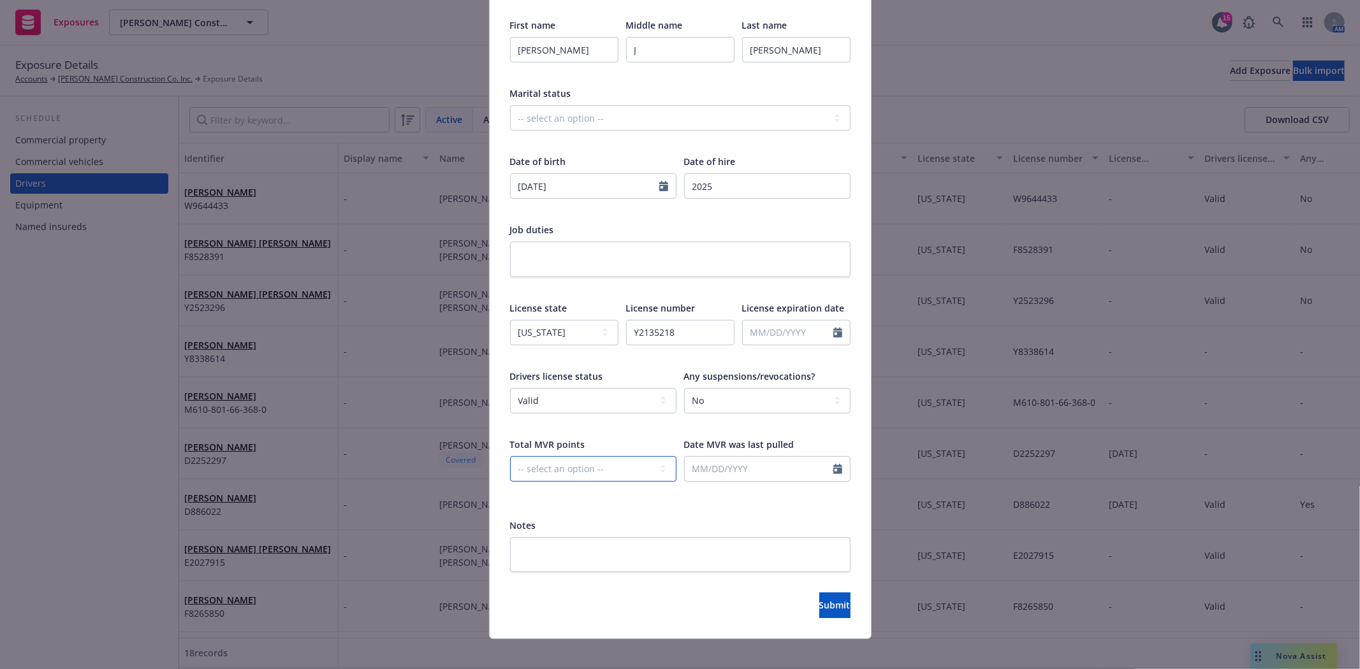
click at [577, 468] on select "-- select an option -- 0 1 2 3 4 5+ N/A" at bounding box center [593, 468] width 166 height 25
select select "ZERO"
click at [510, 456] on select "-- select an option -- 0 1 2 3 4 5+ N/A" at bounding box center [593, 468] width 166 height 25
click at [723, 472] on input "text" at bounding box center [759, 469] width 149 height 24
select select "9"
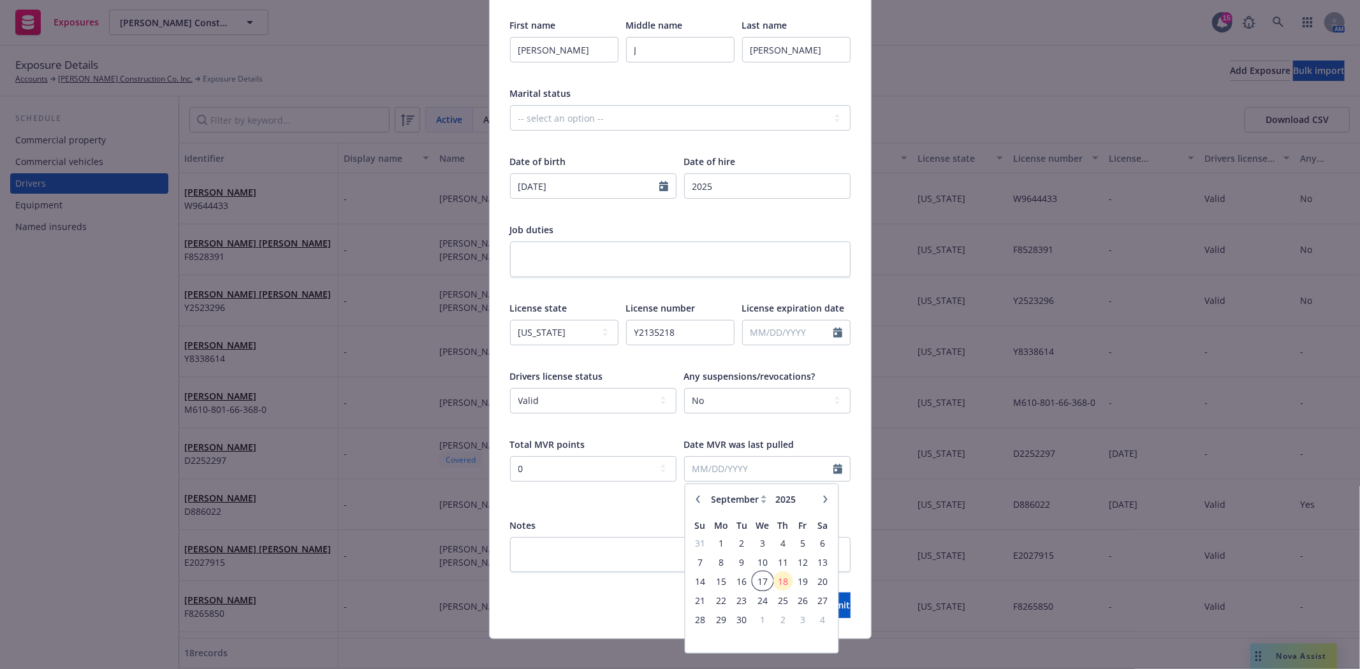
click at [756, 576] on span "17" at bounding box center [762, 581] width 18 height 16
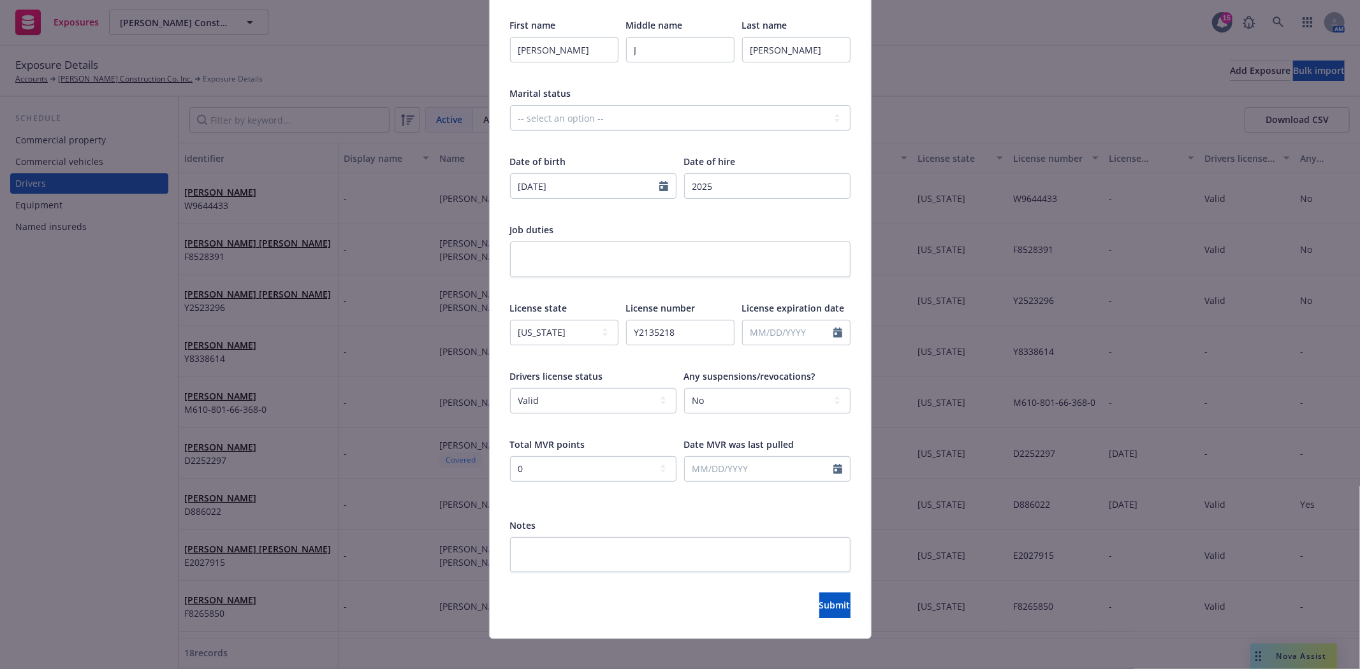
type input "[DATE]"
click at [756, 472] on input "[DATE]" at bounding box center [759, 469] width 149 height 24
select select "9"
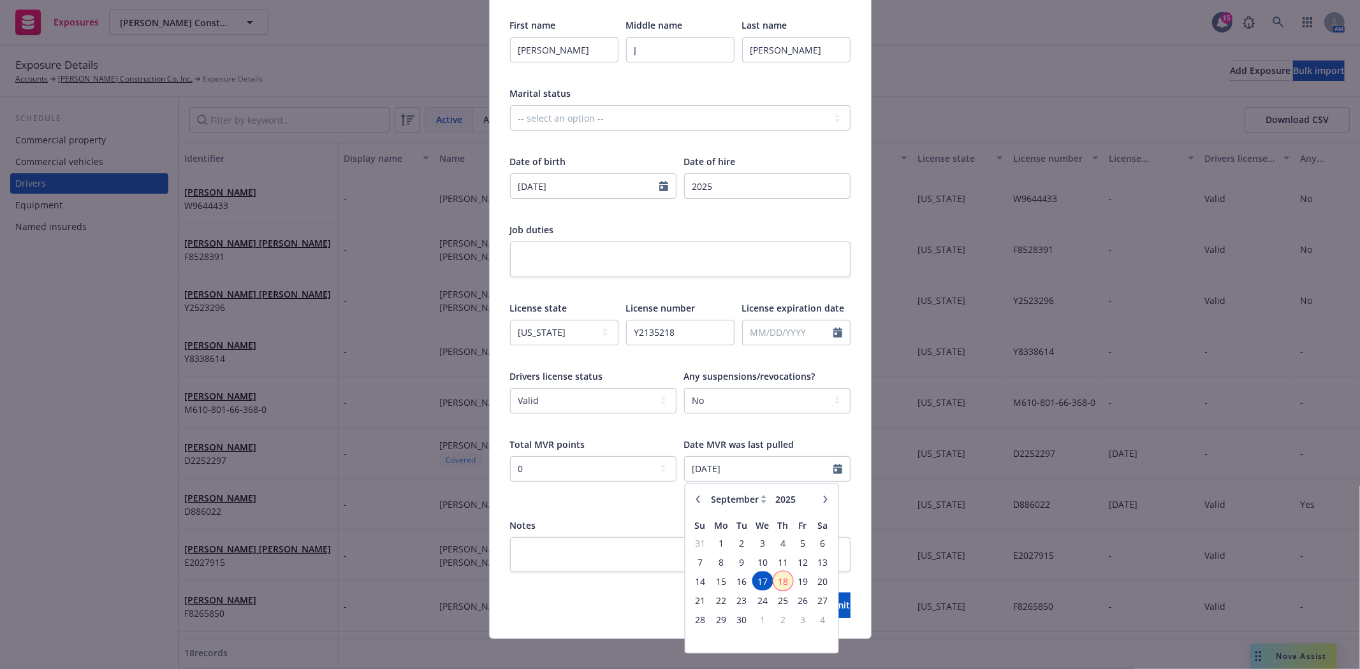
click at [778, 581] on span "18" at bounding box center [782, 581] width 17 height 16
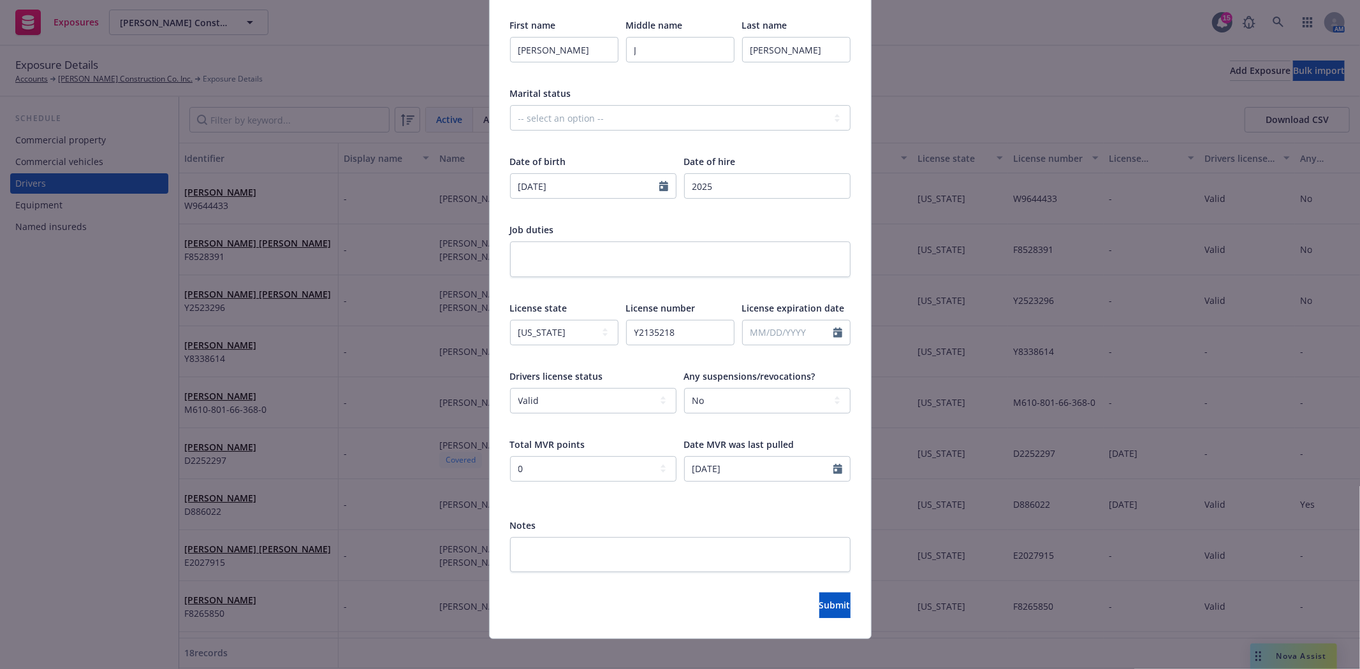
type input "[DATE]"
click at [819, 601] on button "Submit" at bounding box center [834, 605] width 31 height 25
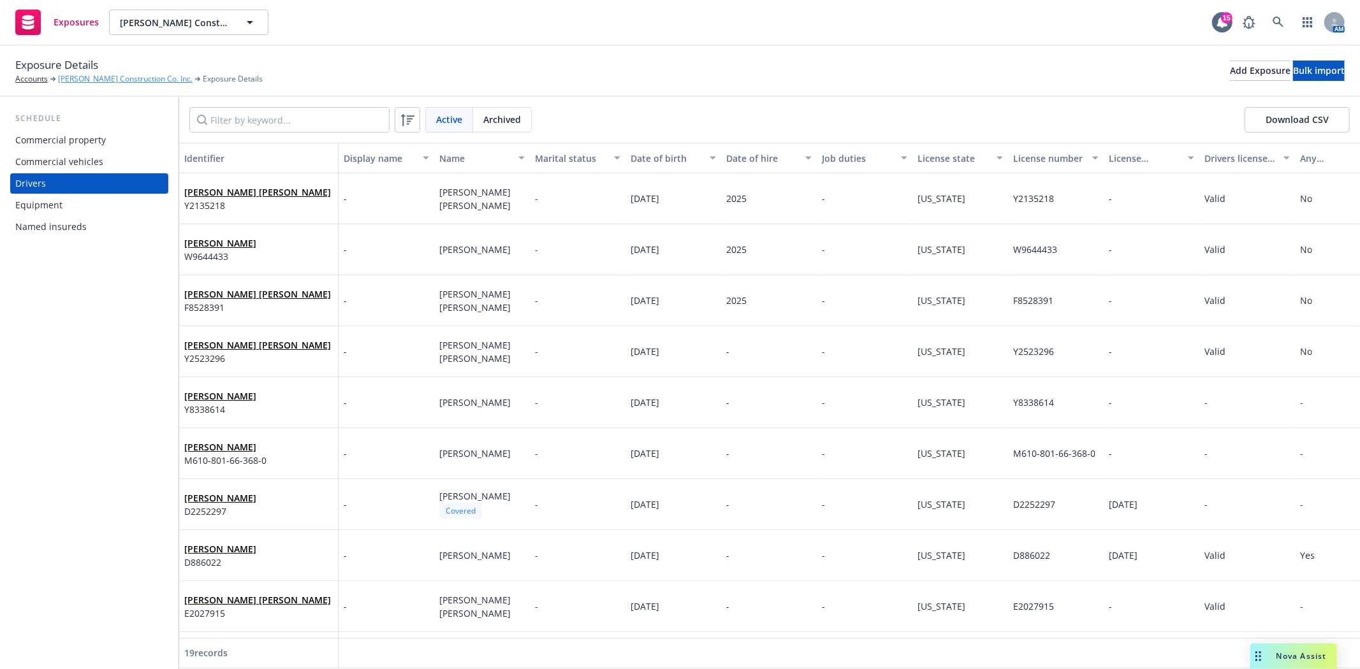
click at [84, 80] on link "[PERSON_NAME] Construction Co. Inc." at bounding box center [125, 78] width 135 height 11
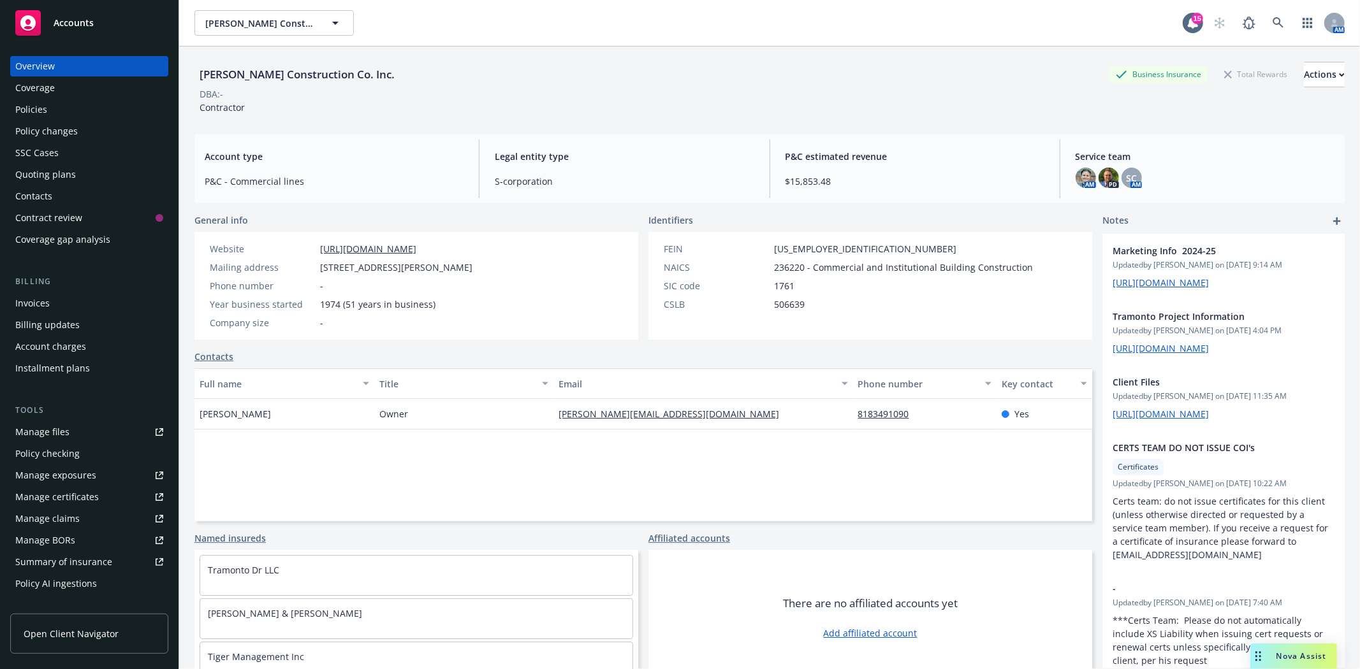
click at [42, 105] on div "Policies" at bounding box center [31, 109] width 32 height 20
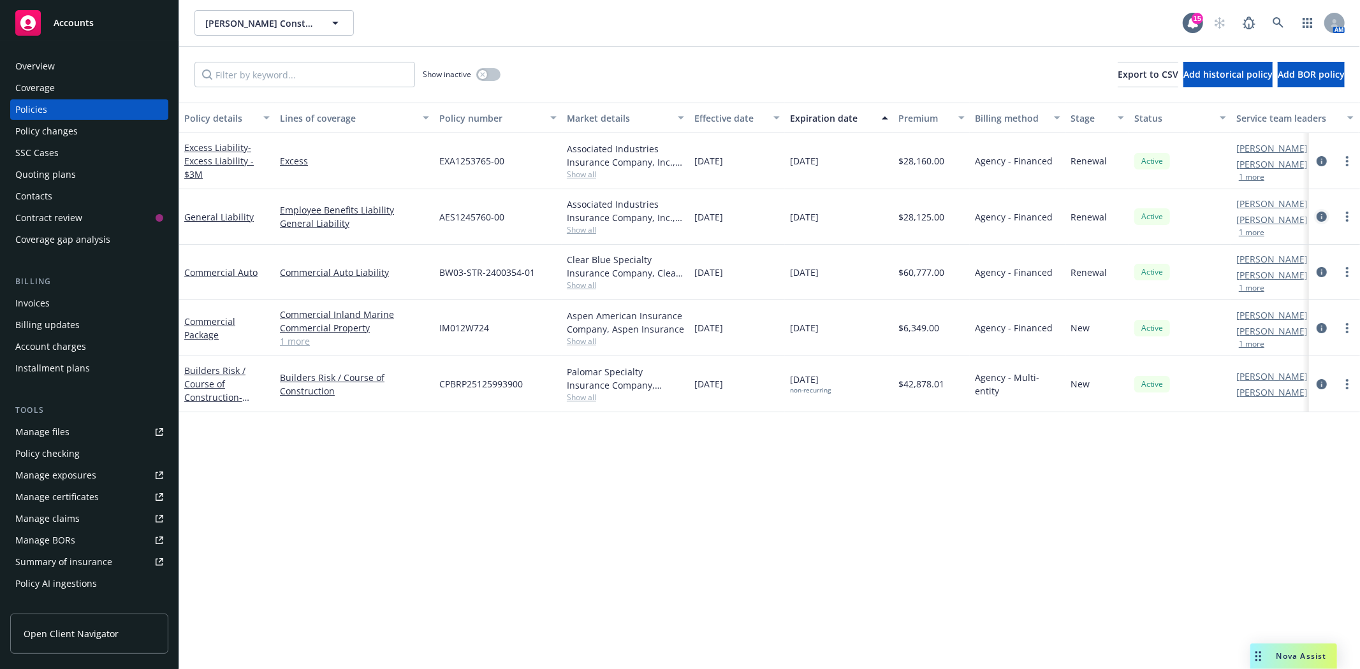
click at [1322, 217] on icon "circleInformation" at bounding box center [1321, 217] width 10 height 10
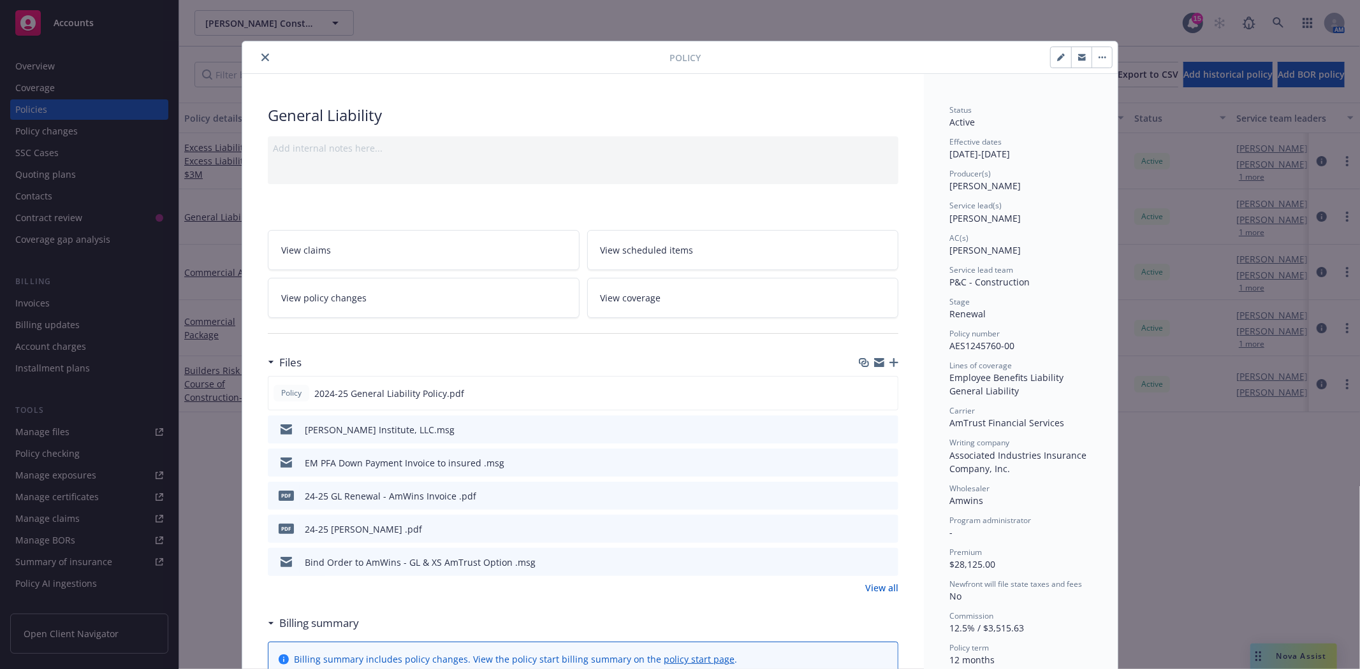
click at [881, 560] on icon "preview file" at bounding box center [885, 561] width 11 height 9
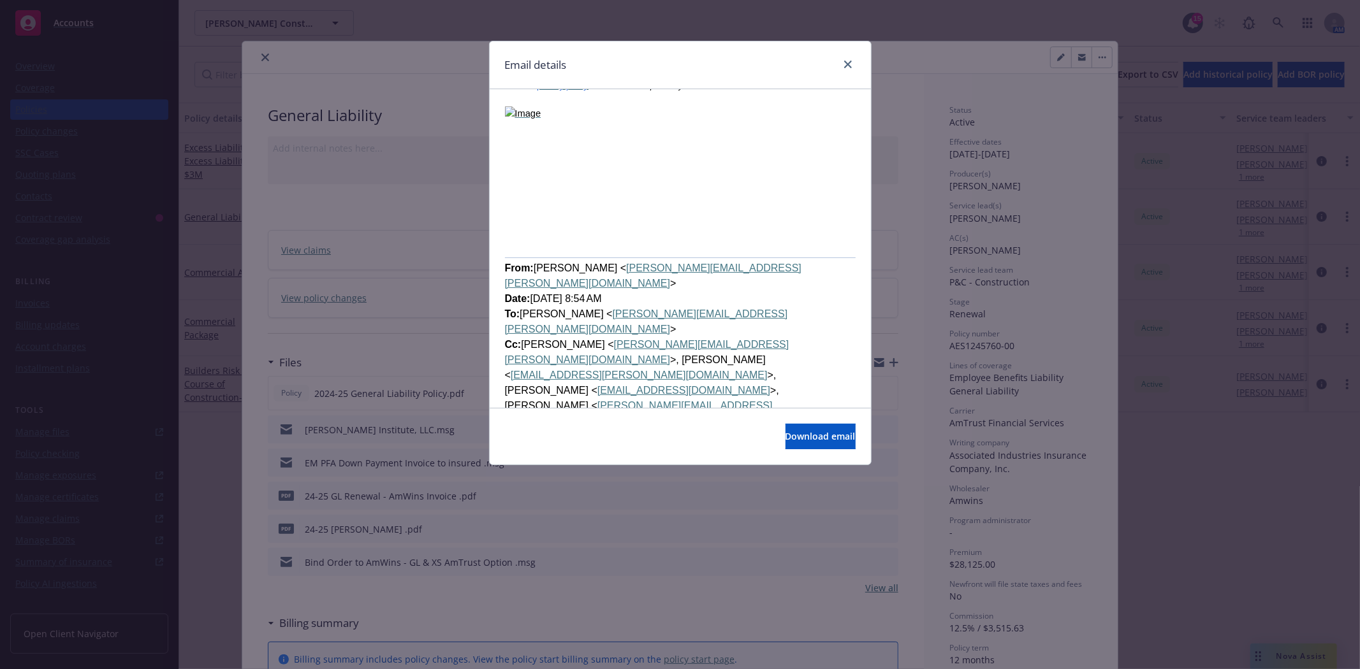
scroll to position [1204, 0]
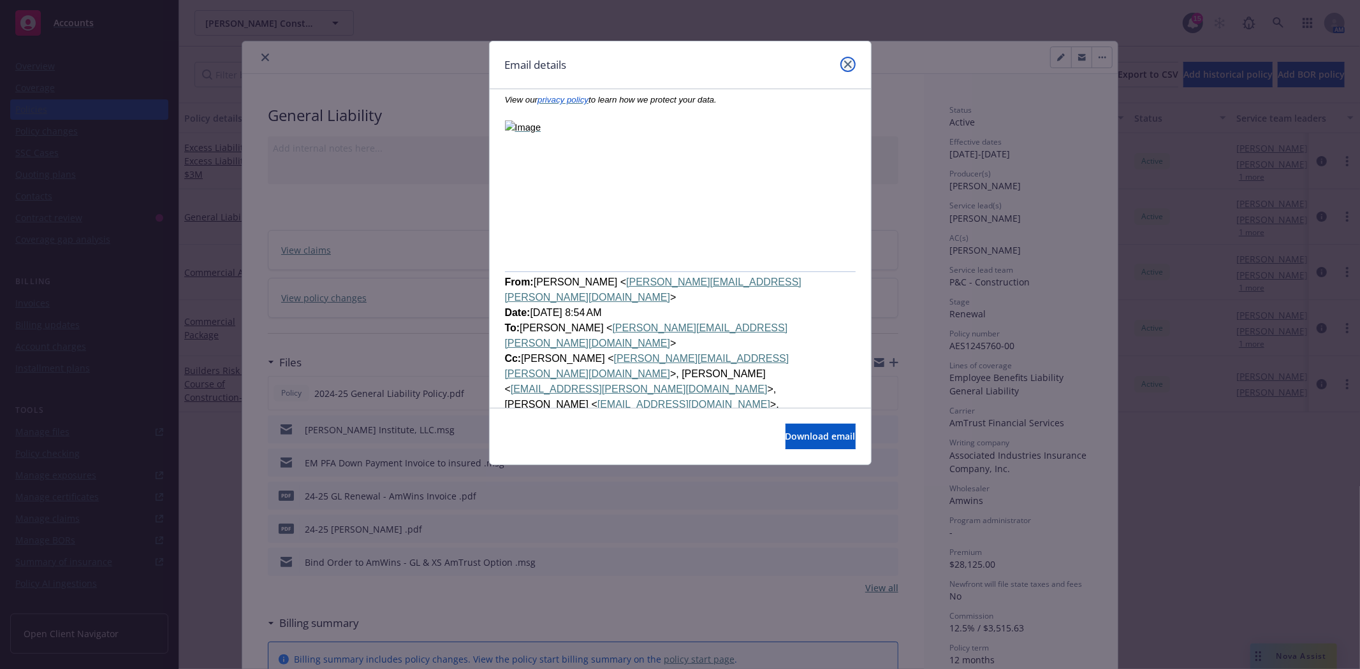
click at [847, 68] on link "close" at bounding box center [847, 64] width 15 height 15
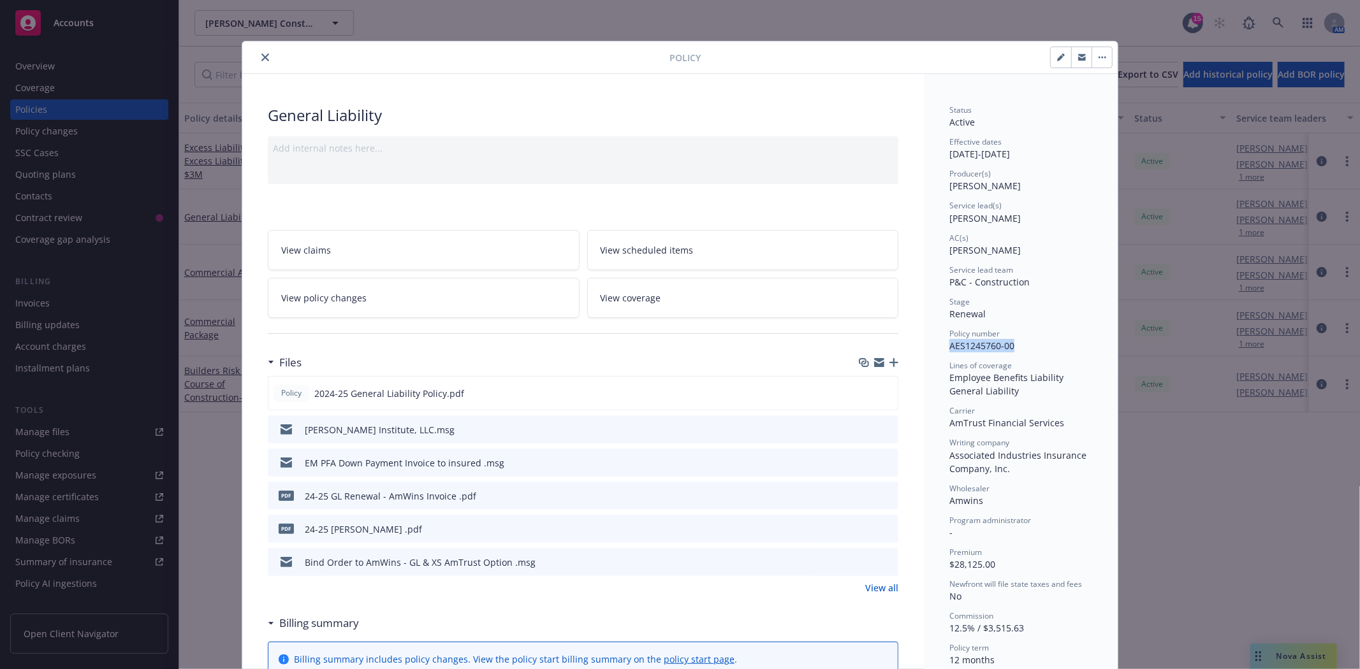
drag, startPoint x: 1006, startPoint y: 346, endPoint x: 941, endPoint y: 351, distance: 65.2
copy span "AES1245760-00"
click at [263, 59] on icon "close" at bounding box center [265, 58] width 8 height 8
